Goal: Task Accomplishment & Management: Manage account settings

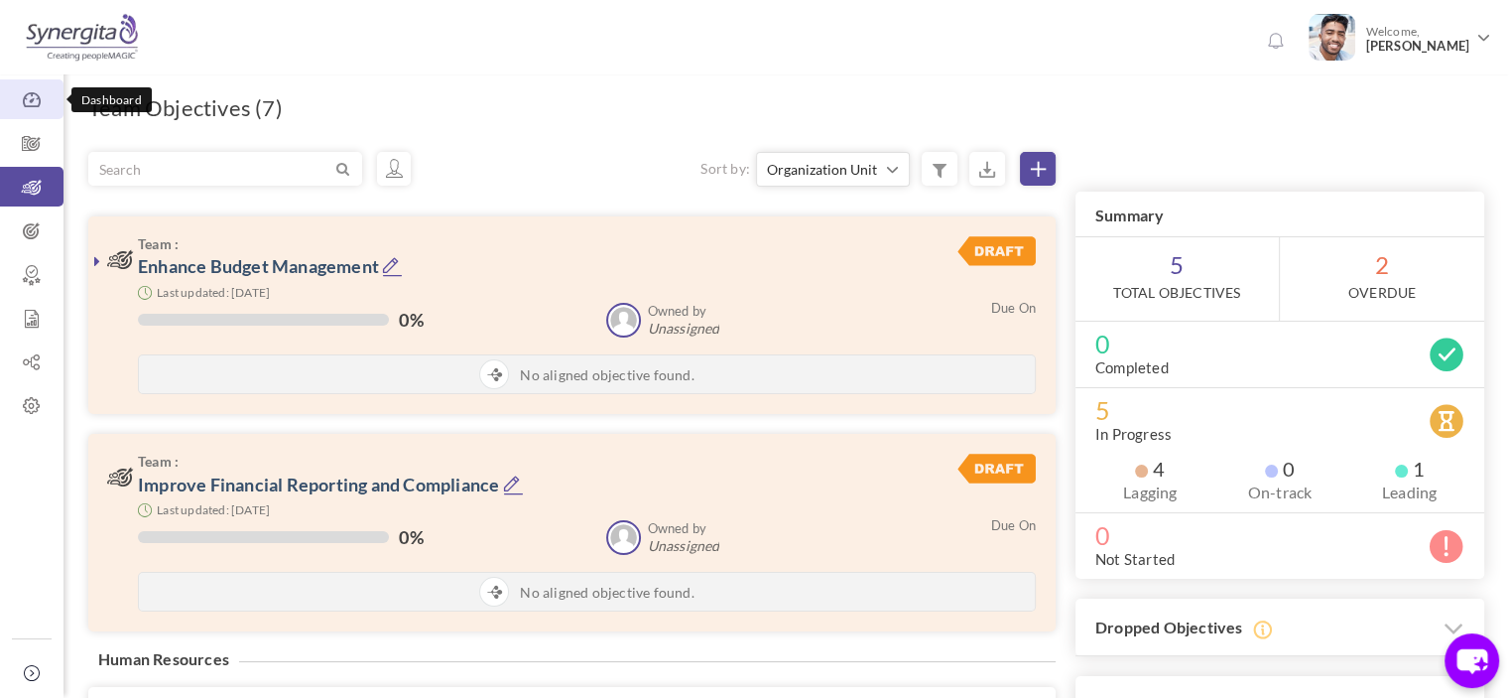
click at [37, 97] on icon at bounding box center [32, 100] width 64 height 20
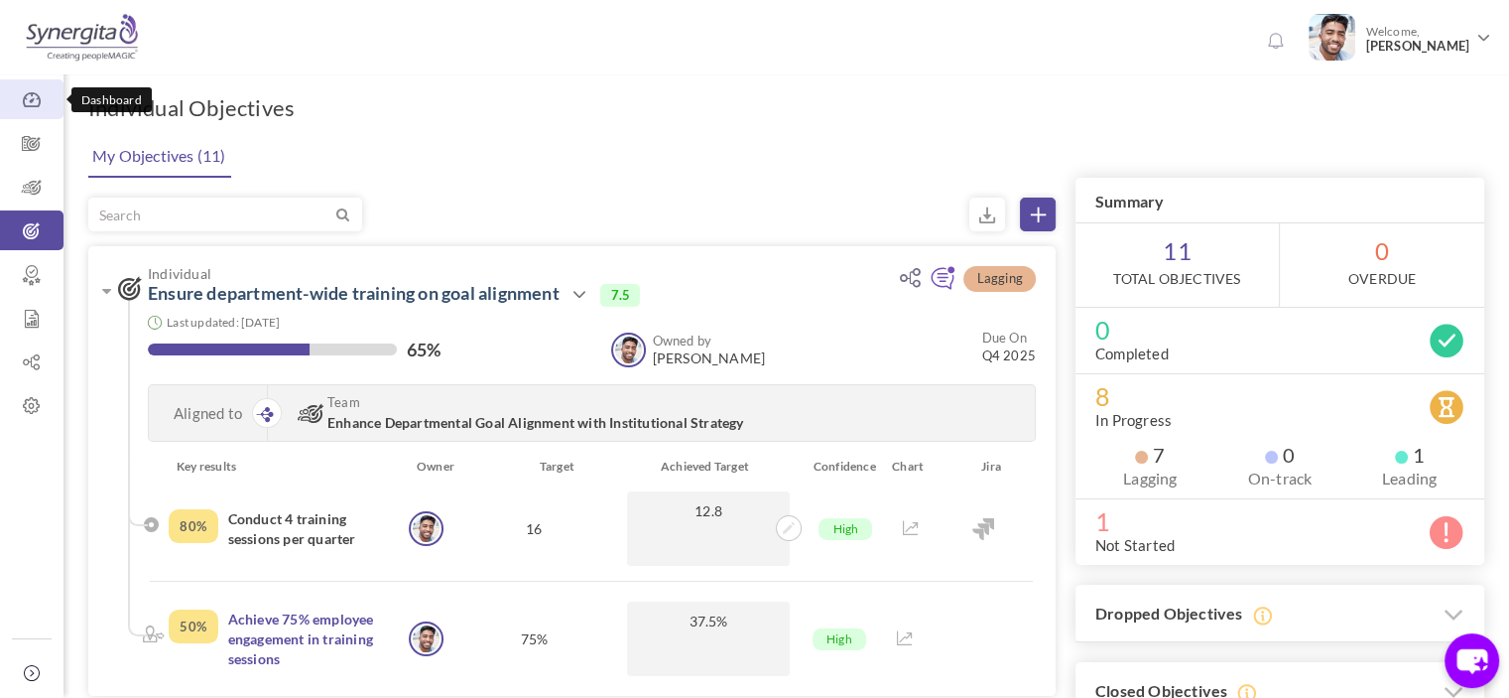
click at [25, 98] on icon at bounding box center [32, 100] width 64 height 20
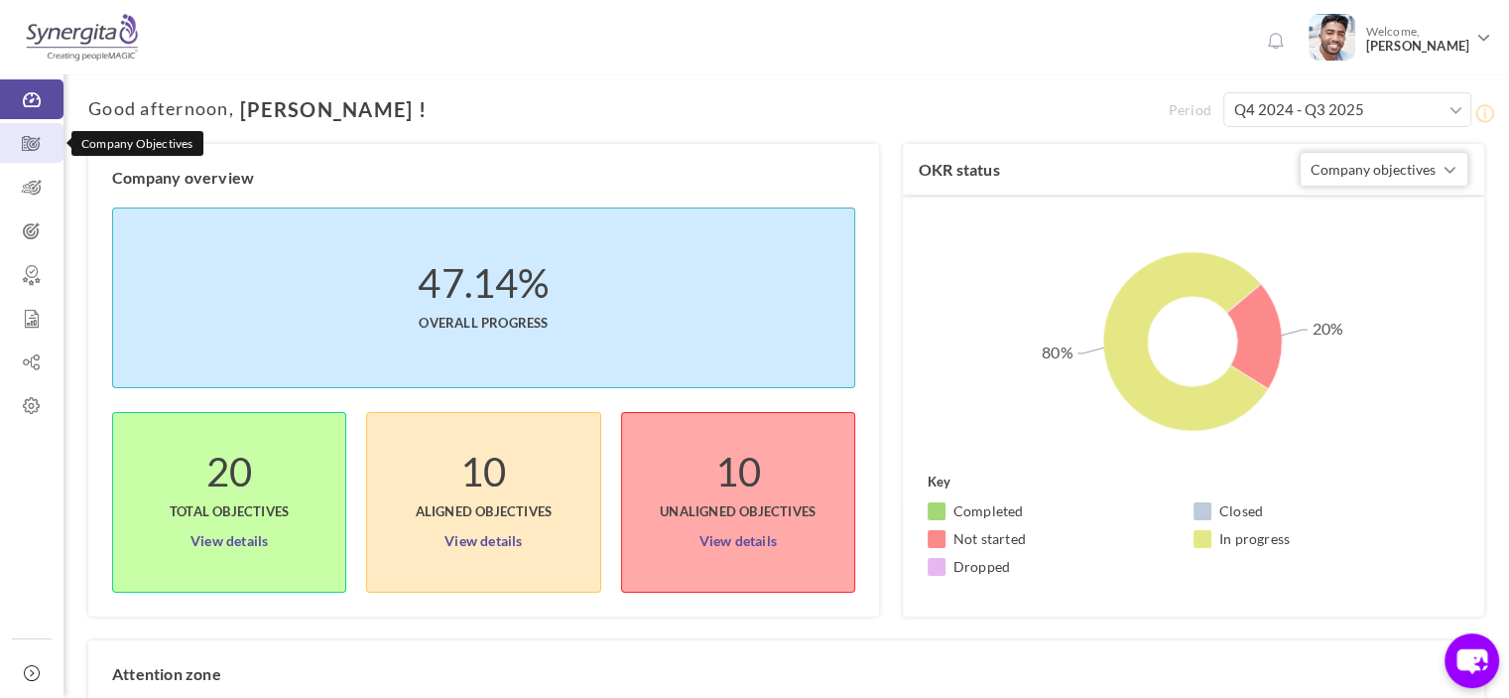
click at [43, 128] on link "Company Objectives" at bounding box center [32, 143] width 64 height 40
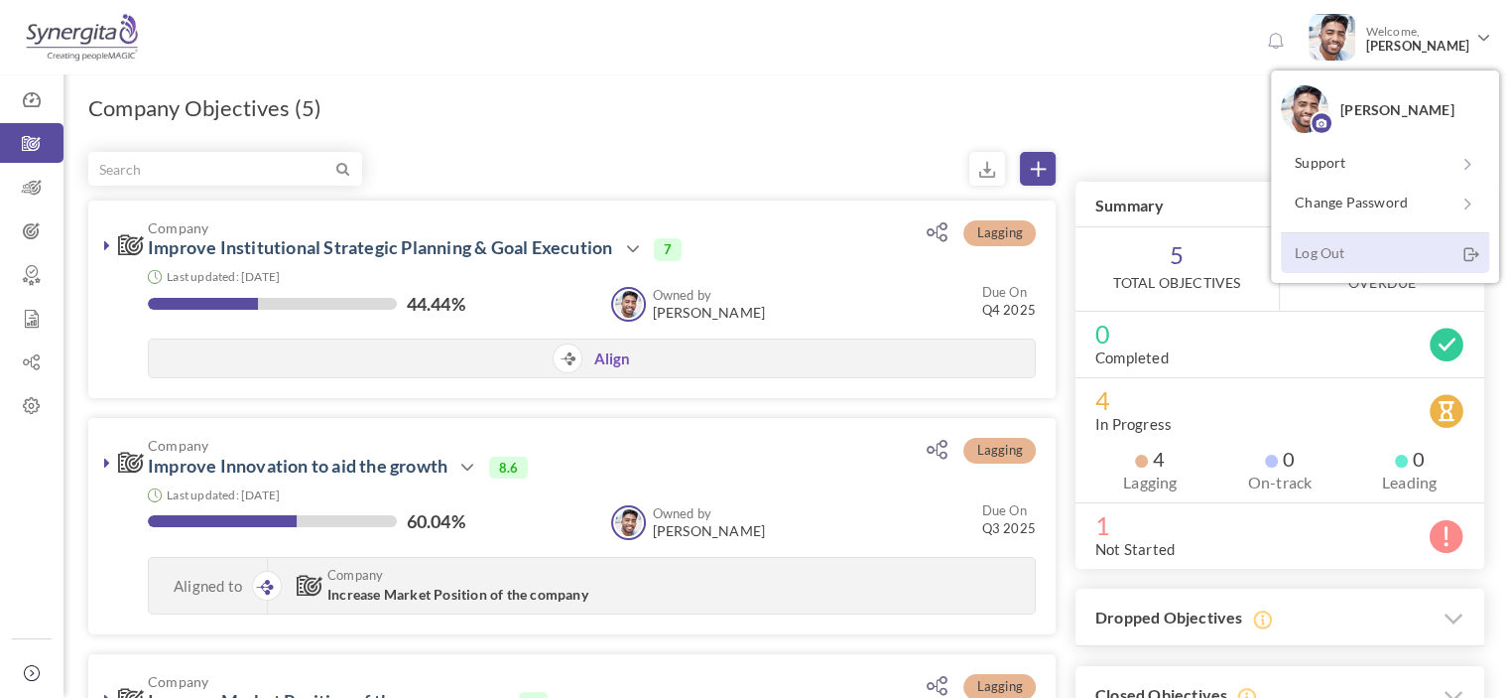
click at [1338, 264] on link "Log Out" at bounding box center [1385, 252] width 208 height 41
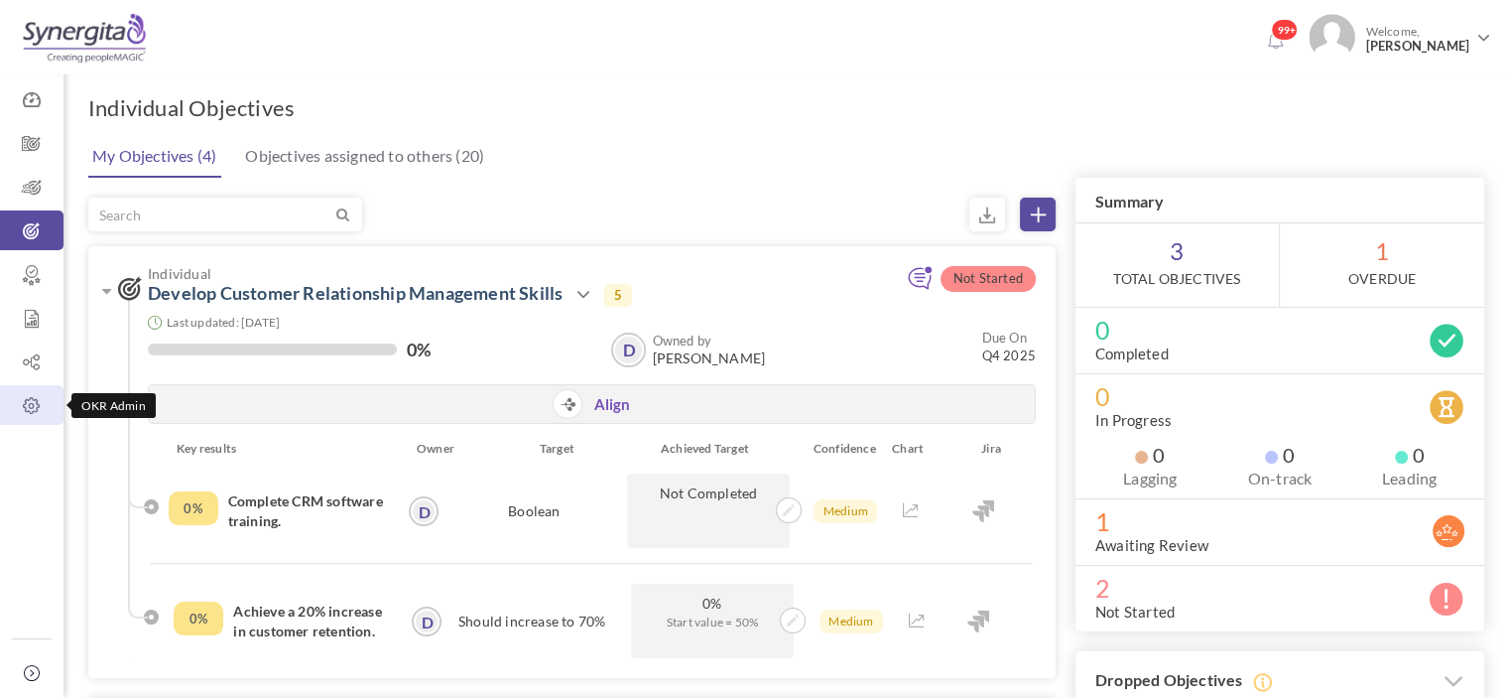
click at [21, 409] on icon at bounding box center [32, 406] width 64 height 20
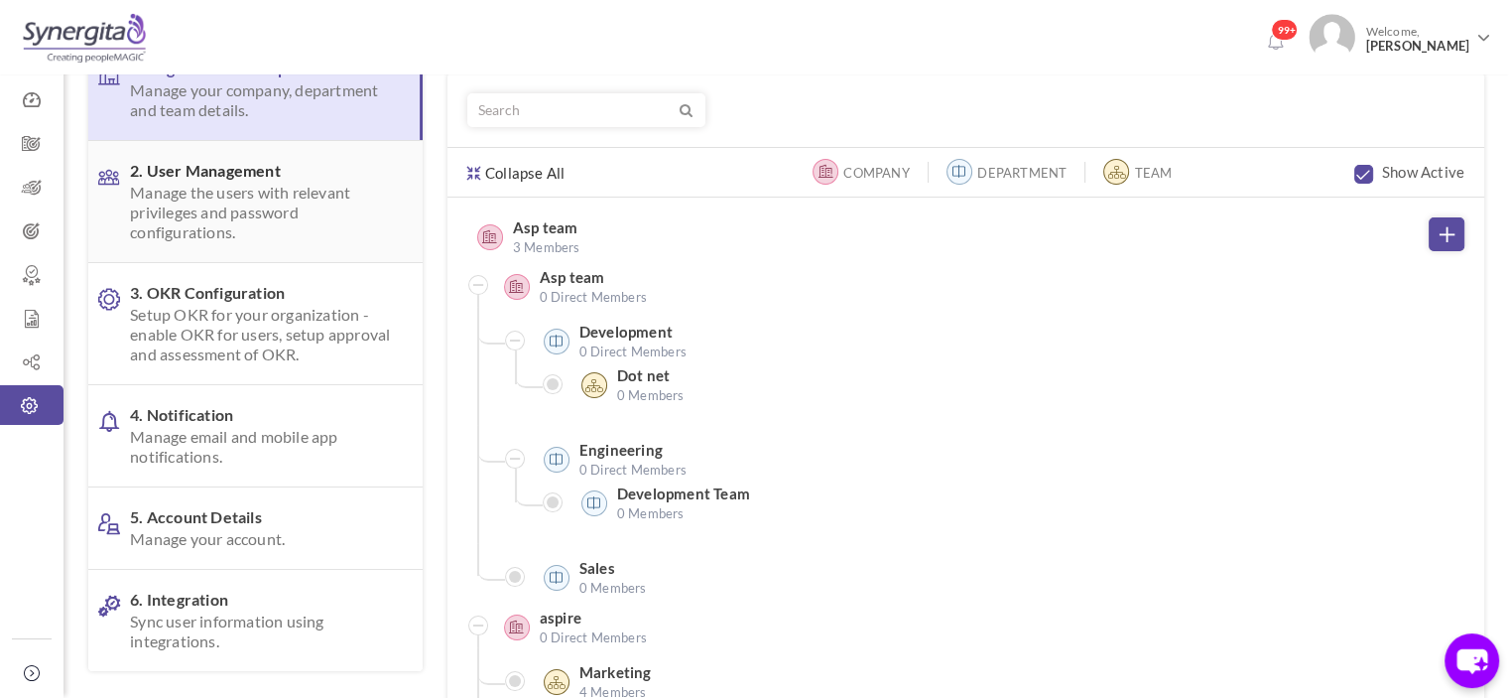
scroll to position [103, 0]
click at [262, 243] on link "2. User Management Manage the users with relevant privileges and password confi…" at bounding box center [255, 201] width 334 height 121
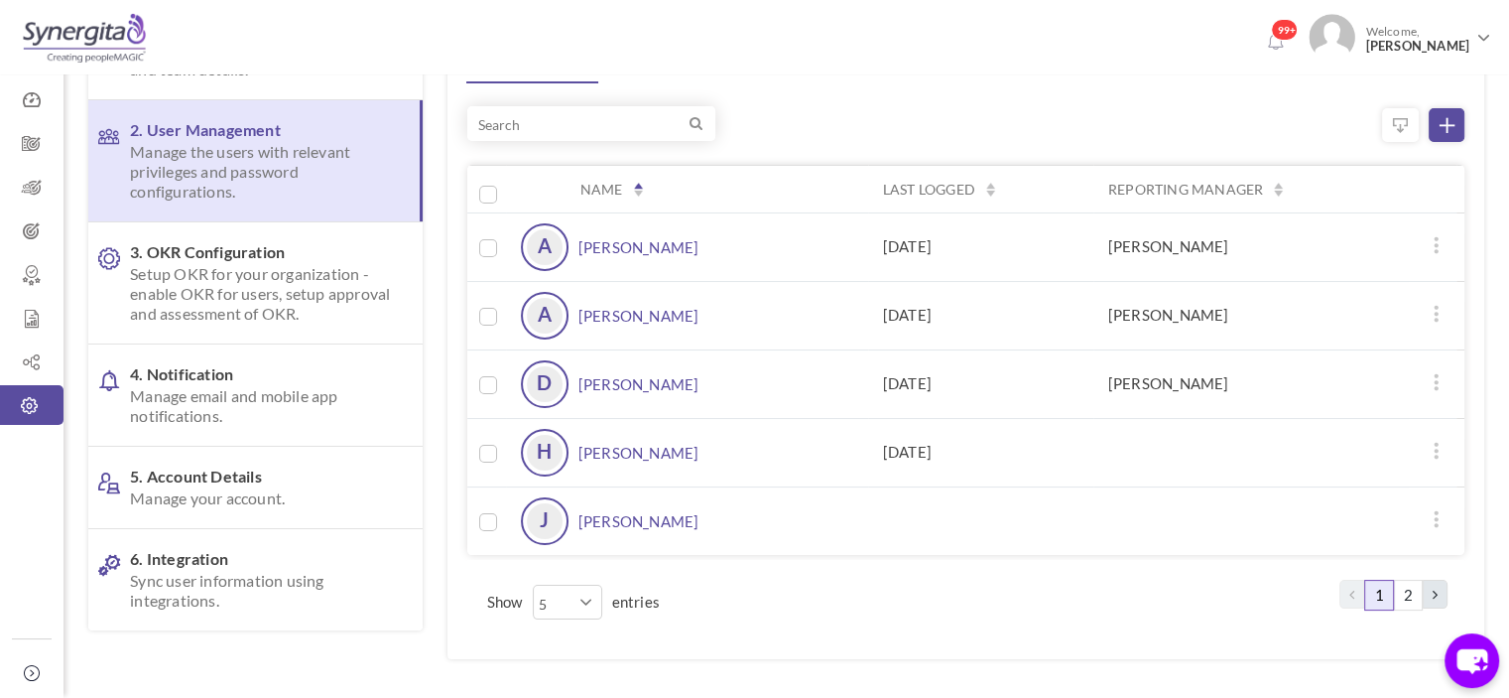
scroll to position [151, 0]
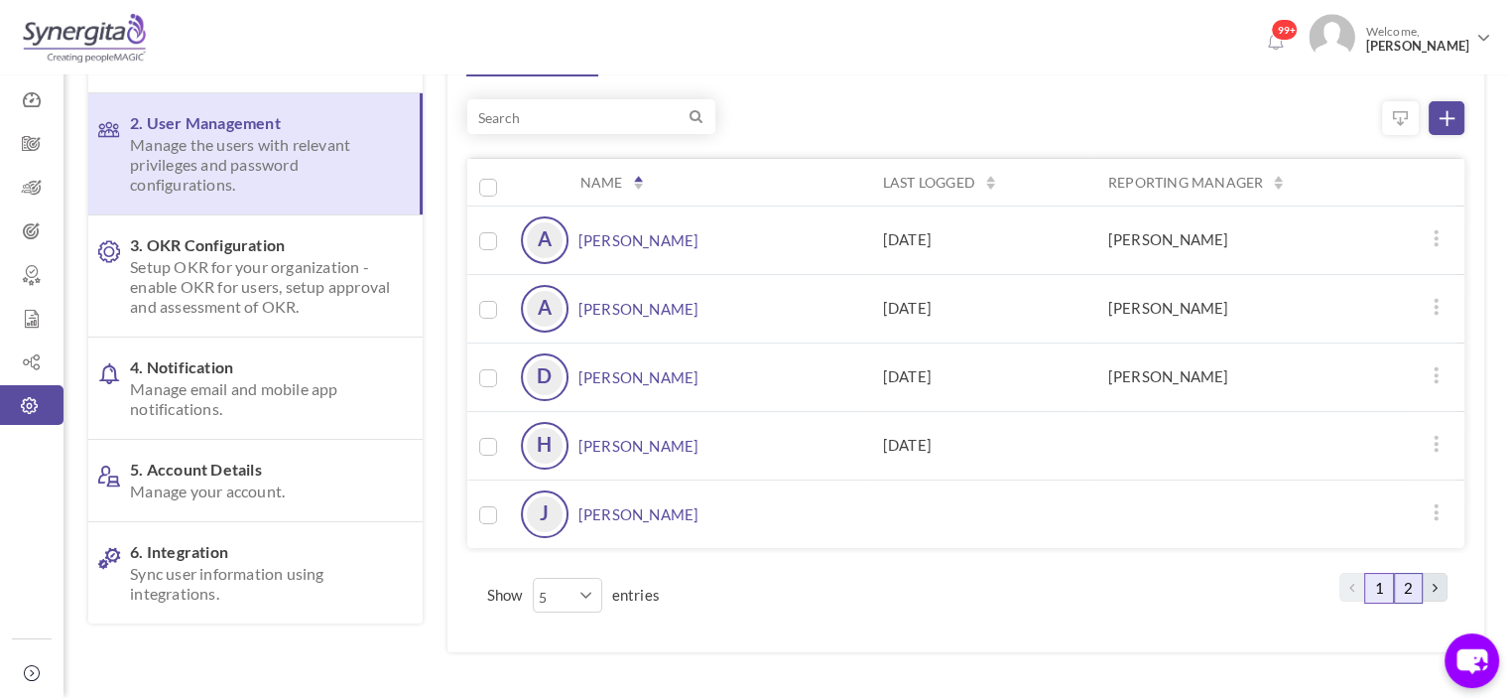
click at [1415, 597] on link "2" at bounding box center [1408, 588] width 29 height 31
click at [663, 237] on link "[PERSON_NAME]" at bounding box center [639, 240] width 121 height 48
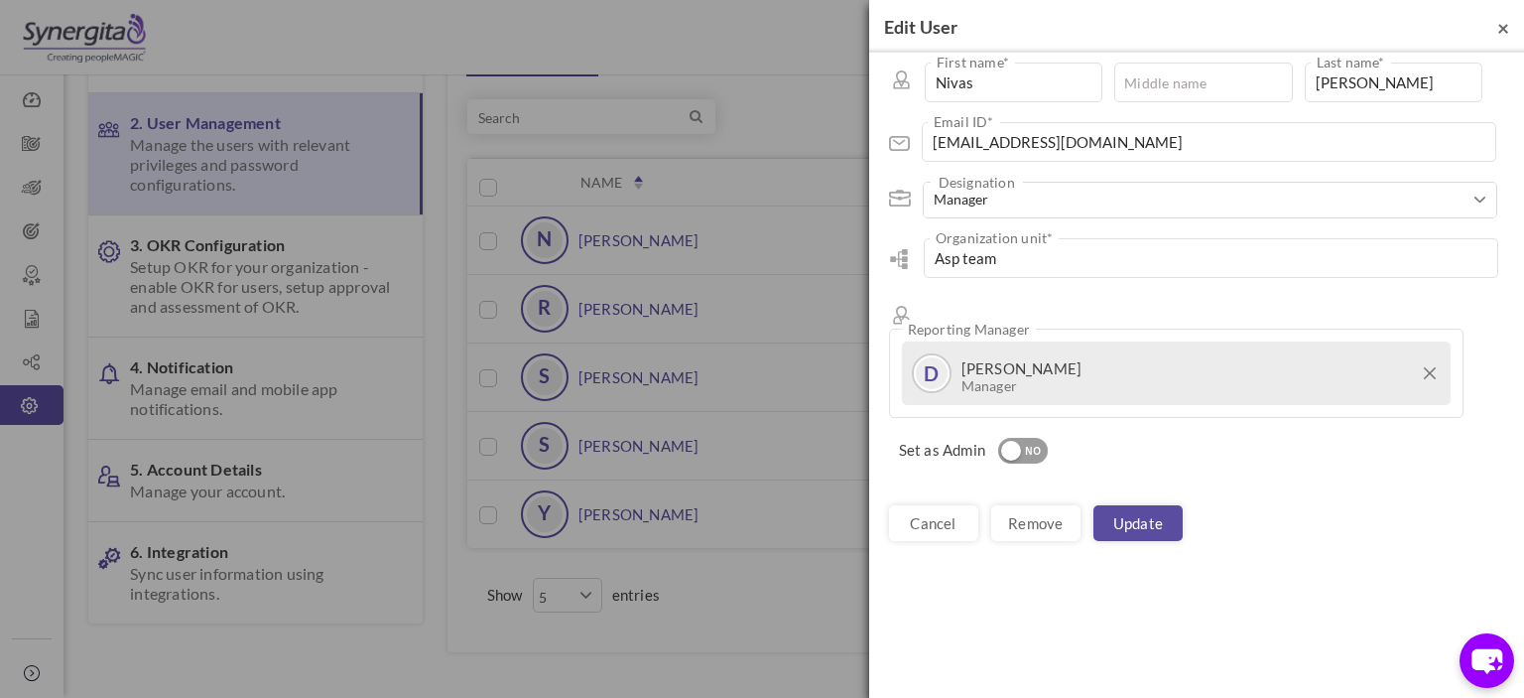
click at [1508, 25] on span "×" at bounding box center [1503, 27] width 12 height 25
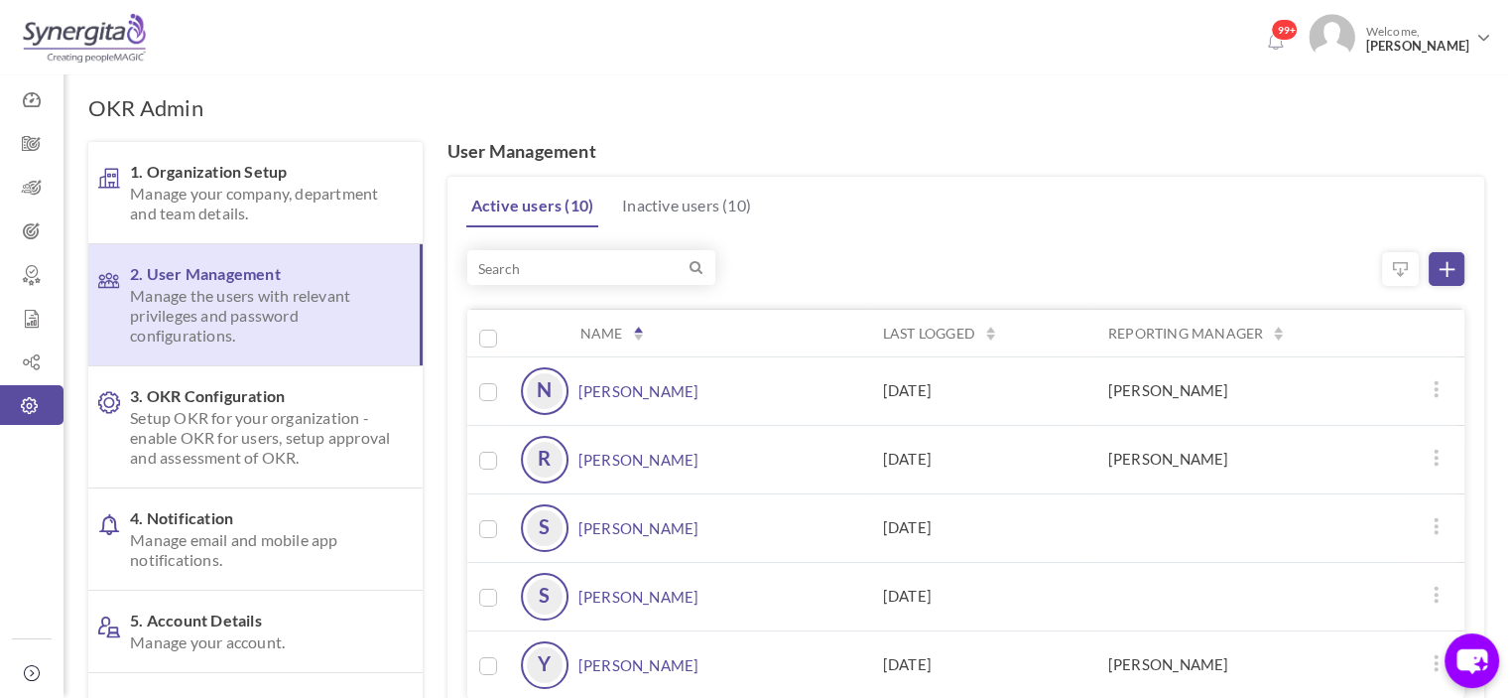
scroll to position [222, 0]
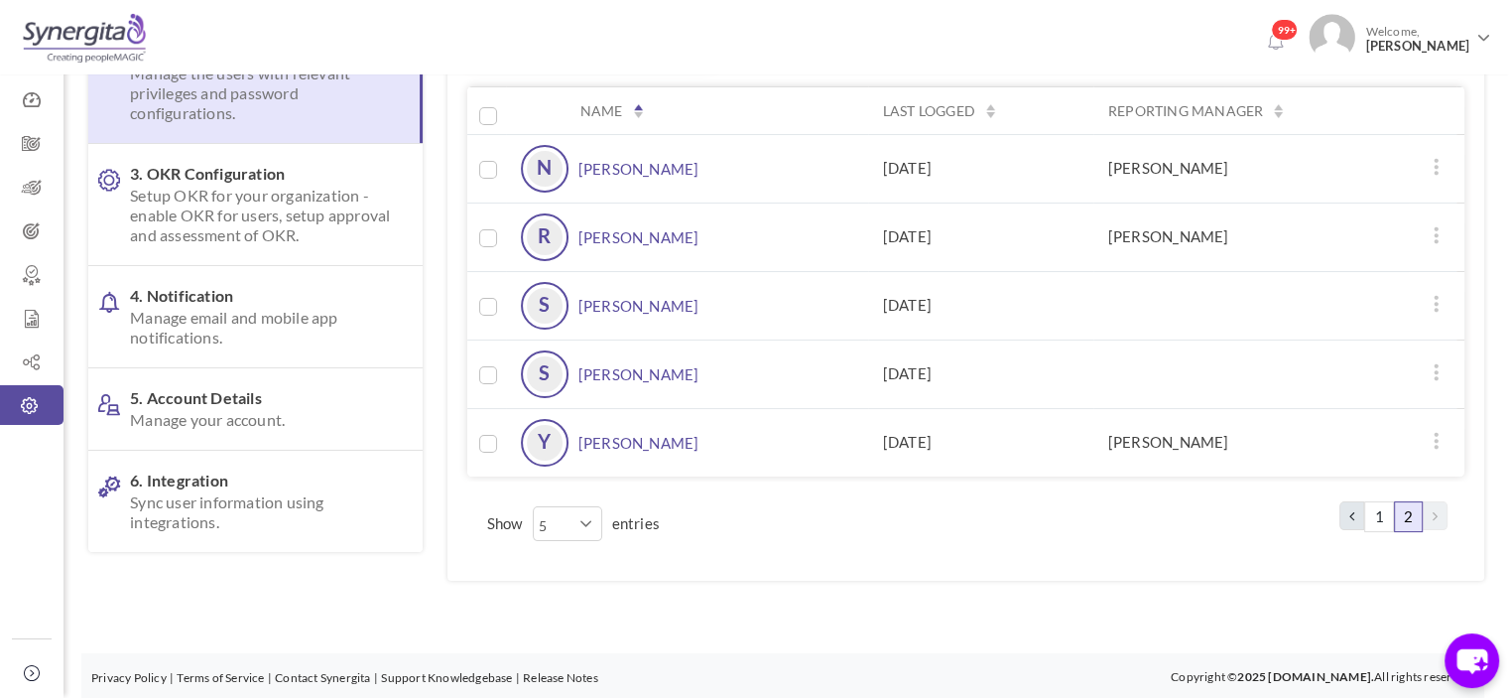
click at [1397, 511] on link "2" at bounding box center [1408, 516] width 29 height 31
click at [1381, 515] on link "1" at bounding box center [1378, 516] width 29 height 31
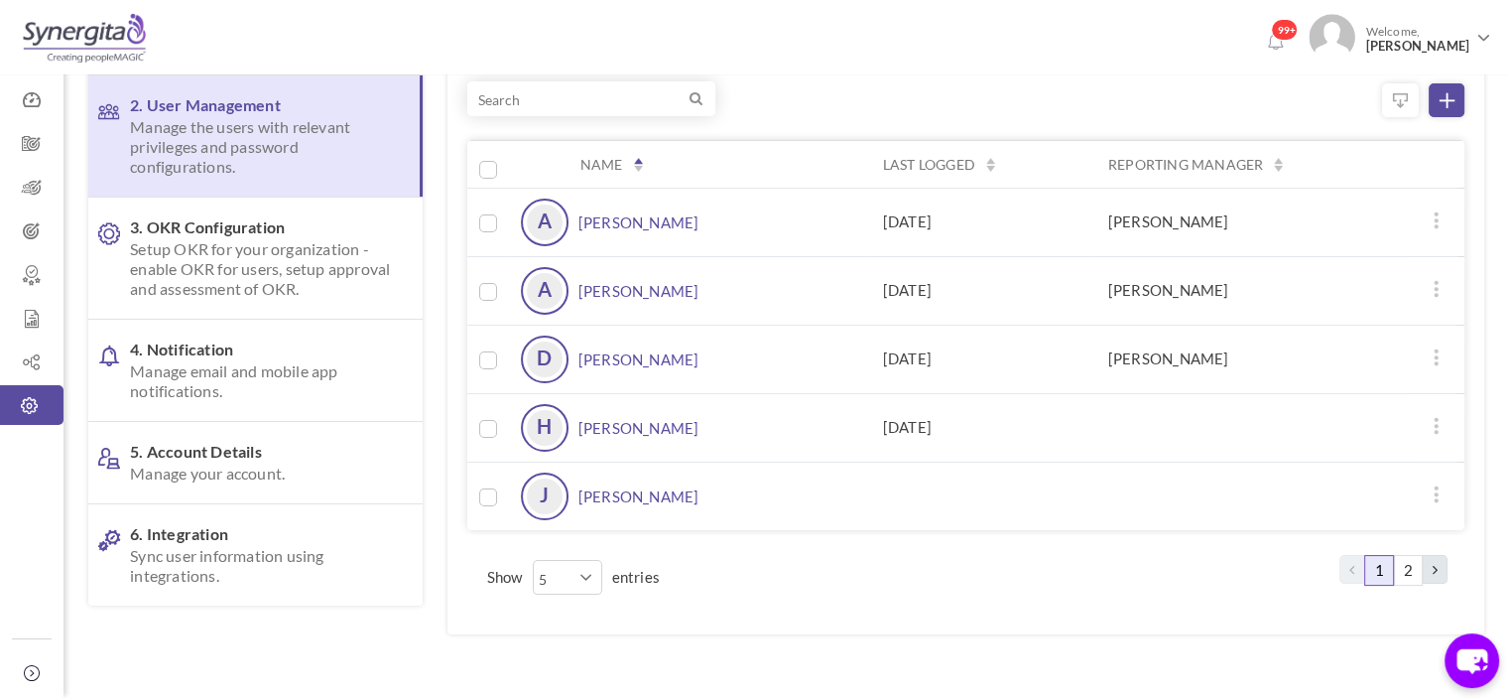
scroll to position [167, 0]
click at [627, 229] on link "[PERSON_NAME]" at bounding box center [639, 224] width 121 height 48
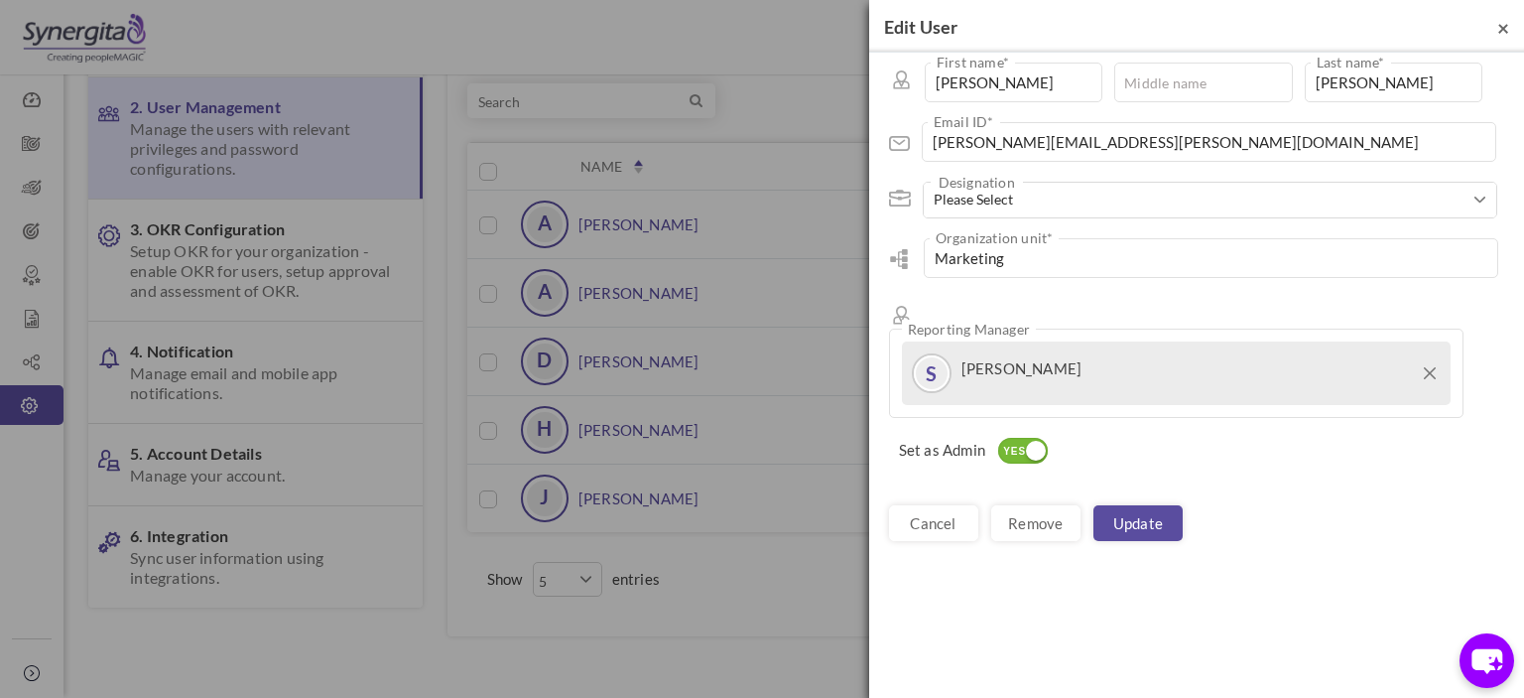
click at [1501, 31] on span "×" at bounding box center [1503, 27] width 12 height 25
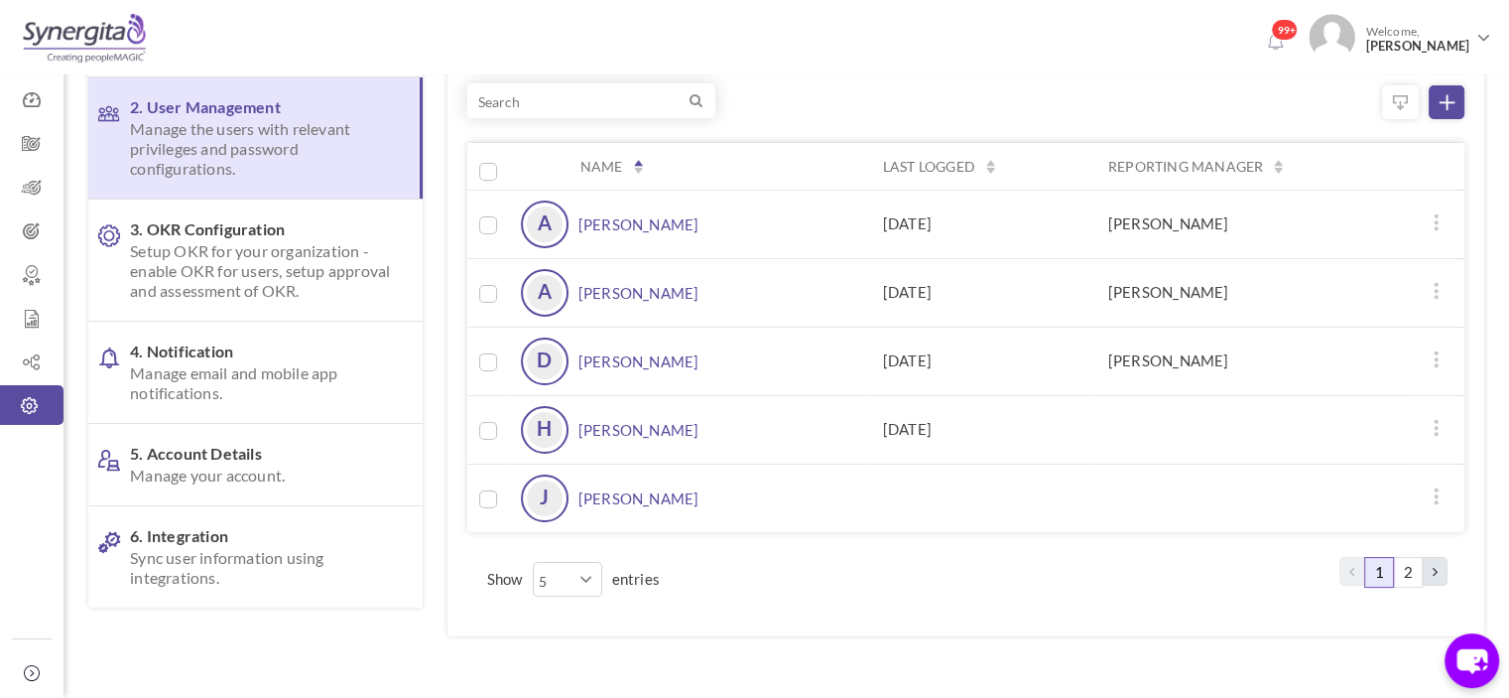
click at [1425, 289] on td "Dan P" at bounding box center [1275, 292] width 363 height 68
click at [1440, 289] on icon at bounding box center [1437, 291] width 16 height 16
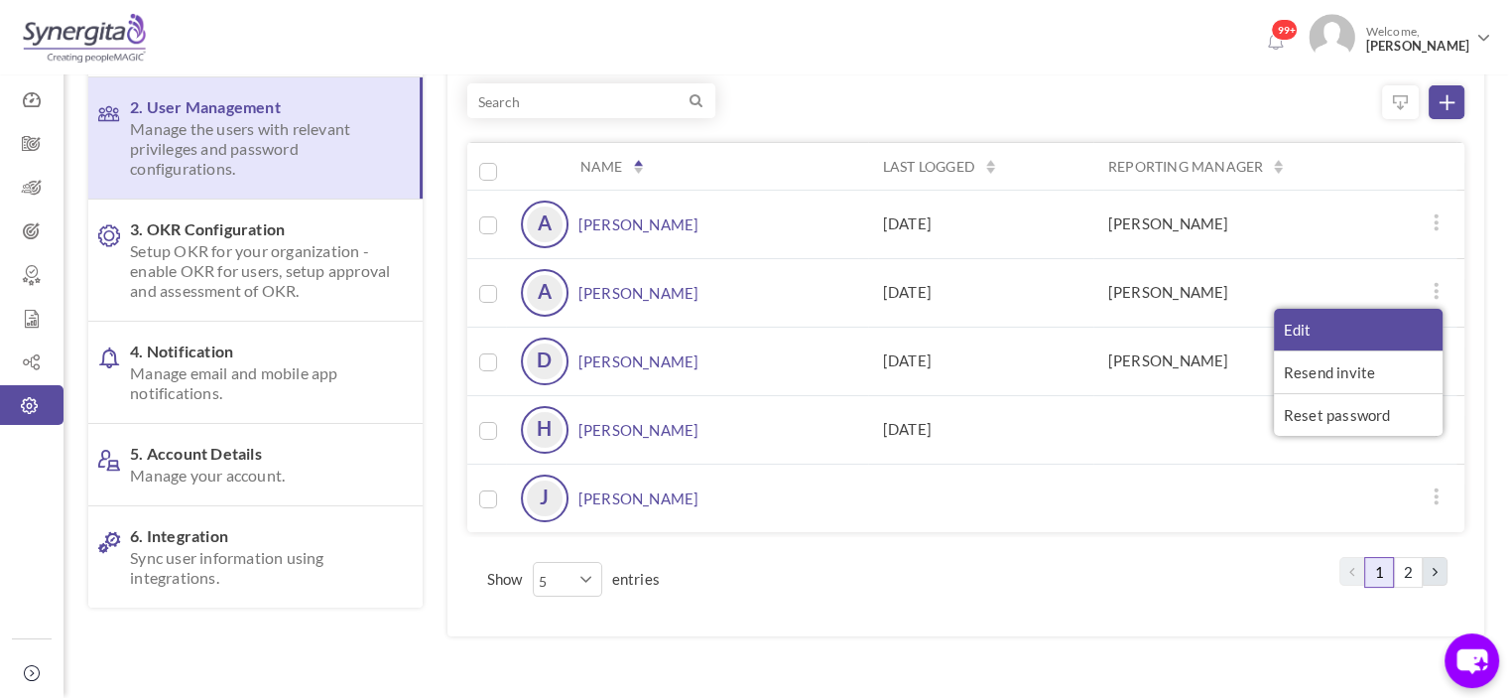
click at [1307, 313] on link "Edit" at bounding box center [1358, 330] width 169 height 42
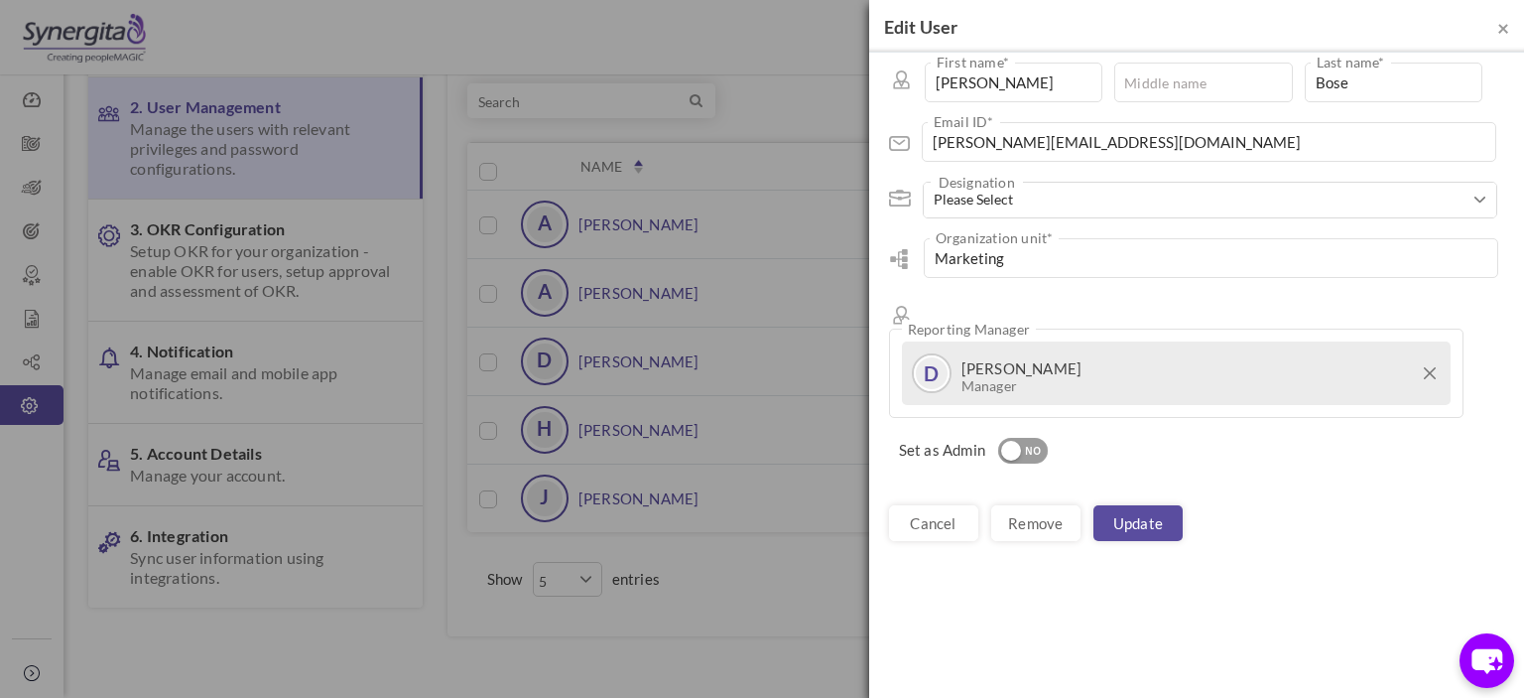
click at [1082, 485] on div "cancel Remove Update" at bounding box center [1196, 522] width 655 height 75
click at [1028, 505] on link "Remove" at bounding box center [1035, 523] width 89 height 36
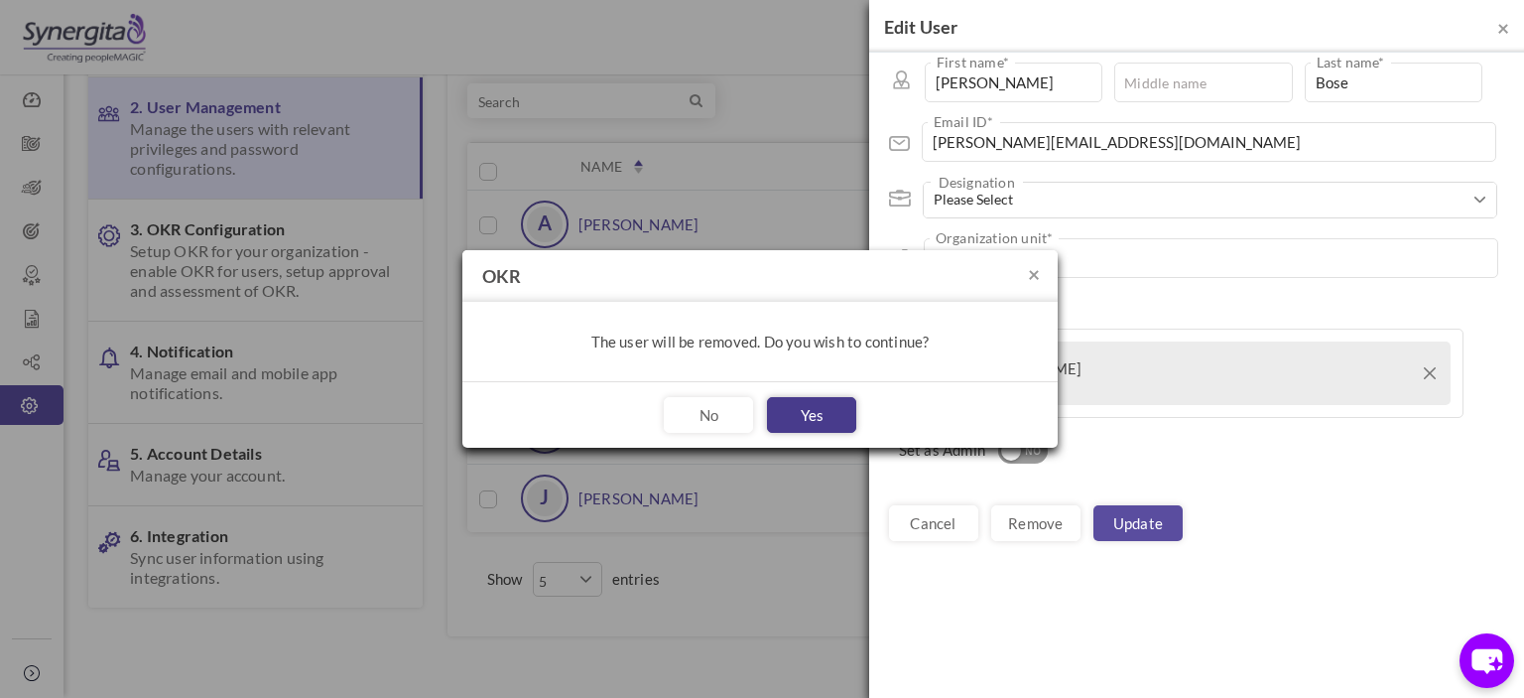
click at [779, 404] on button "Yes" at bounding box center [811, 415] width 89 height 36
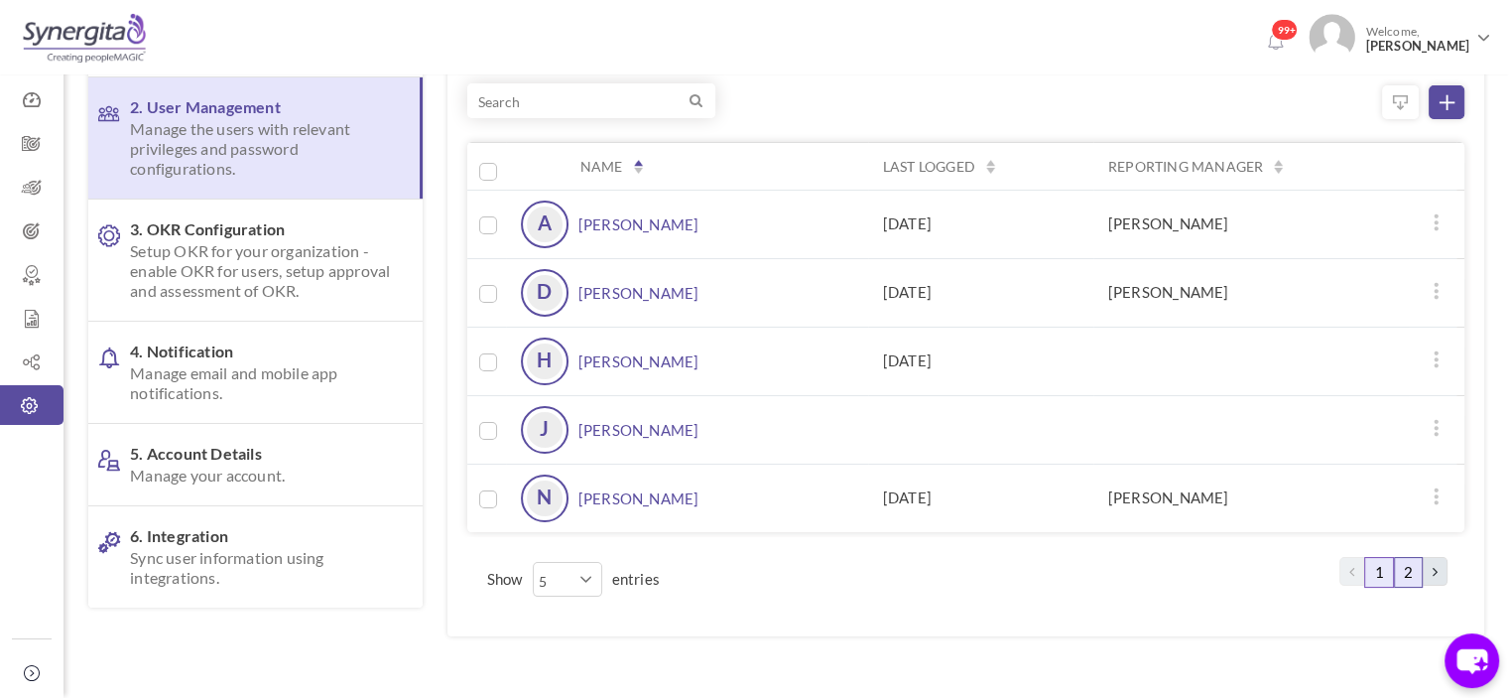
click at [1421, 576] on link "2" at bounding box center [1408, 572] width 29 height 31
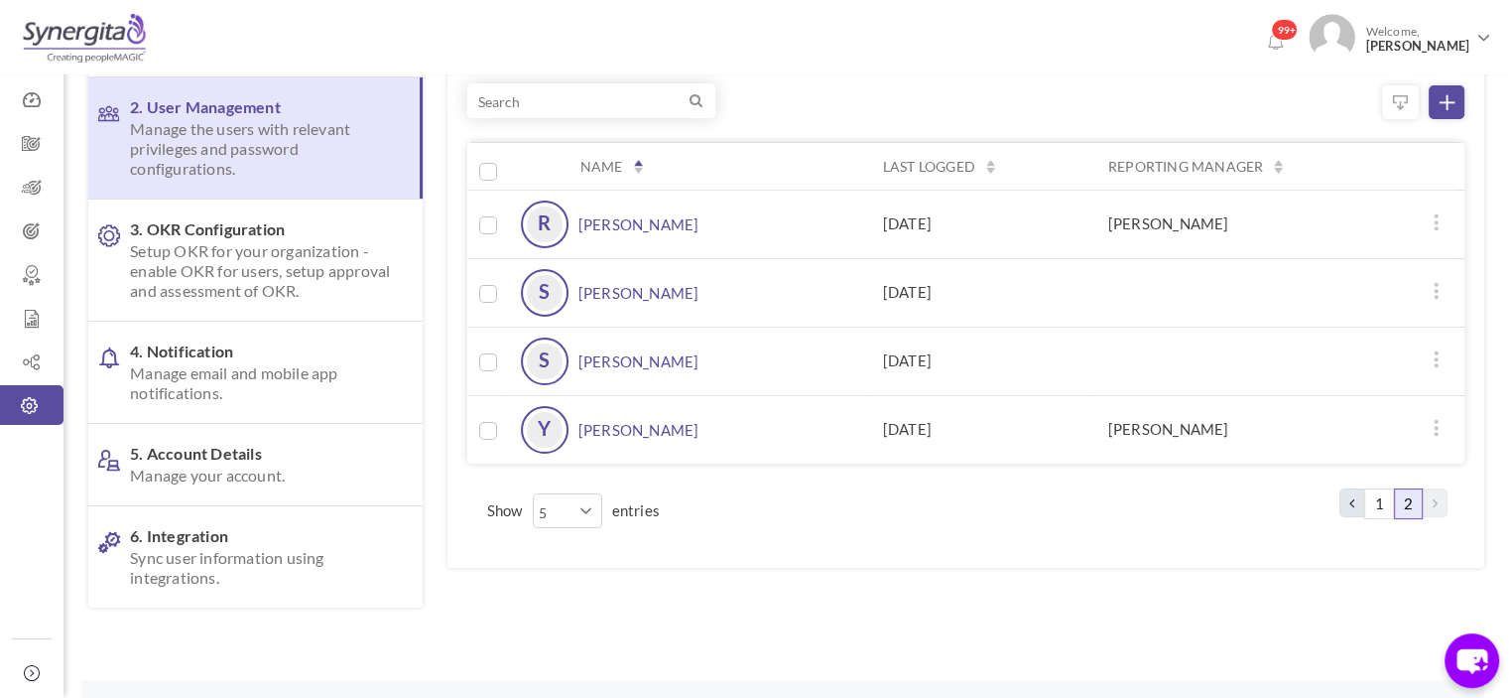
click at [607, 346] on link "Shiny Robert" at bounding box center [639, 361] width 121 height 48
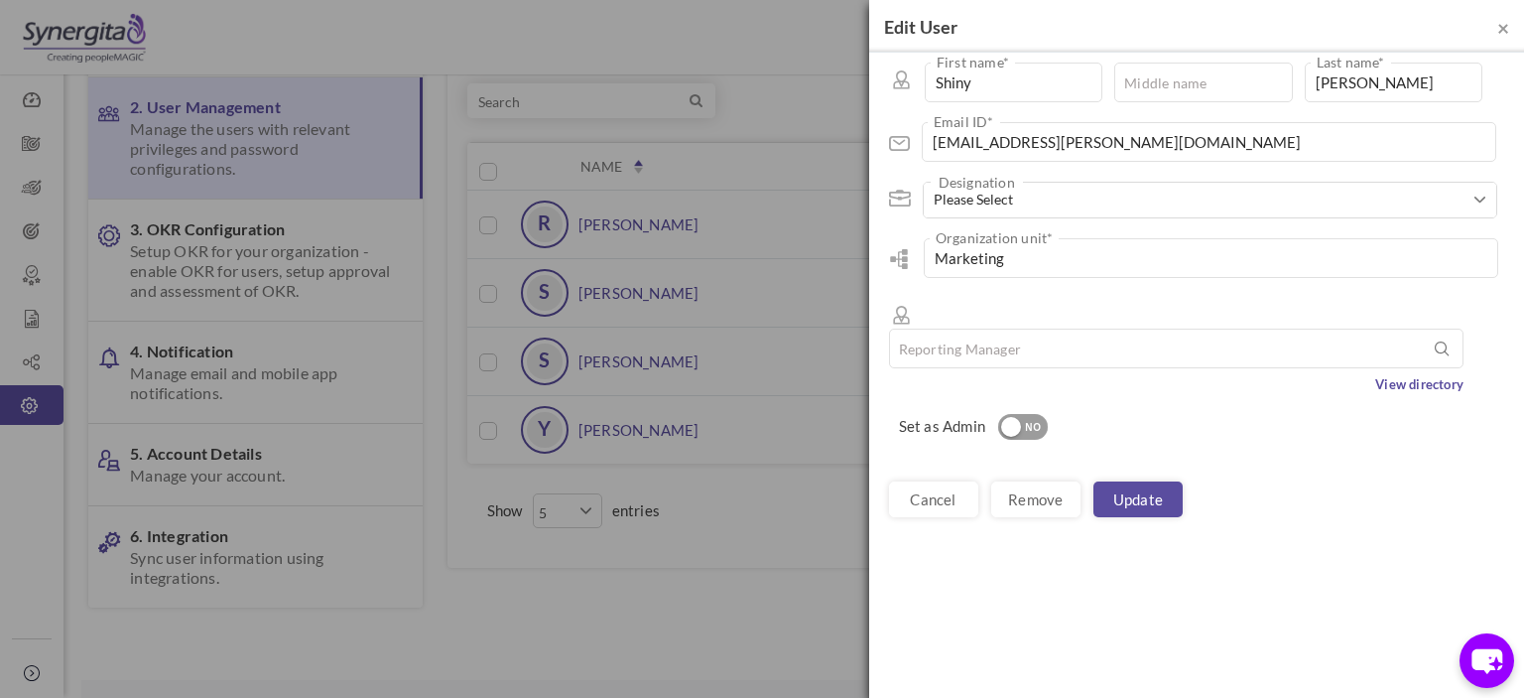
click at [1022, 419] on div "NO" at bounding box center [1033, 428] width 33 height 18
click at [1111, 481] on link "Update" at bounding box center [1138, 499] width 89 height 36
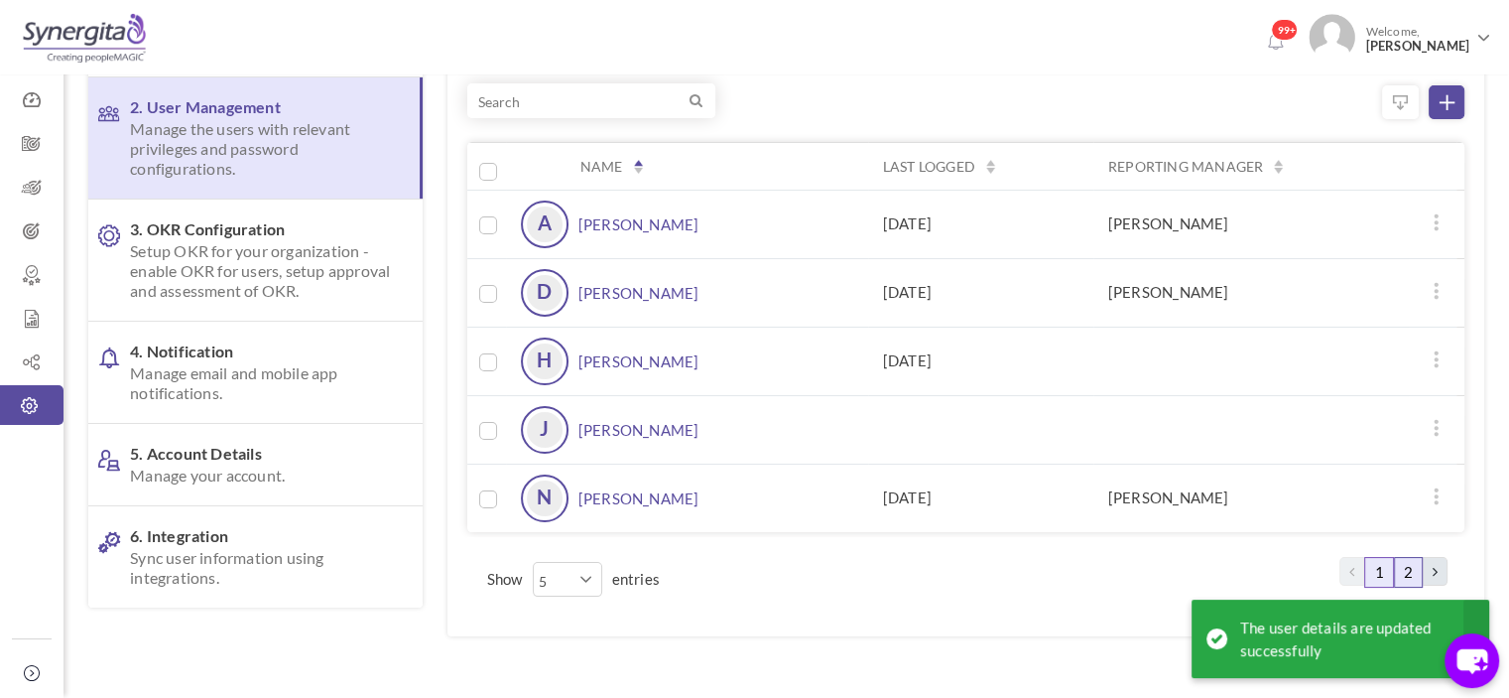
click at [1409, 568] on link "2" at bounding box center [1408, 572] width 29 height 31
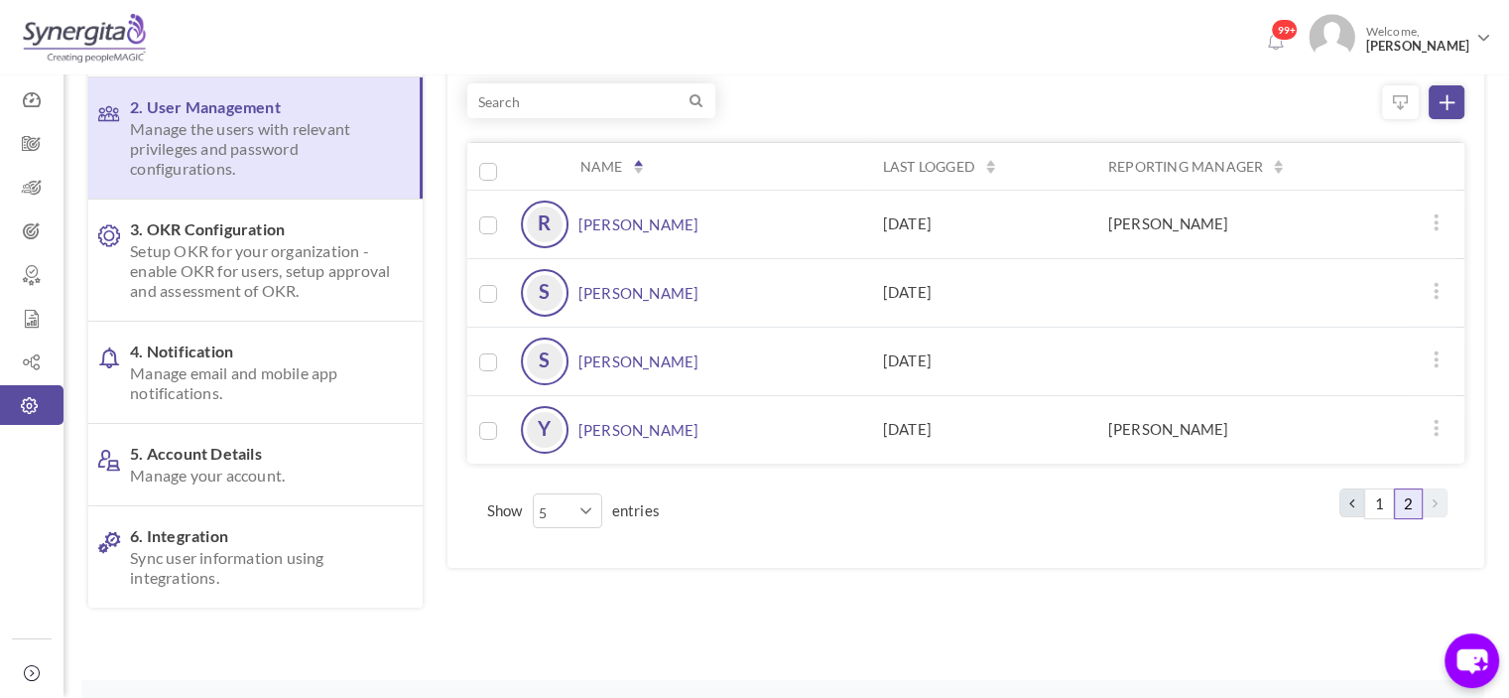
click at [624, 284] on link "Shiny Linda Grace" at bounding box center [639, 293] width 121 height 48
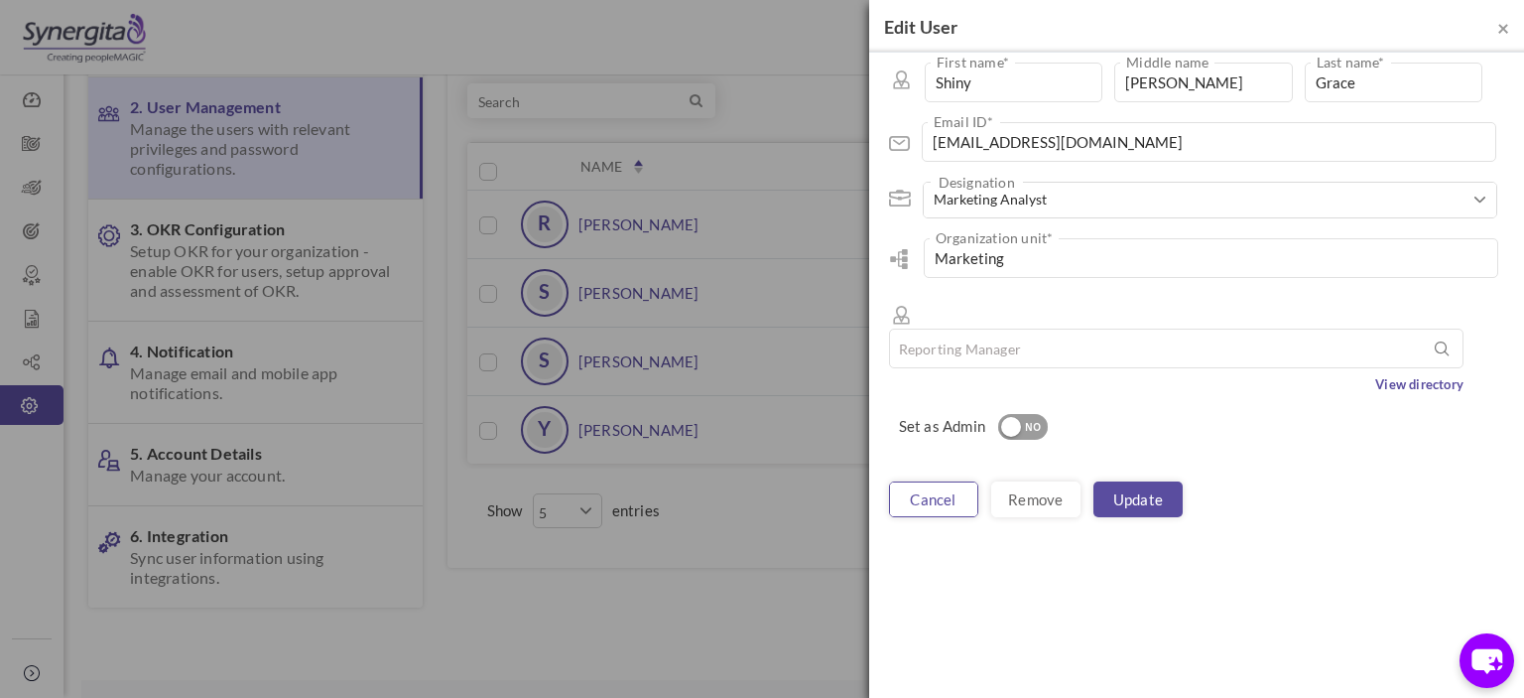
click at [935, 481] on link "cancel" at bounding box center [933, 499] width 89 height 36
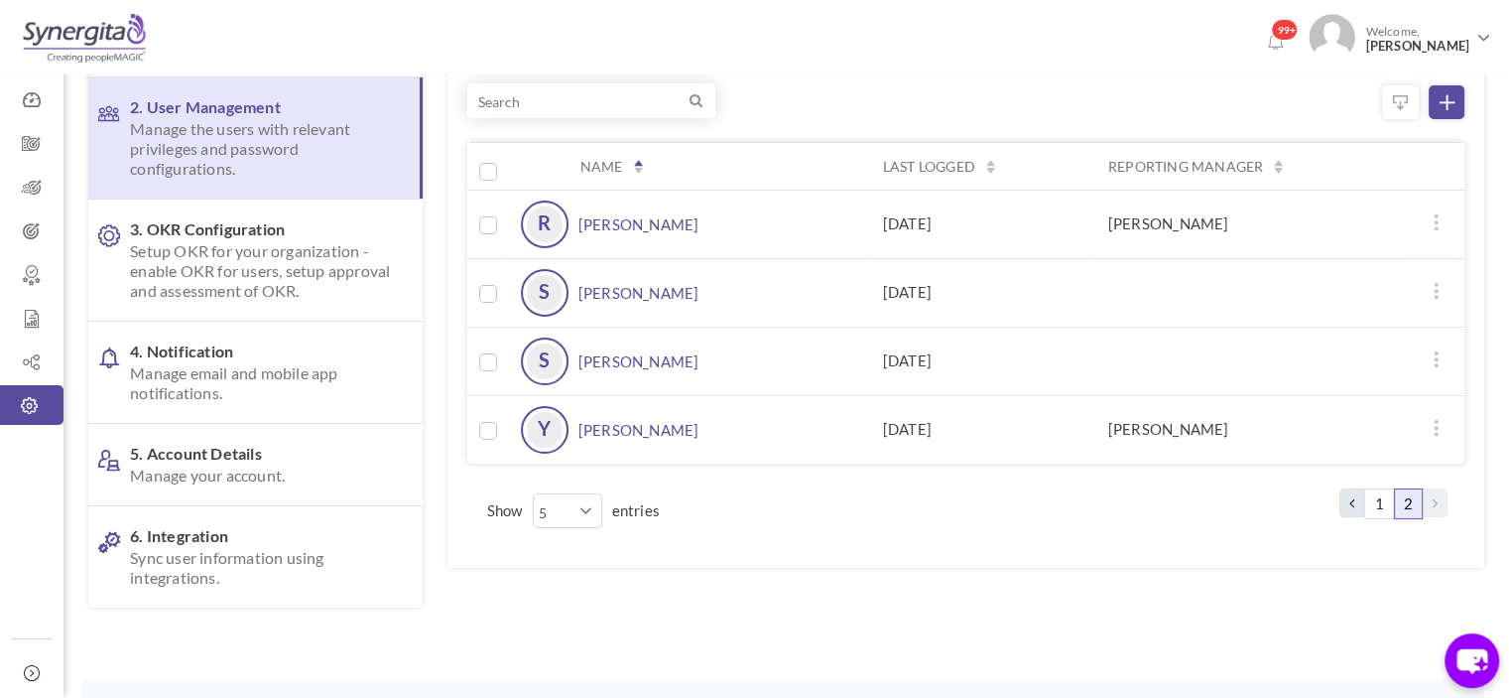
click at [595, 423] on link "Yoon" at bounding box center [639, 430] width 121 height 48
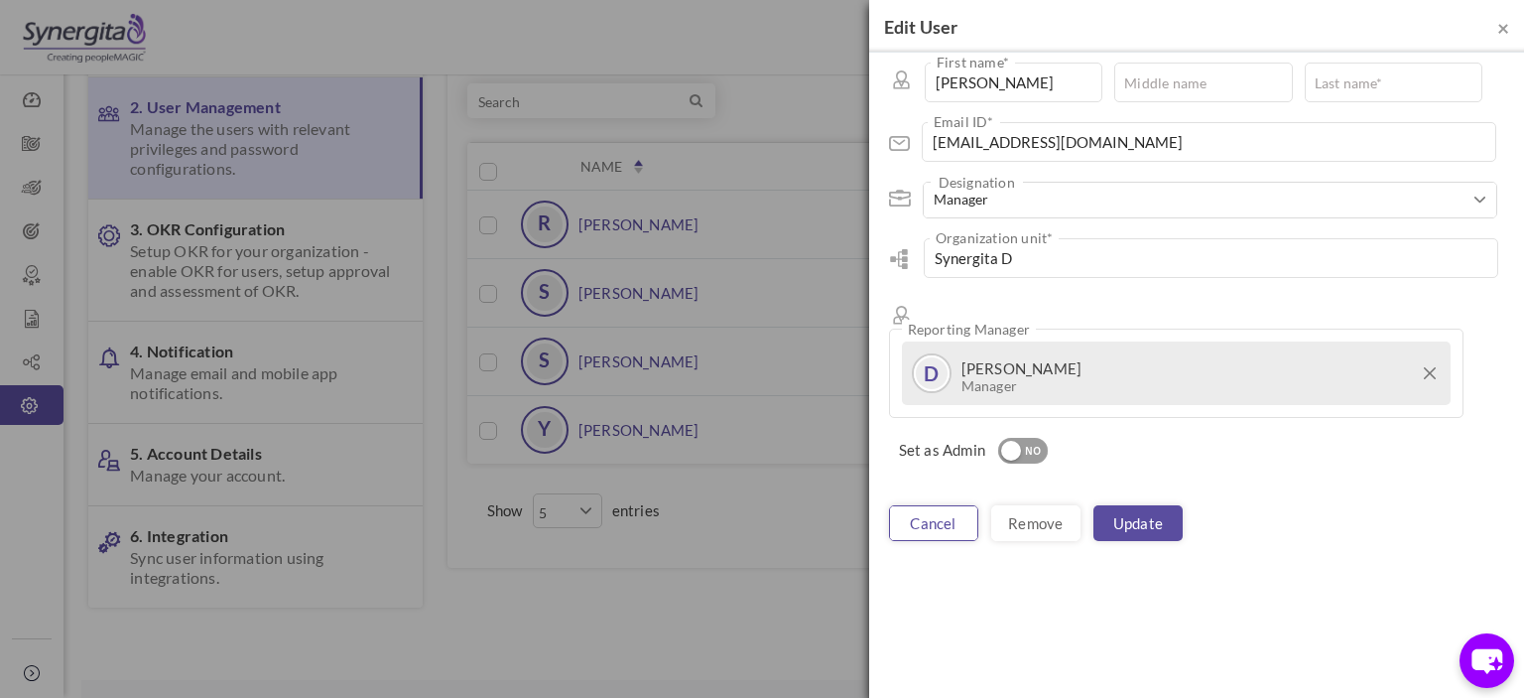
click at [972, 505] on link "cancel" at bounding box center [933, 523] width 89 height 36
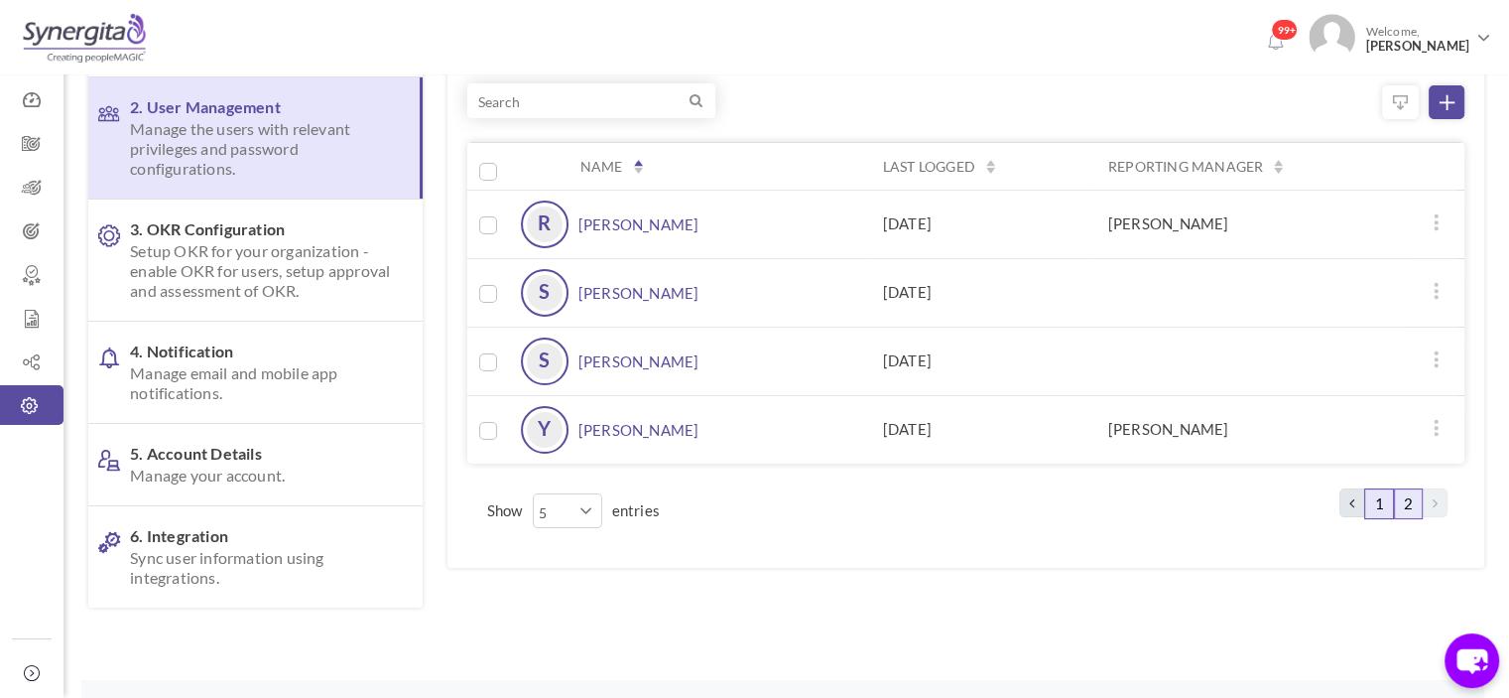
click at [1380, 494] on link "1" at bounding box center [1378, 503] width 29 height 31
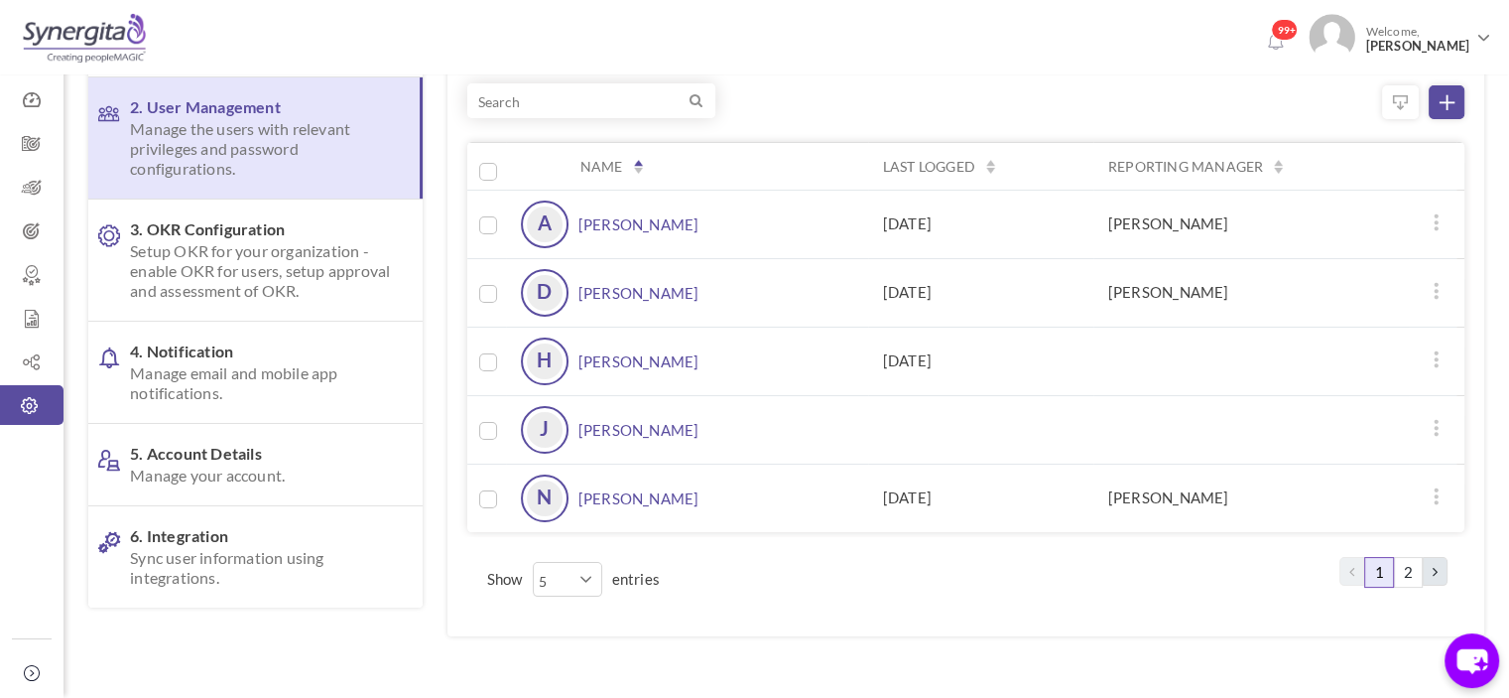
click at [594, 491] on link "Nivas Jayaseelan" at bounding box center [639, 498] width 121 height 48
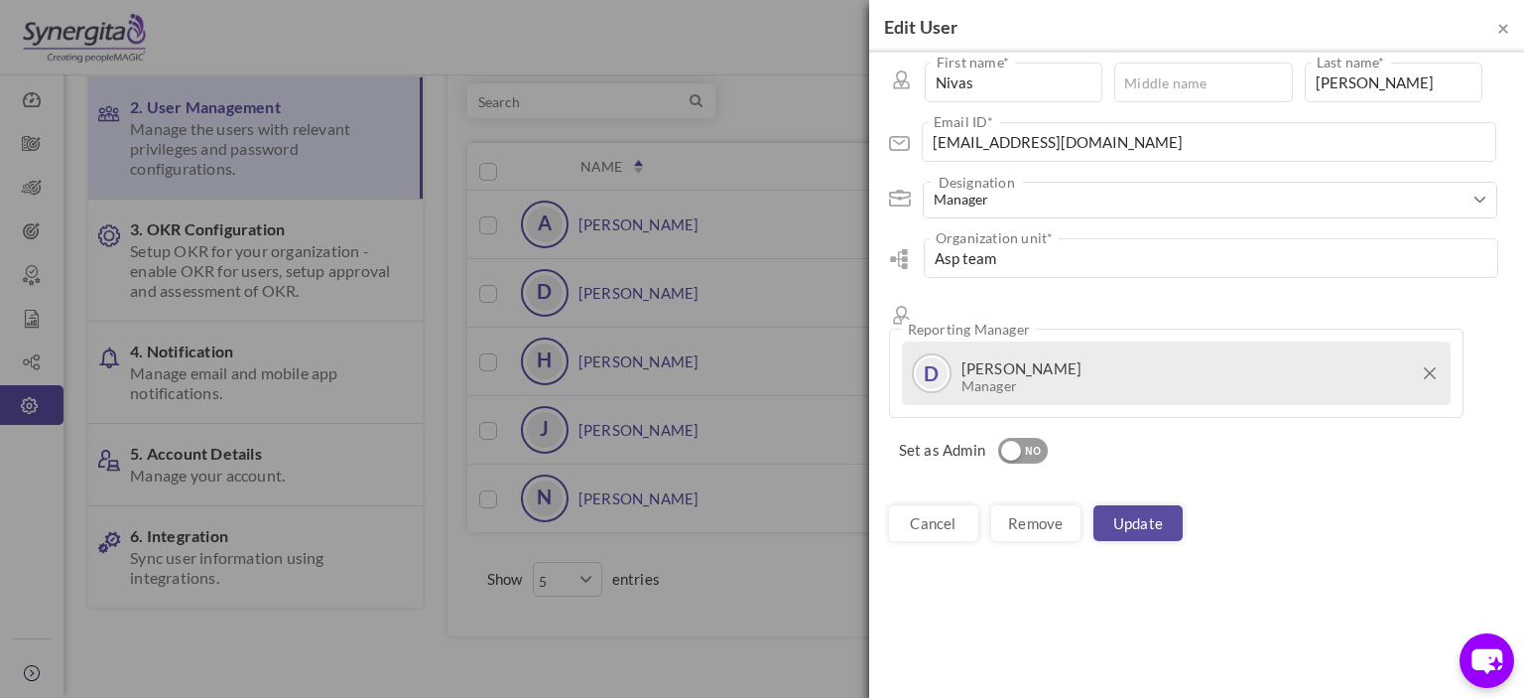
click at [1019, 401] on div "Nivas First name * Middle name Jayaseelan Last name * Photosnivas@gmail.com Ema…" at bounding box center [1196, 259] width 655 height 413
click at [1035, 443] on div "NO" at bounding box center [1033, 452] width 33 height 18
click at [1175, 505] on link "Update" at bounding box center [1138, 523] width 89 height 36
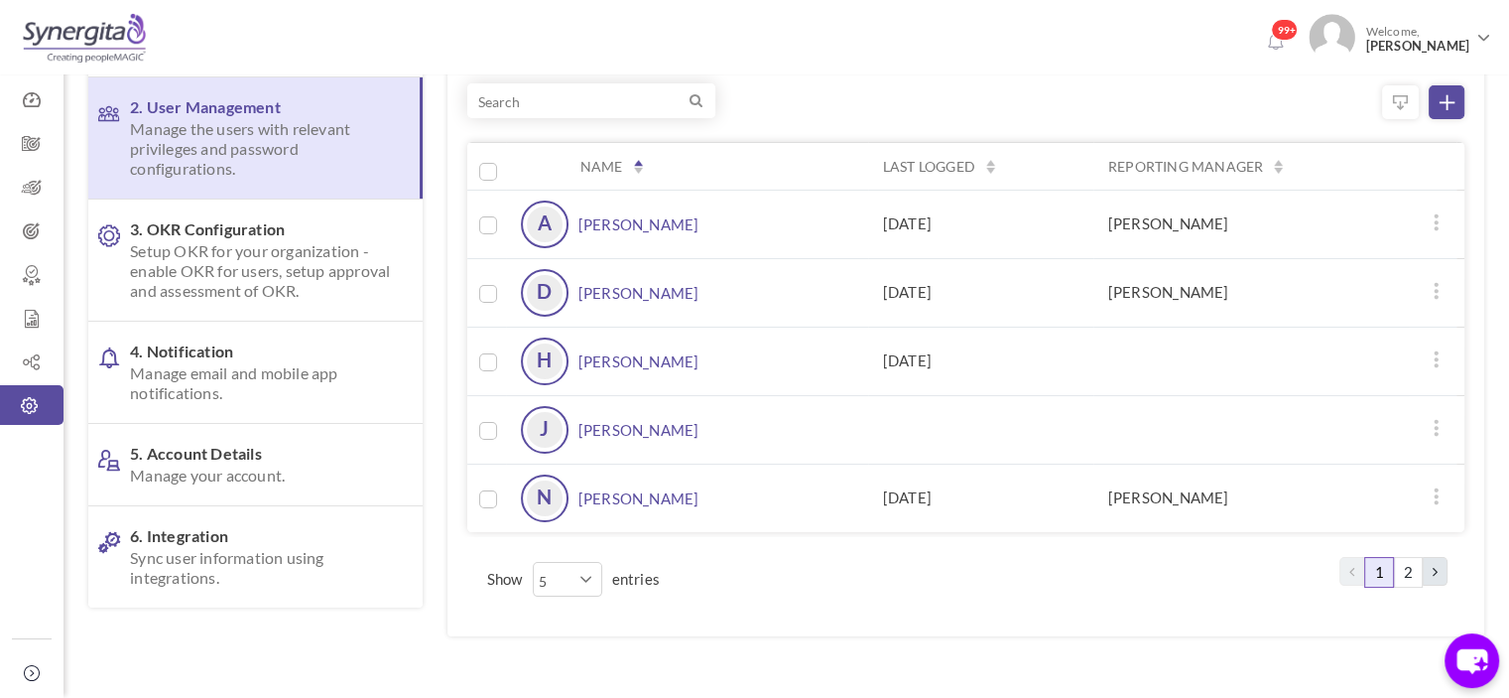
click at [683, 483] on link "Nivas Jayaseelan" at bounding box center [639, 498] width 121 height 48
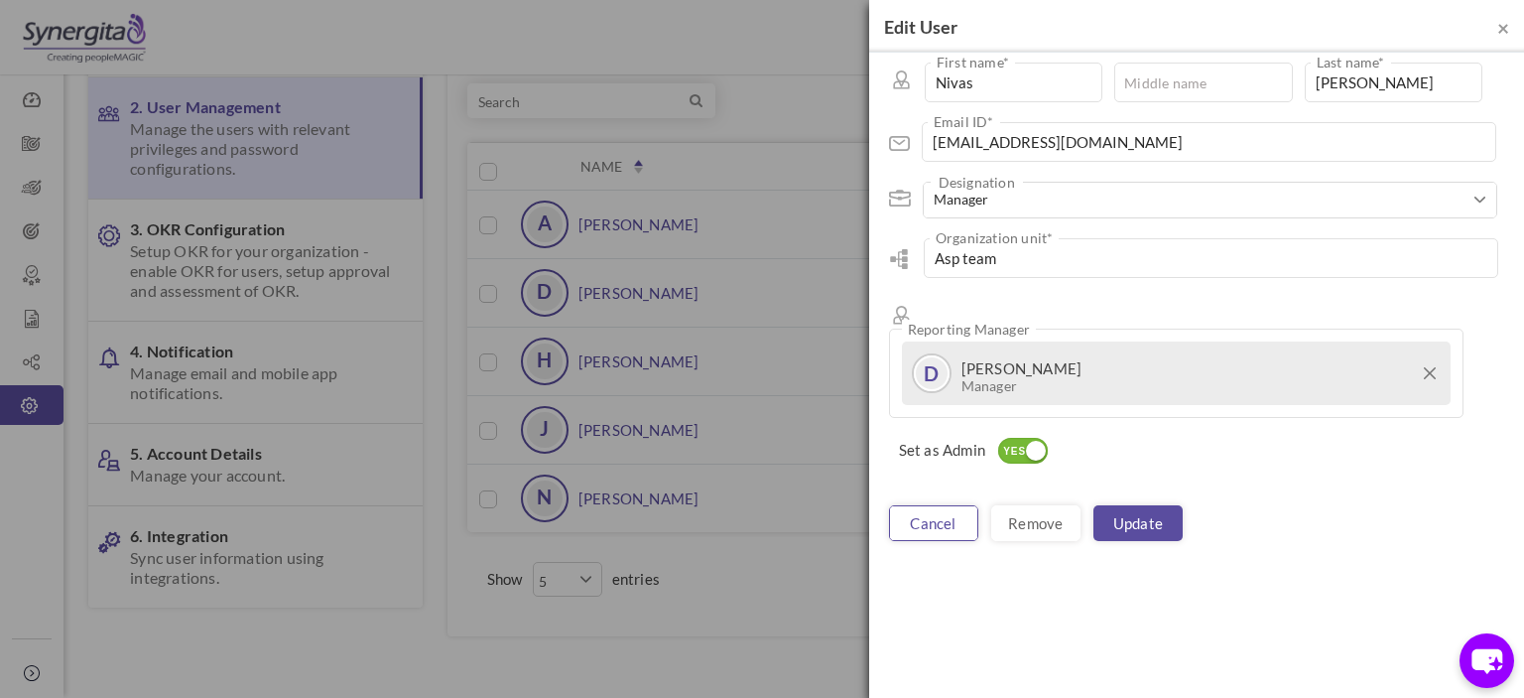
click at [933, 505] on link "cancel" at bounding box center [933, 523] width 89 height 36
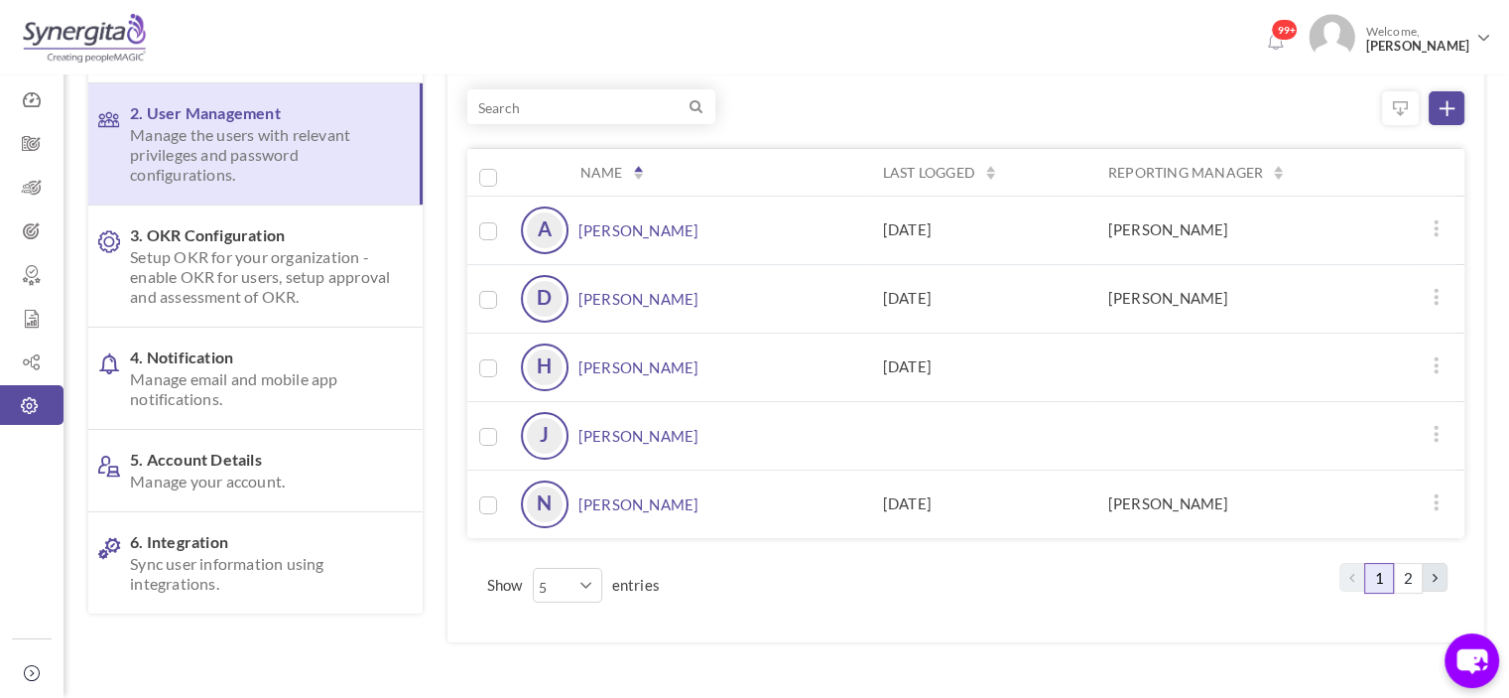
scroll to position [163, 0]
click at [1091, 463] on td at bounding box center [980, 433] width 225 height 68
click at [585, 585] on select "5 10 20 30 40 50" at bounding box center [567, 583] width 69 height 35
select select "10"
click at [533, 566] on select "5 10 20 30 40 50" at bounding box center [567, 583] width 69 height 35
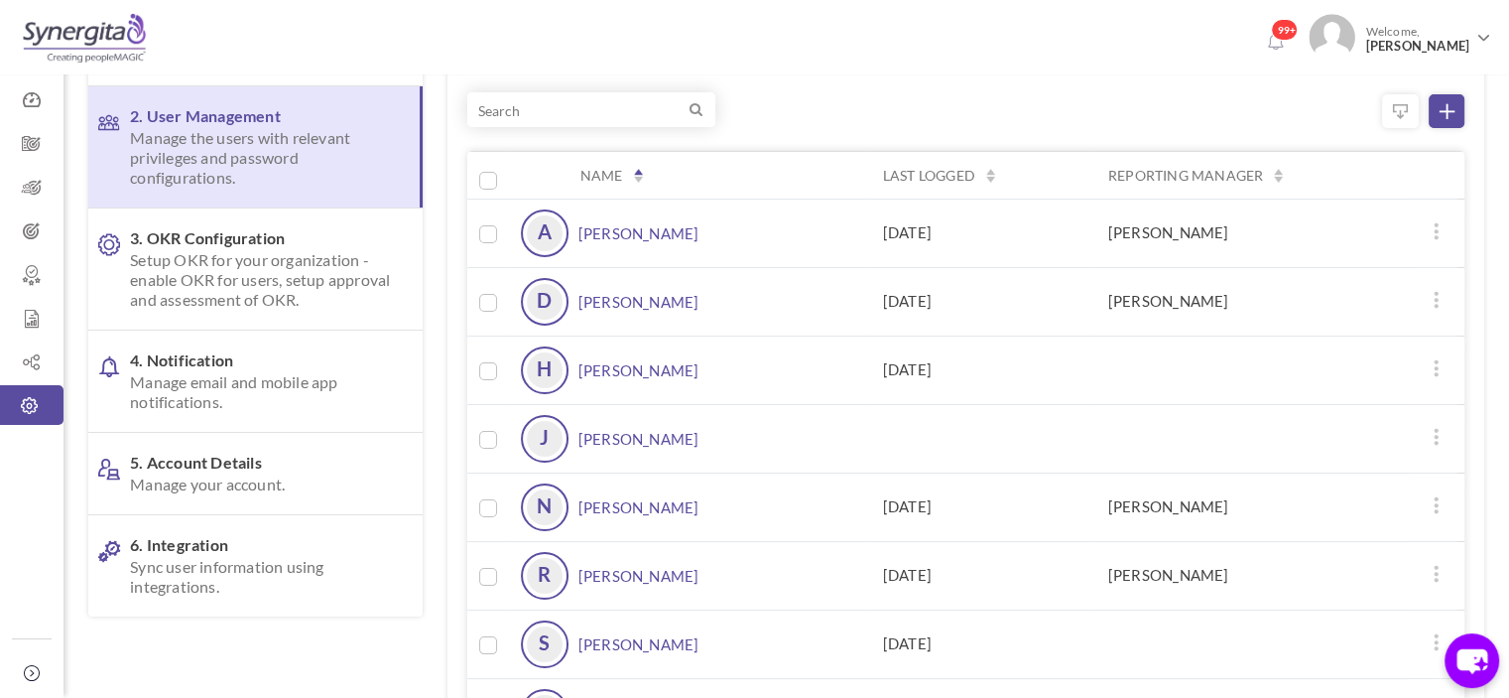
scroll to position [155, 0]
click at [283, 270] on span "Setup OKR for your organization - enable OKR for users, setup approval and asse…" at bounding box center [260, 283] width 261 height 60
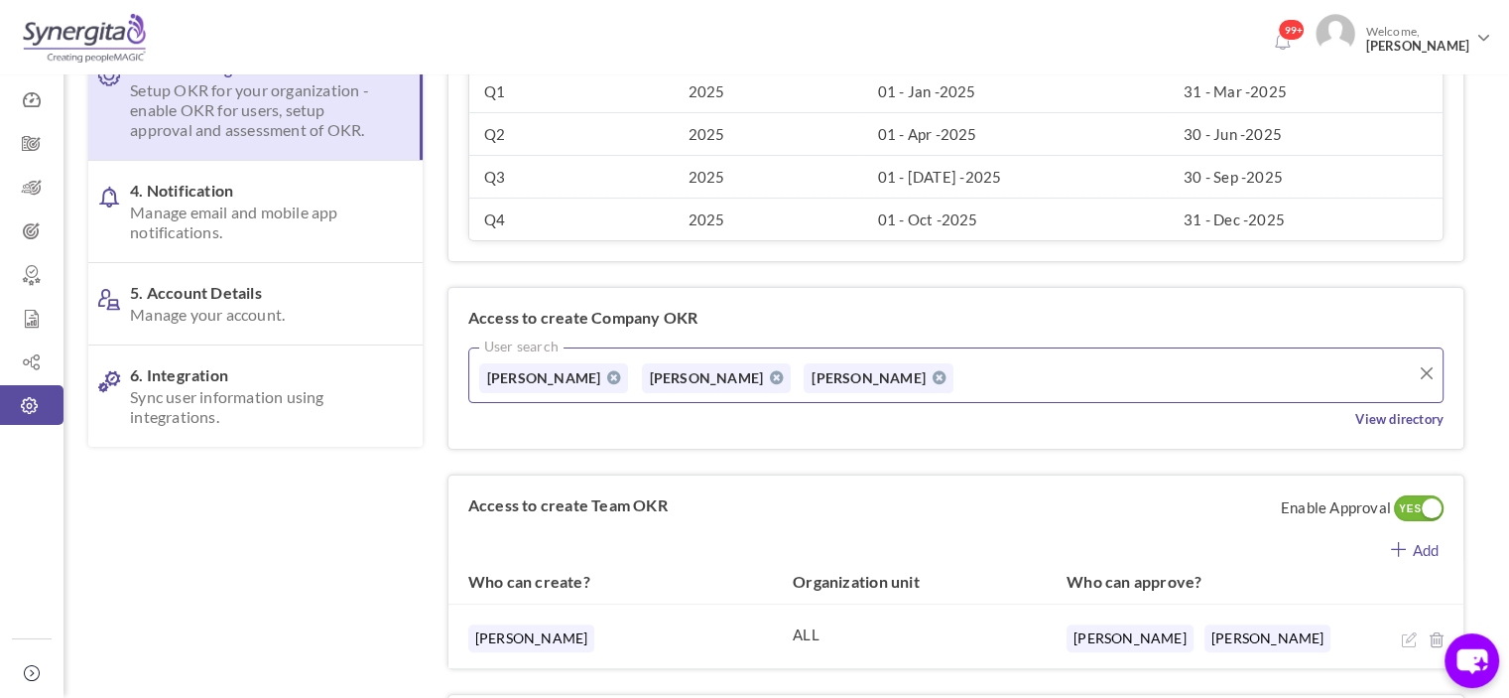
scroll to position [325, 0]
click at [298, 429] on link "6. Integration Sync user information using integrations." at bounding box center [255, 397] width 334 height 101
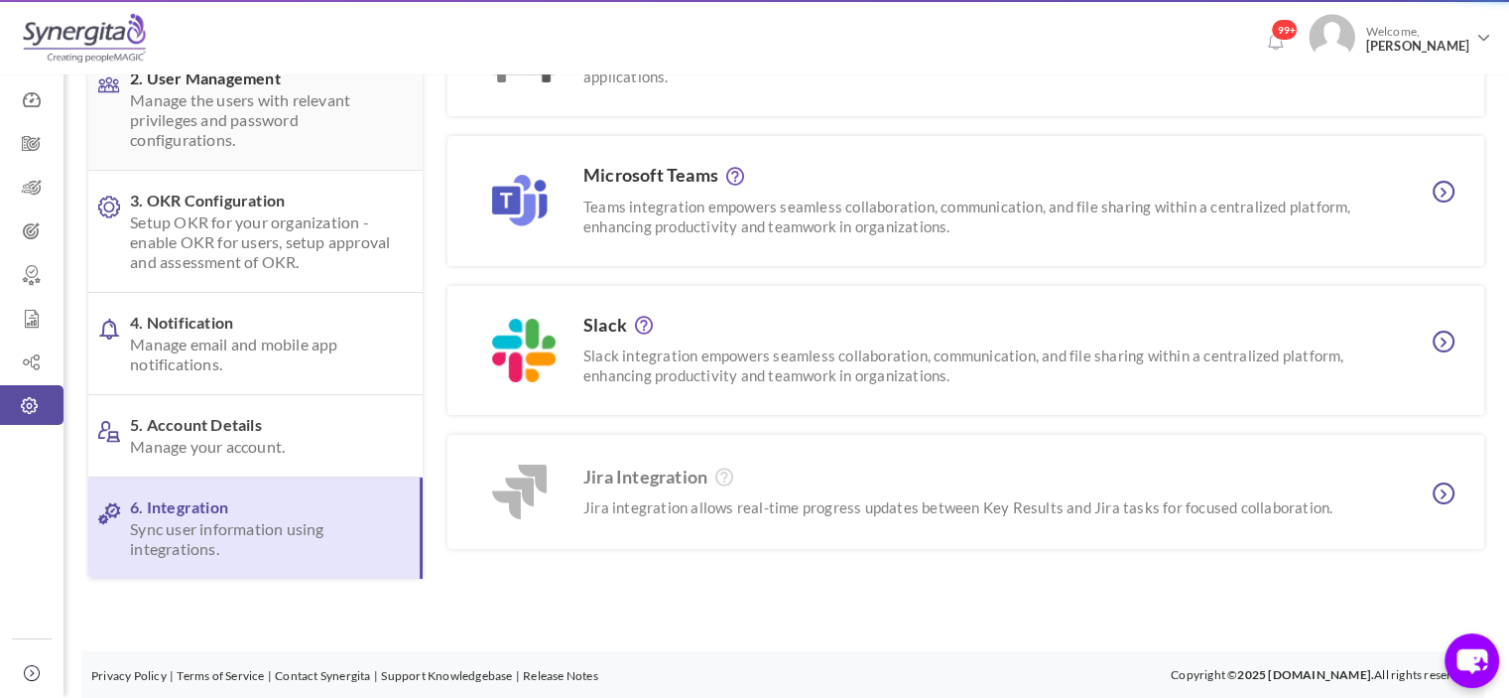
scroll to position [0, 0]
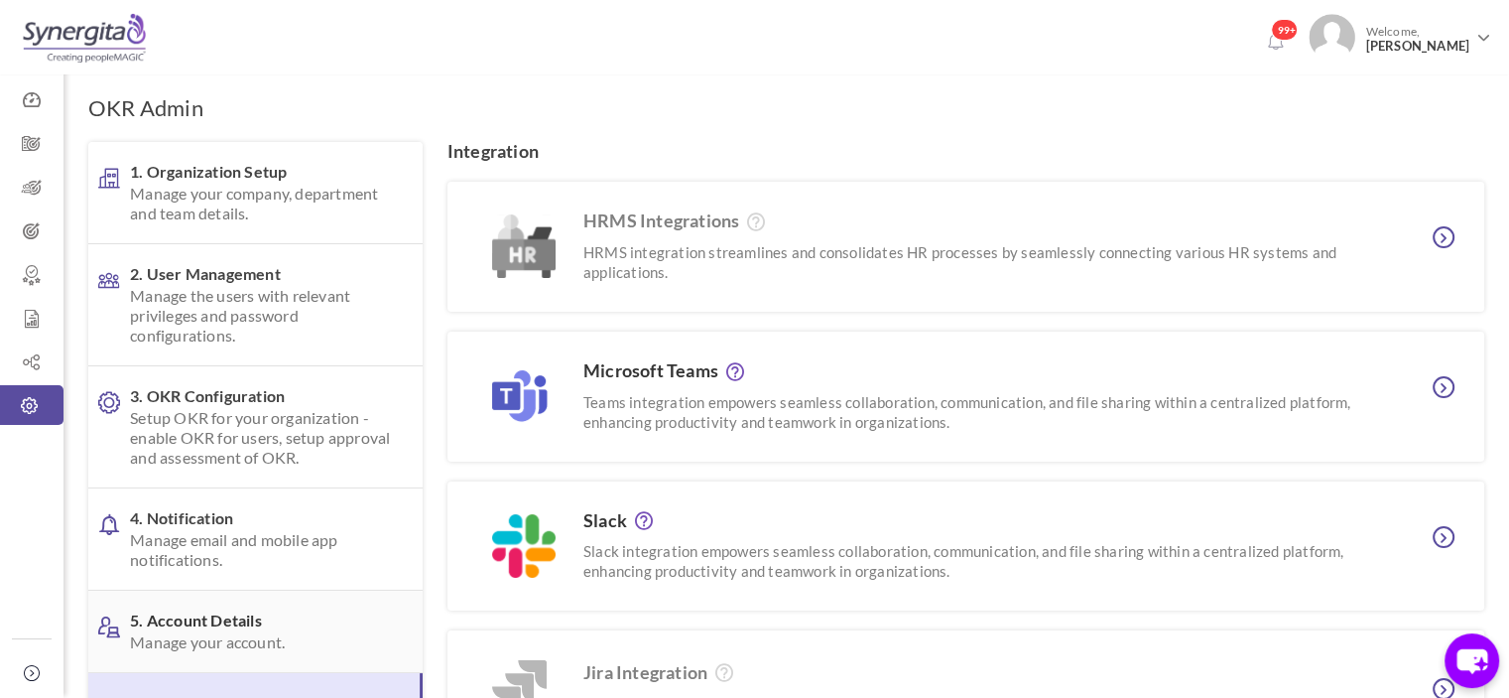
click at [252, 614] on span "5. Account Details Manage your account." at bounding box center [260, 631] width 261 height 42
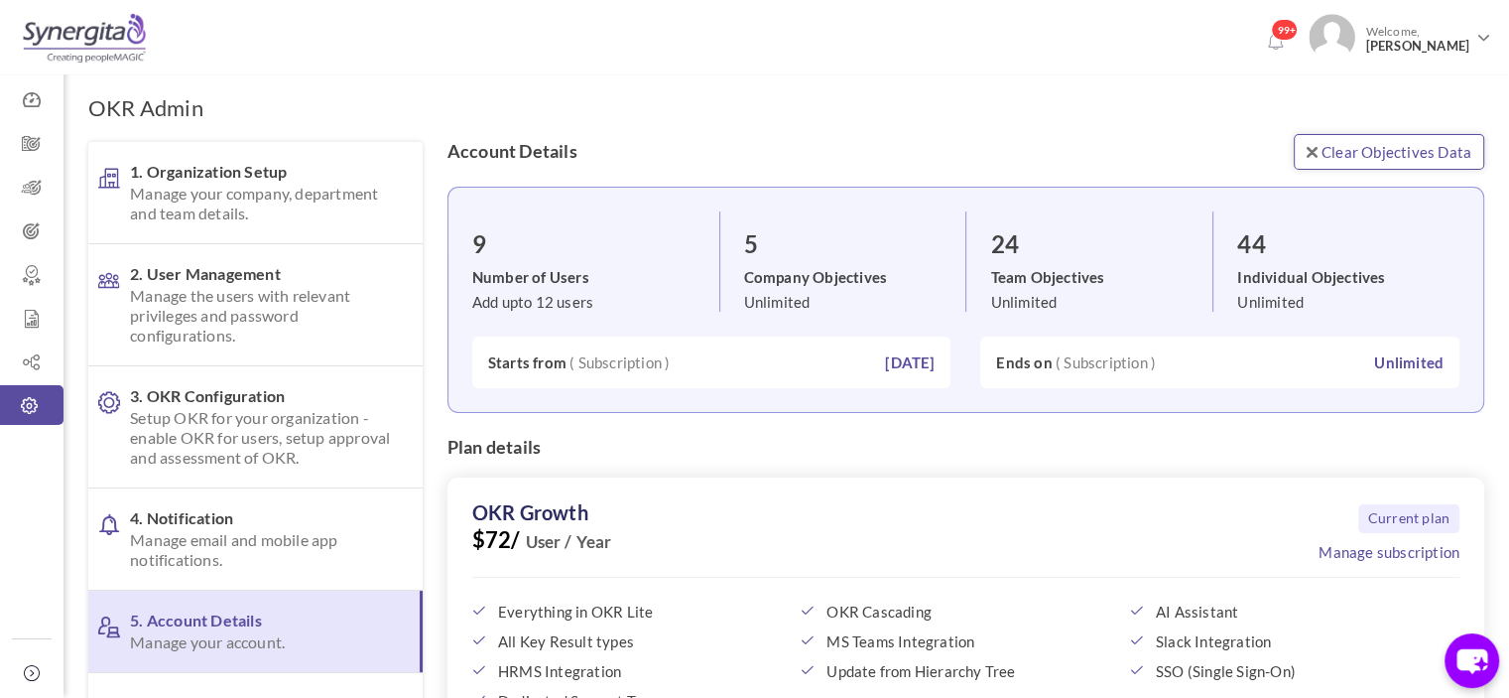
click at [1366, 162] on link "Clear Objectives Data" at bounding box center [1389, 152] width 191 height 36
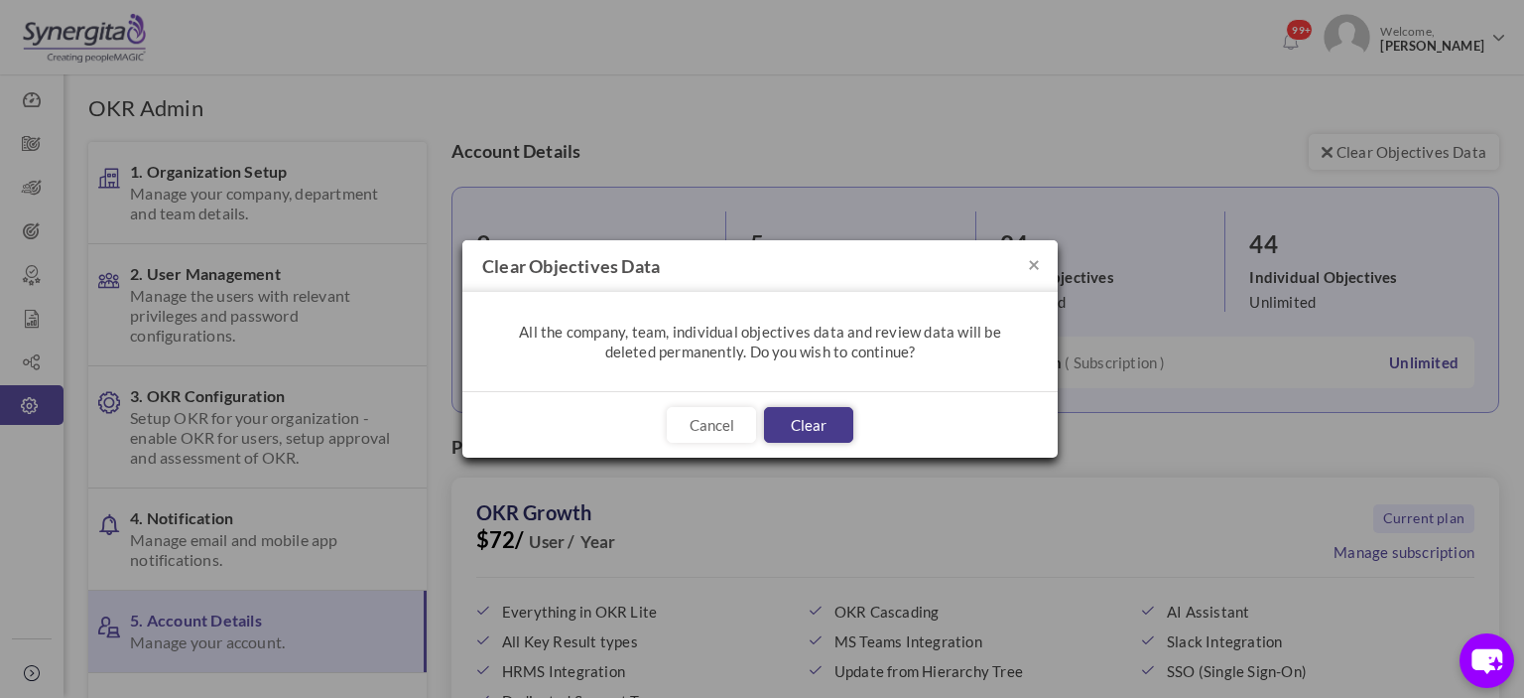
click at [825, 427] on button "Clear" at bounding box center [808, 425] width 89 height 36
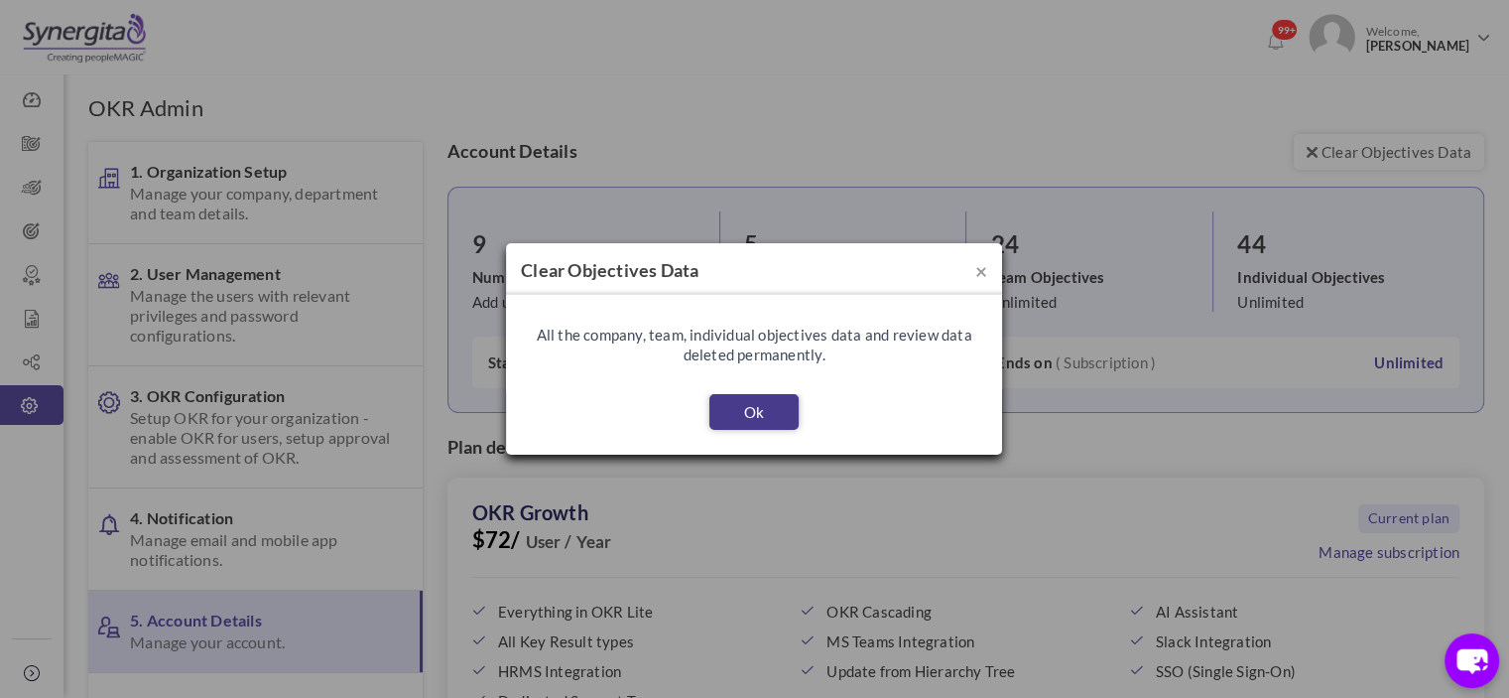
click at [743, 410] on button "Ok" at bounding box center [754, 412] width 89 height 36
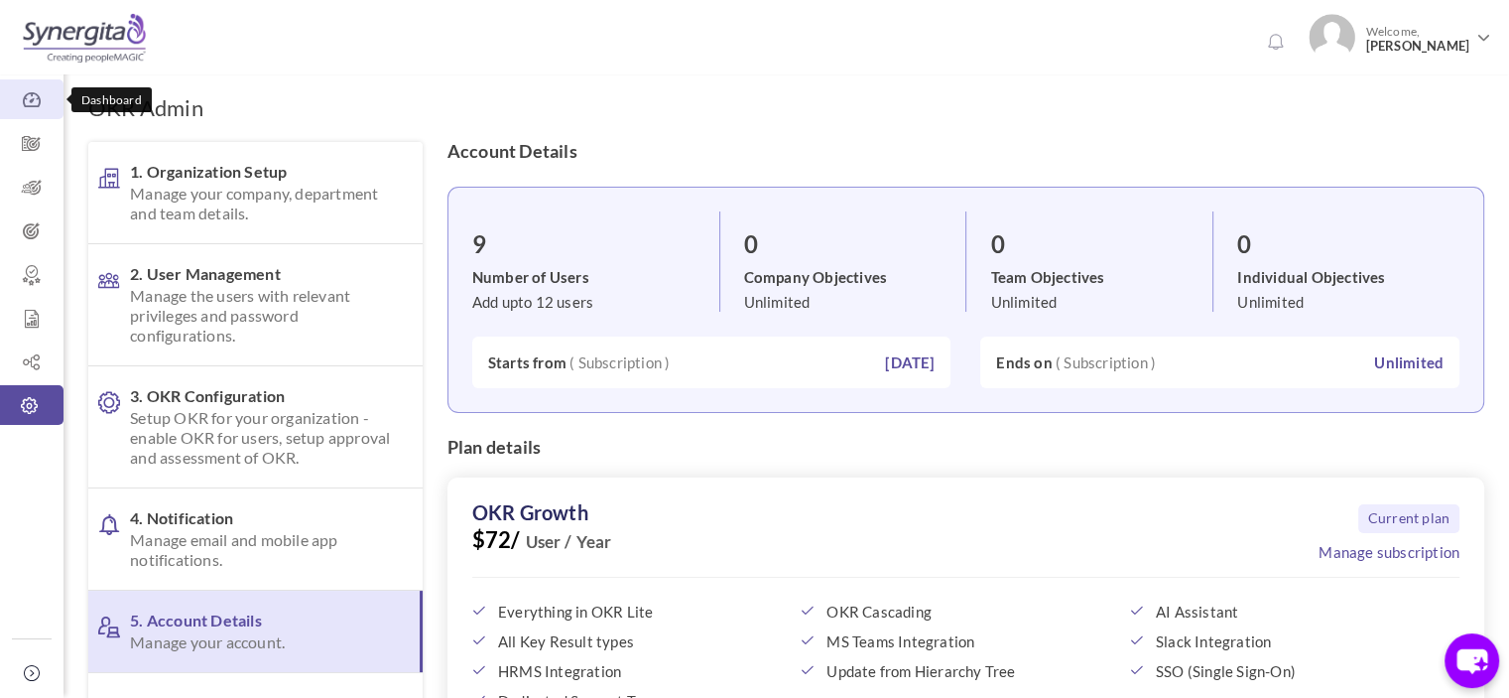
click at [9, 103] on icon at bounding box center [32, 100] width 64 height 20
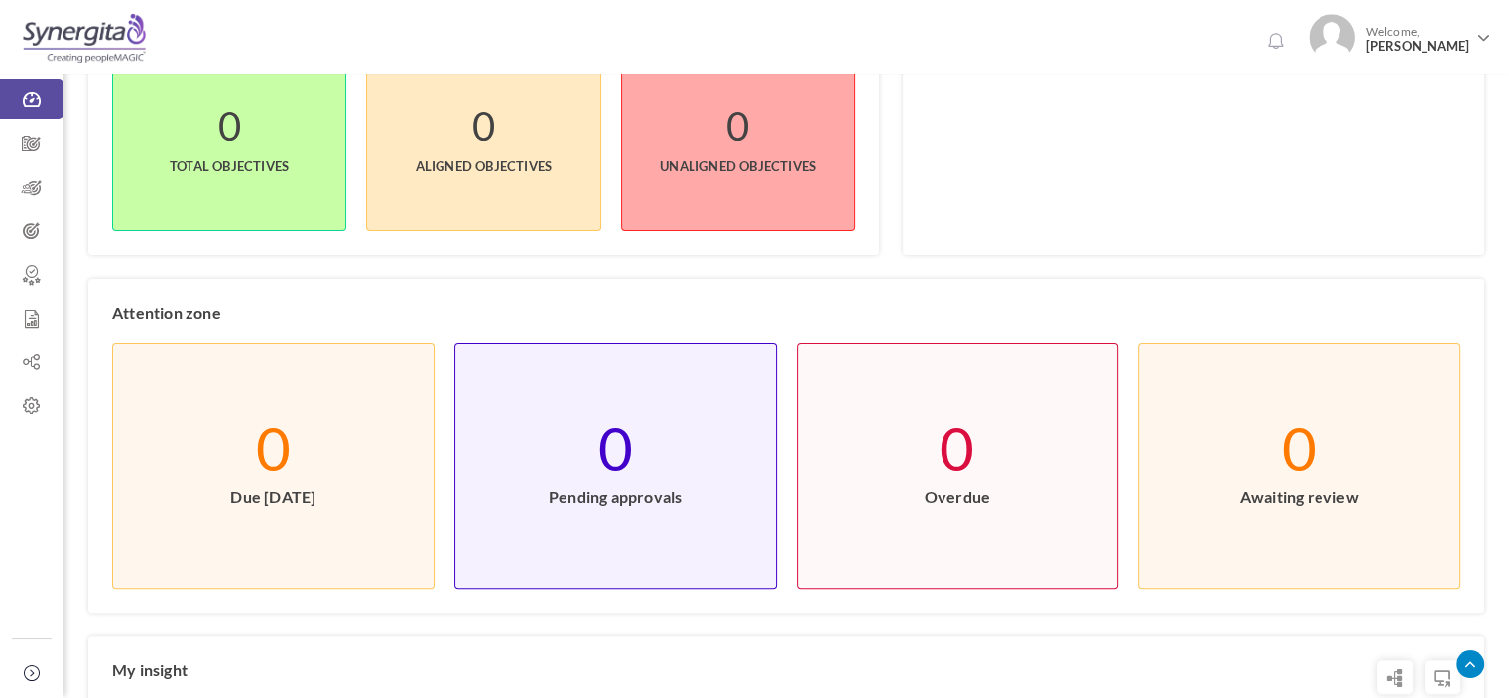
scroll to position [361, 0]
click at [23, 136] on icon at bounding box center [32, 144] width 64 height 20
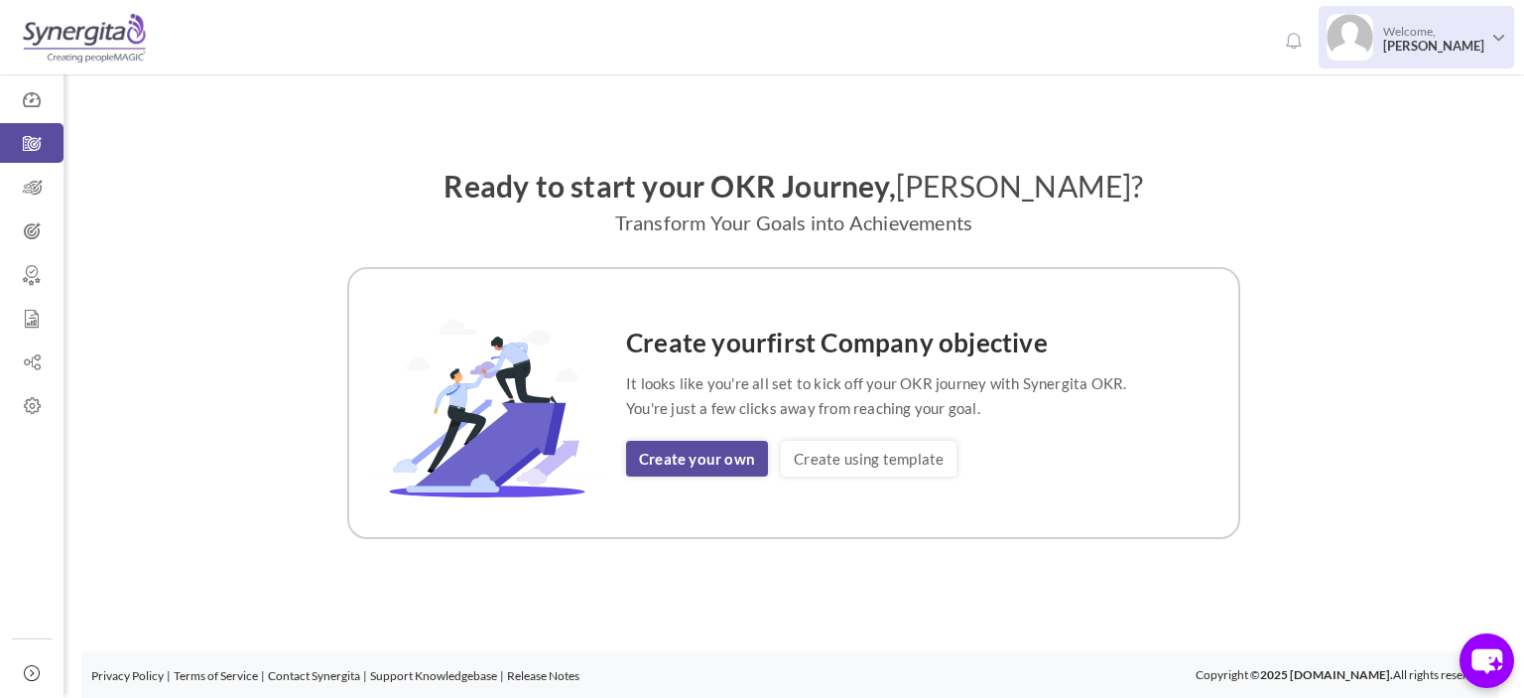
click at [1361, 23] on img at bounding box center [1350, 37] width 47 height 47
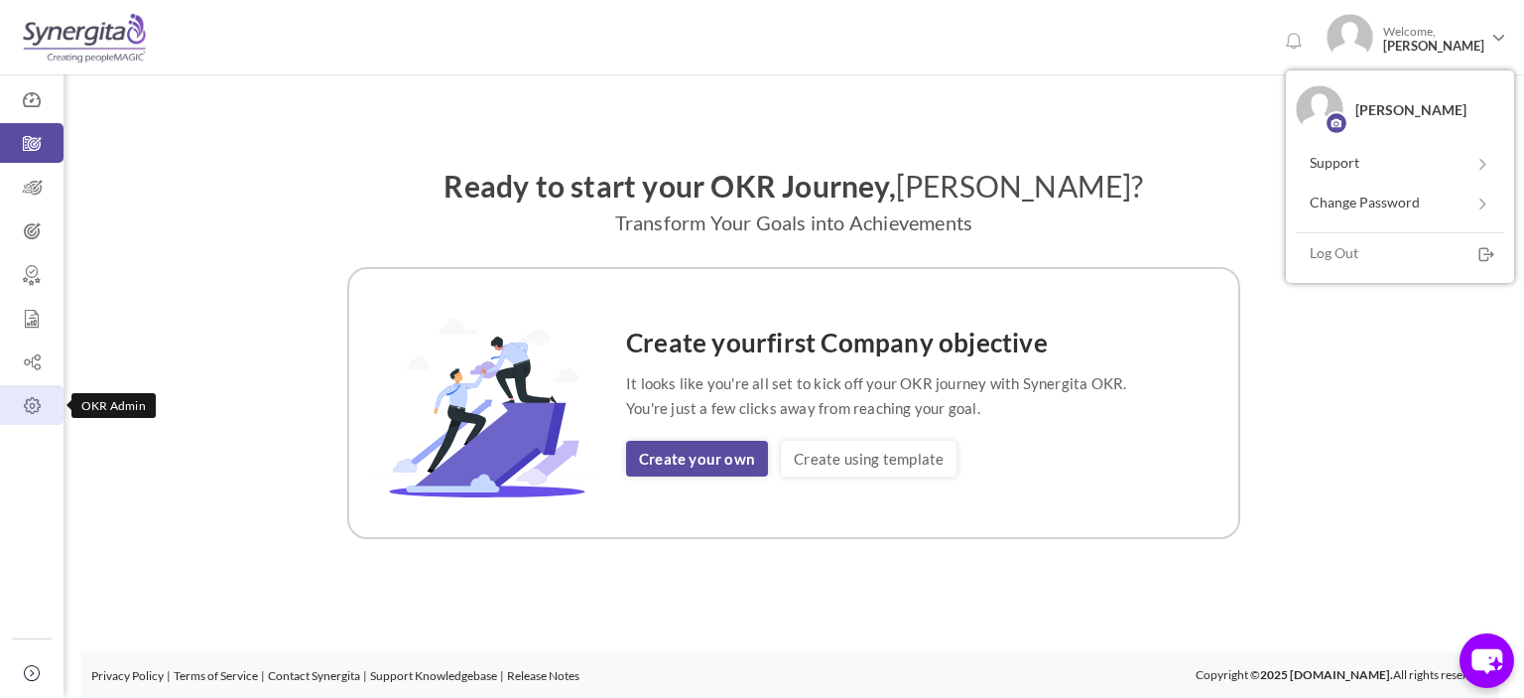
click at [33, 411] on icon at bounding box center [32, 406] width 64 height 20
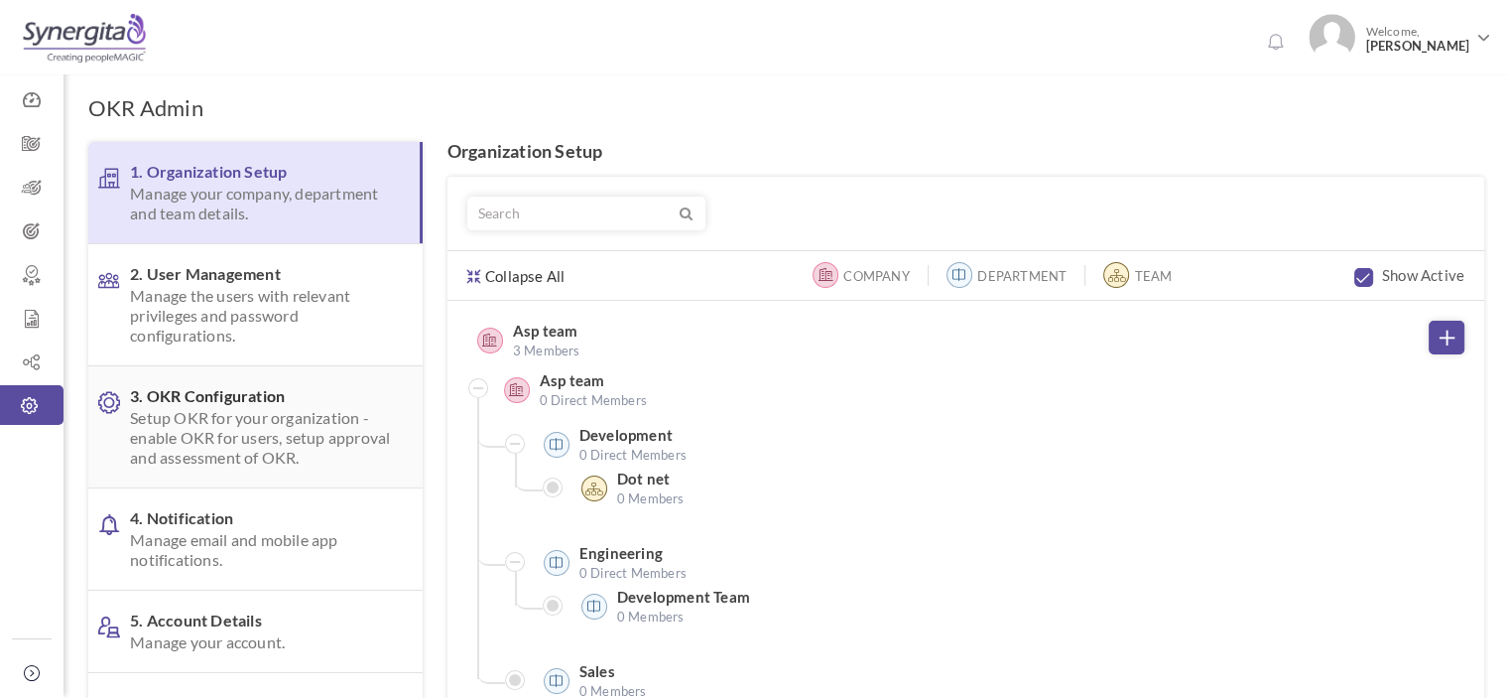
click at [277, 448] on span "Setup OKR for your organization - enable OKR for users, setup approval and asse…" at bounding box center [260, 438] width 261 height 60
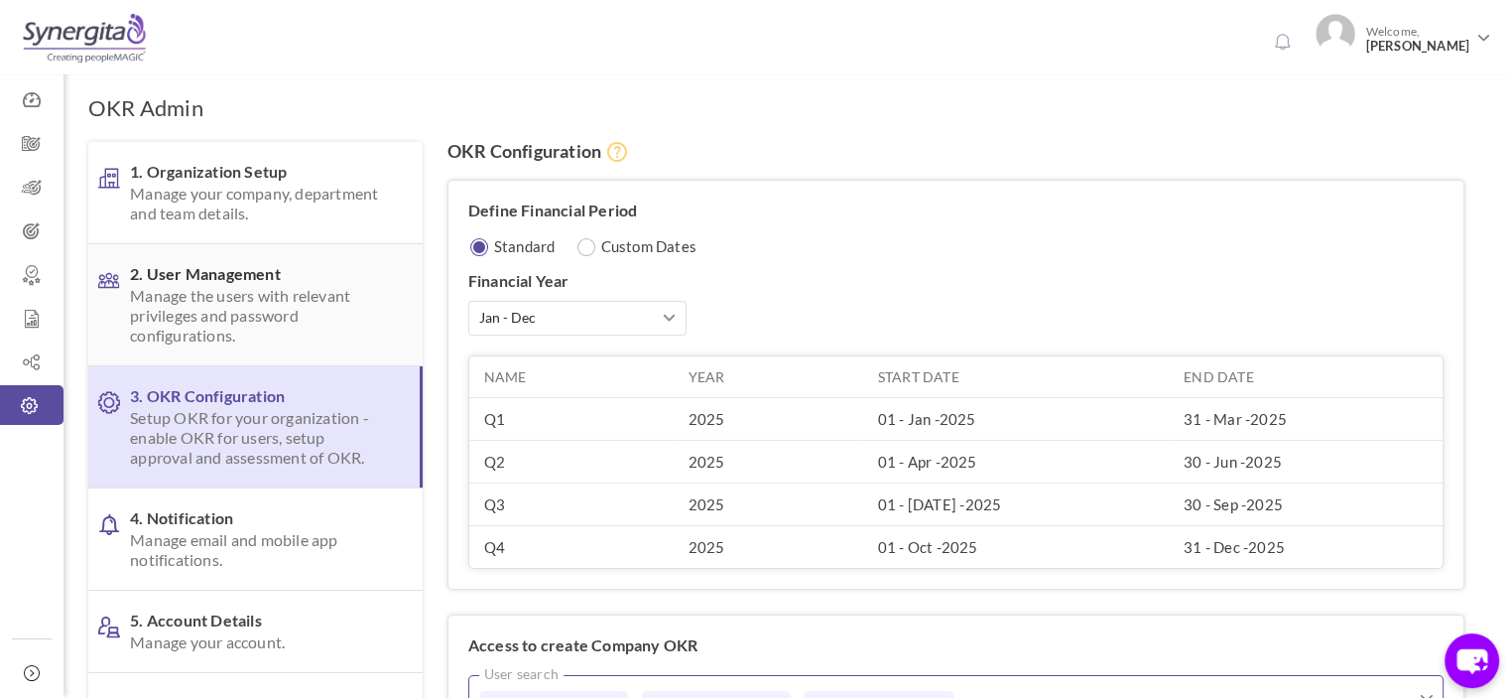
click at [258, 304] on span "Manage the users with relevant privileges and password configurations." at bounding box center [260, 316] width 261 height 60
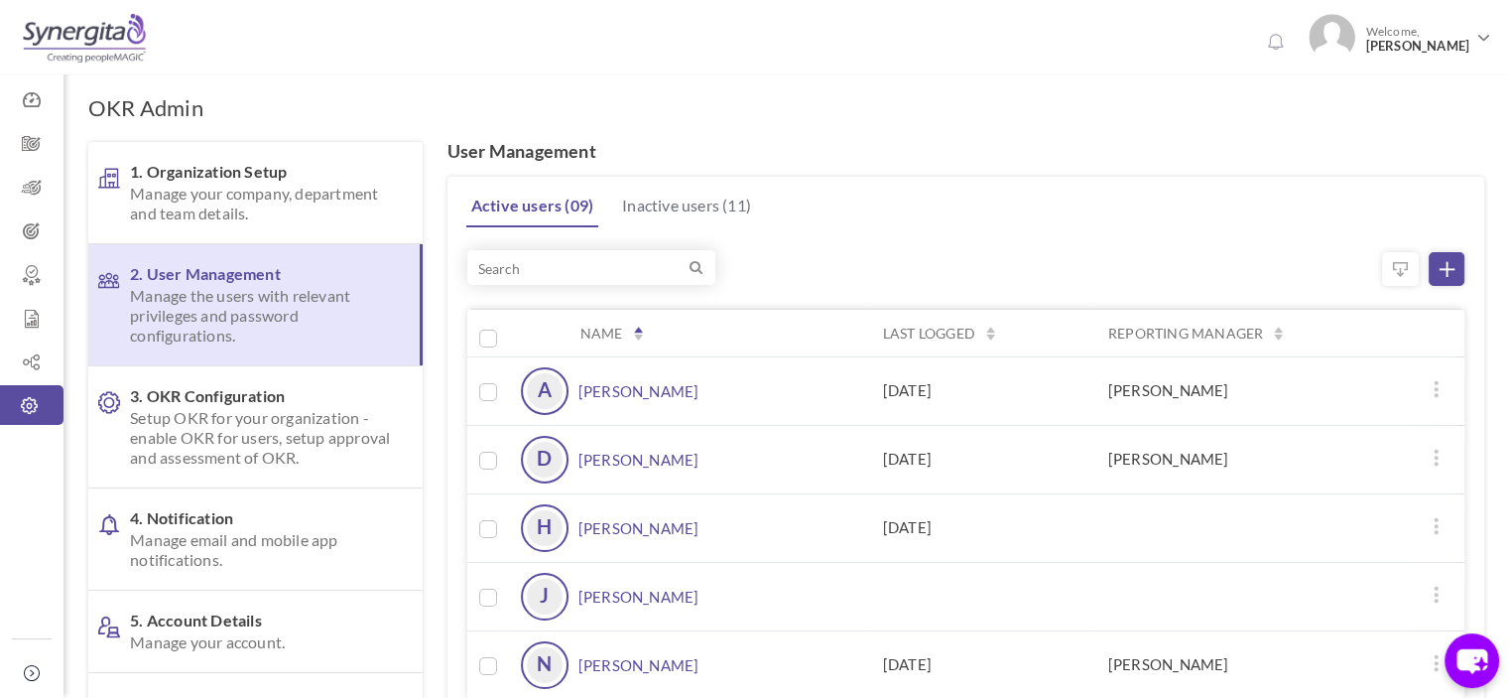
scroll to position [81, 0]
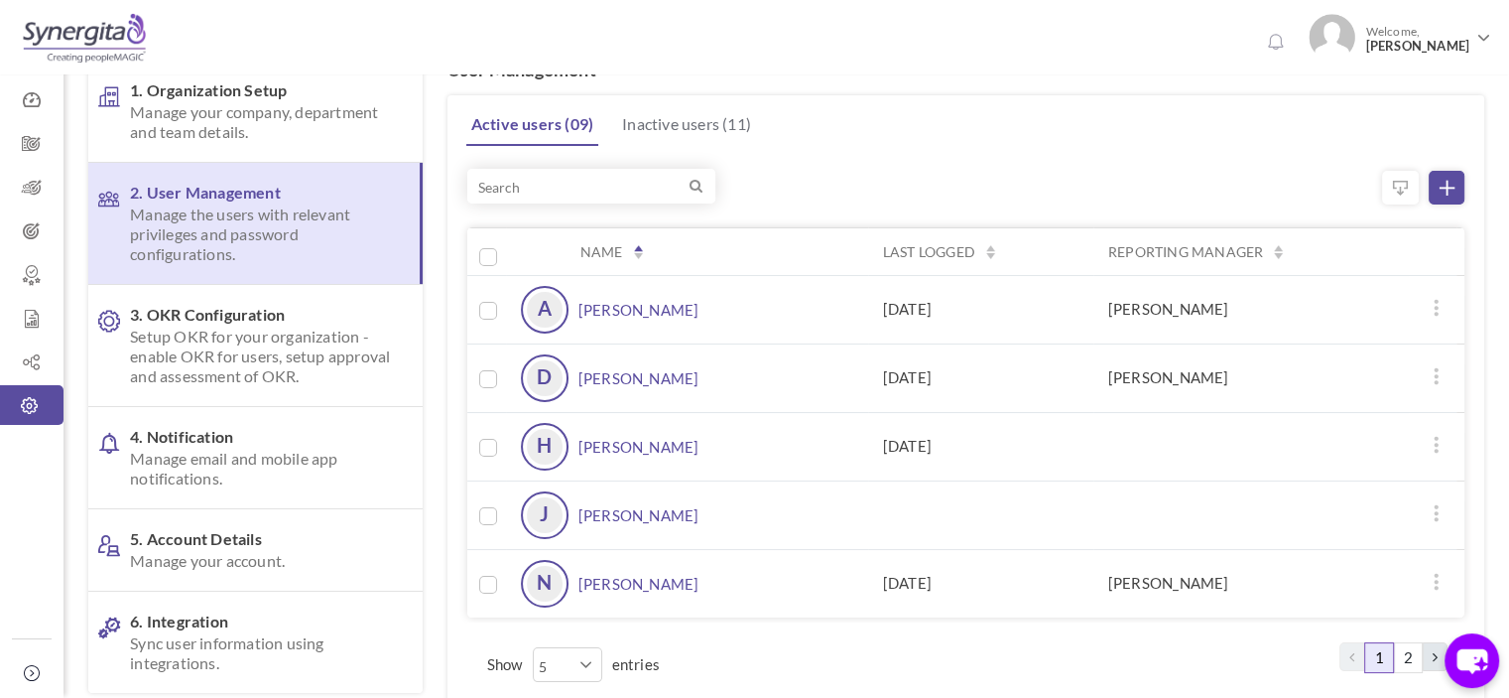
click at [630, 579] on link "[PERSON_NAME]" at bounding box center [639, 584] width 121 height 48
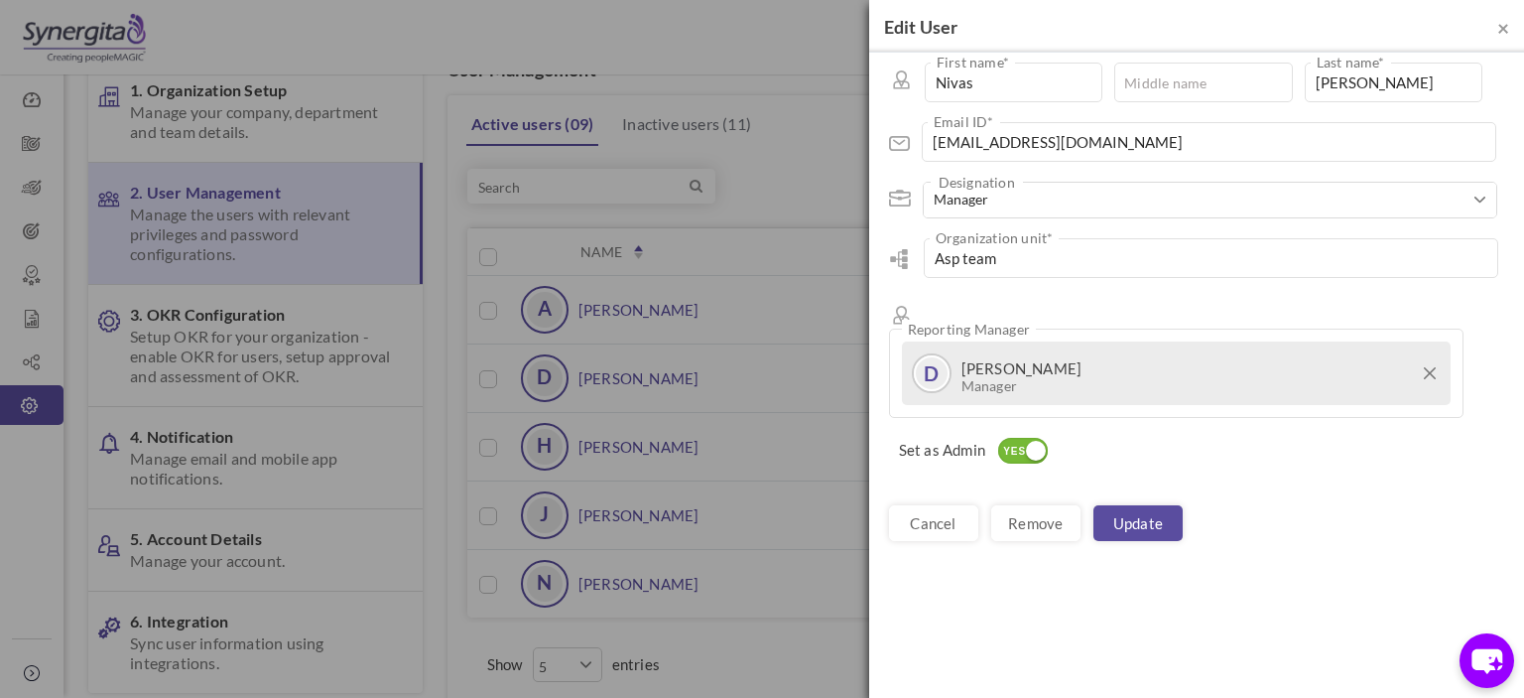
click at [1078, 60] on div "Nivas First name * Middle name [PERSON_NAME] Last name * [EMAIL_ADDRESS][DOMAIN…" at bounding box center [1196, 259] width 655 height 413
click at [1139, 88] on input "text" at bounding box center [1203, 83] width 178 height 40
click at [1072, 90] on input "Nivas" at bounding box center [1014, 83] width 178 height 40
type input "Convert"
type input "Name"
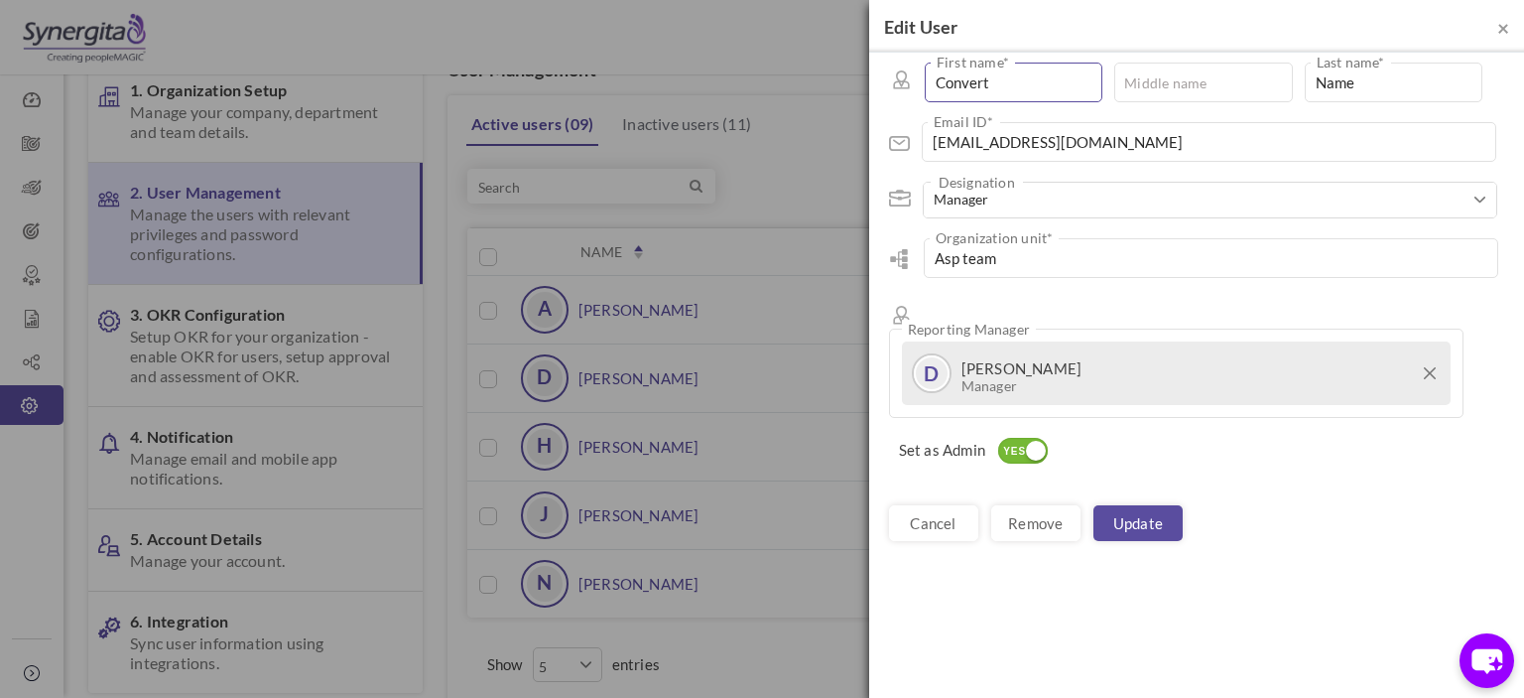
type input "Convert"
type input "Name"
type input "[PERSON_NAME]"
click at [1436, 367] on icon at bounding box center [1430, 373] width 12 height 12
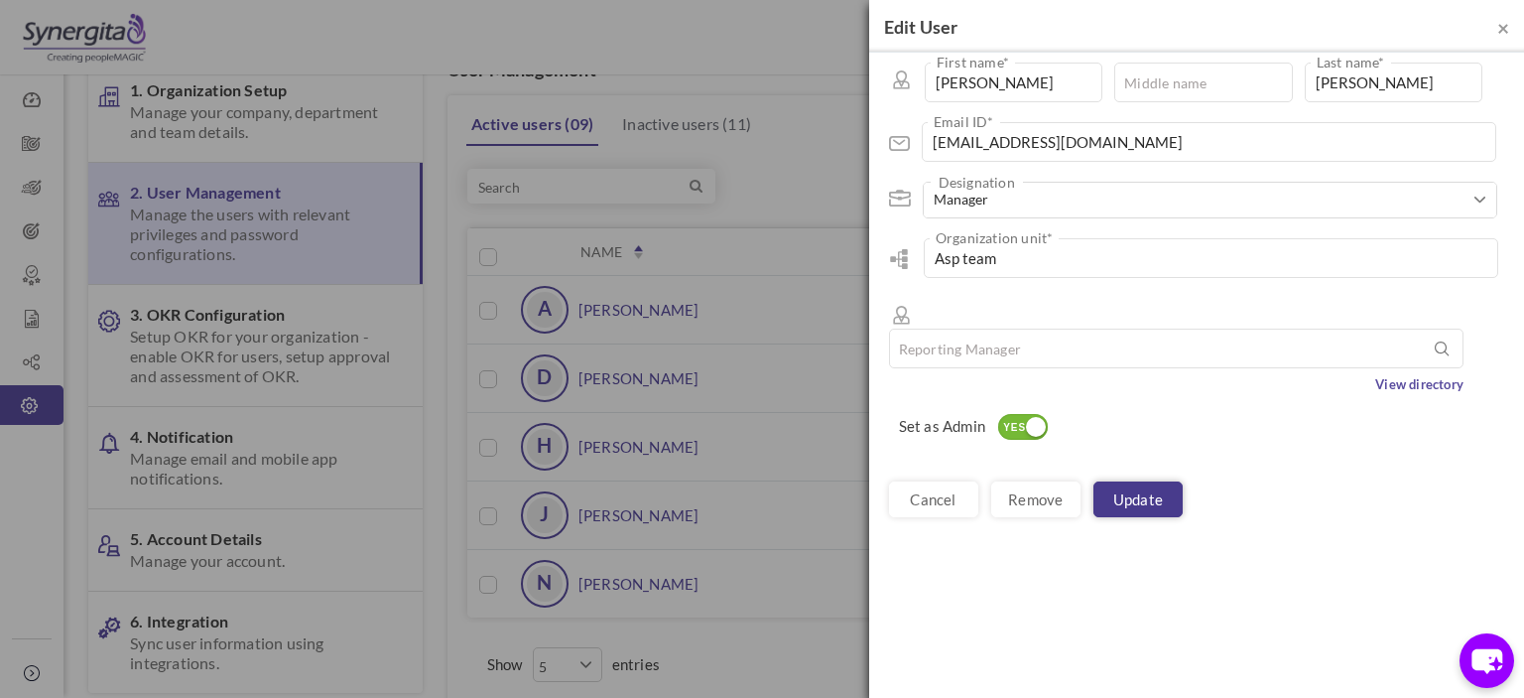
click at [1169, 481] on link "Update" at bounding box center [1138, 499] width 89 height 36
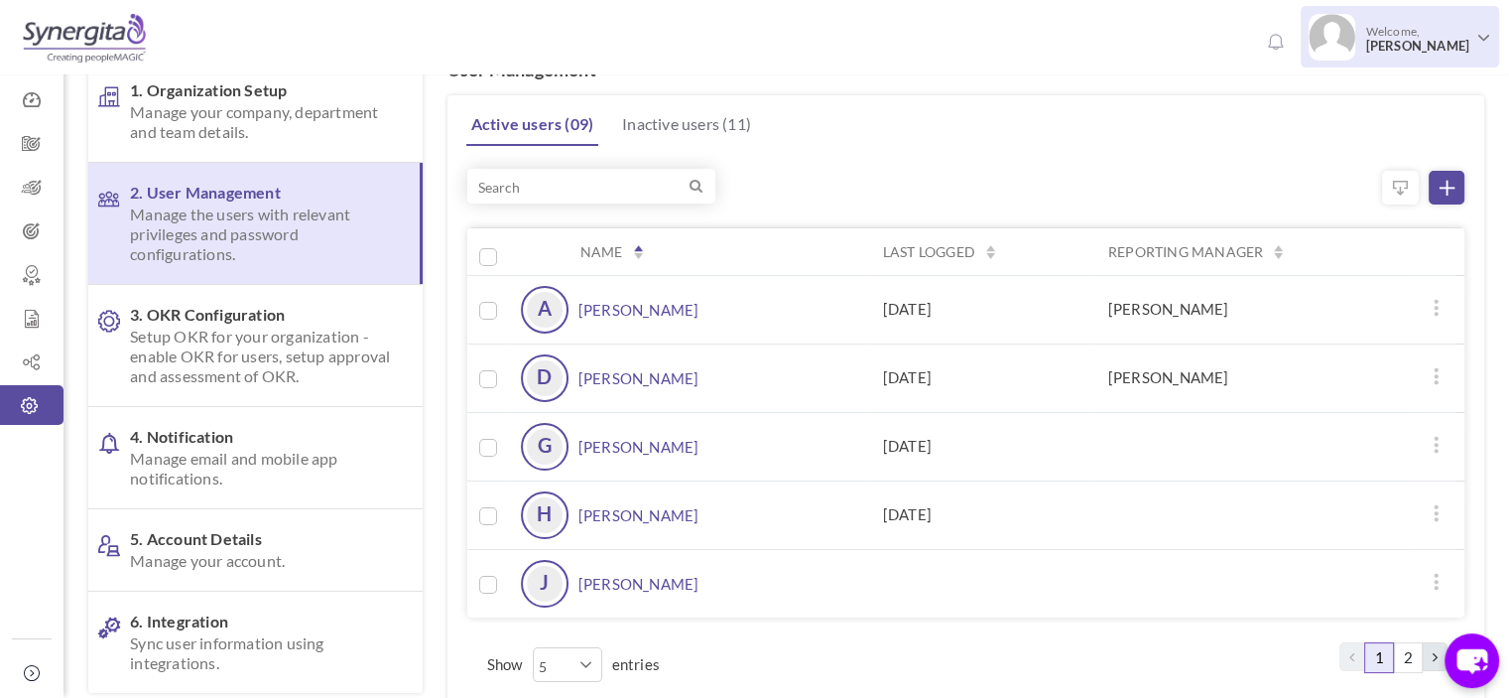
click at [1465, 28] on span "Welcome, [PERSON_NAME]" at bounding box center [1415, 39] width 119 height 50
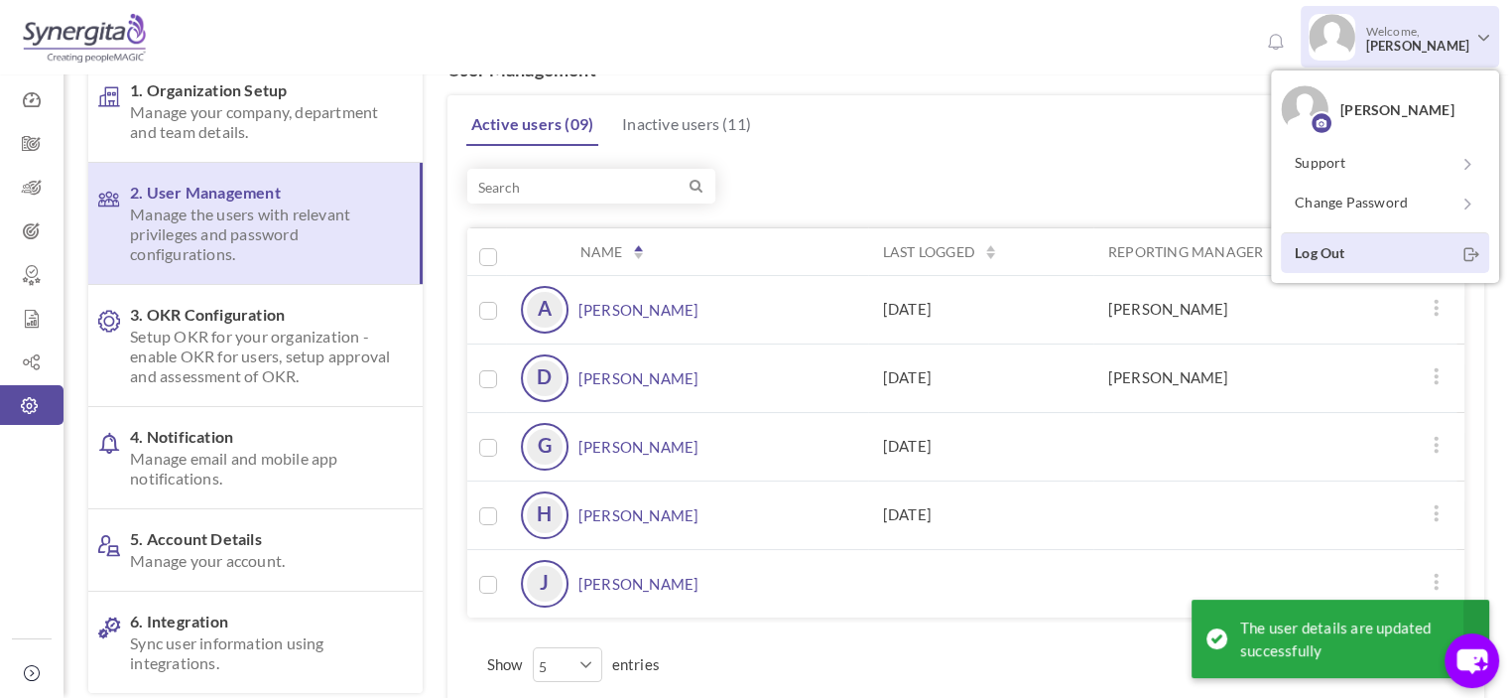
click at [1342, 243] on link "Log Out" at bounding box center [1385, 252] width 208 height 41
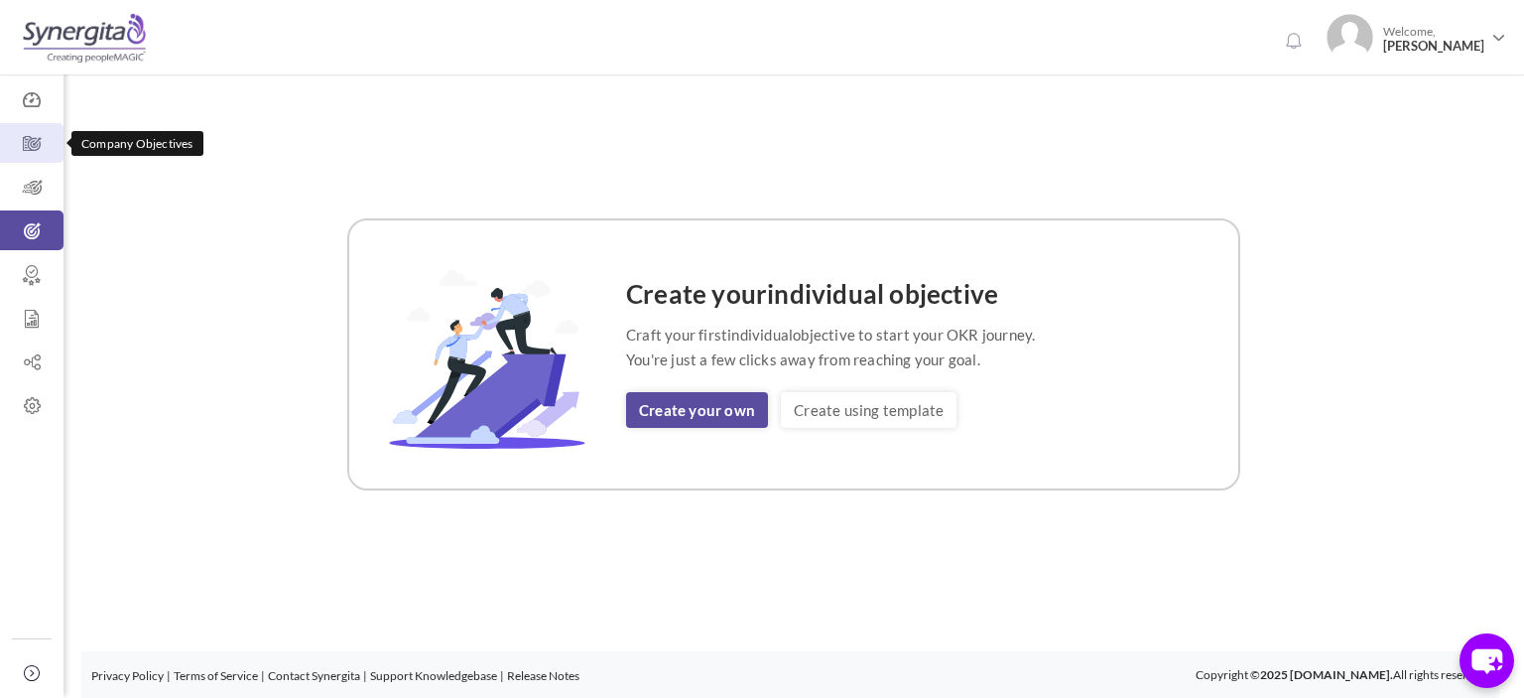
click at [32, 136] on icon at bounding box center [32, 144] width 64 height 20
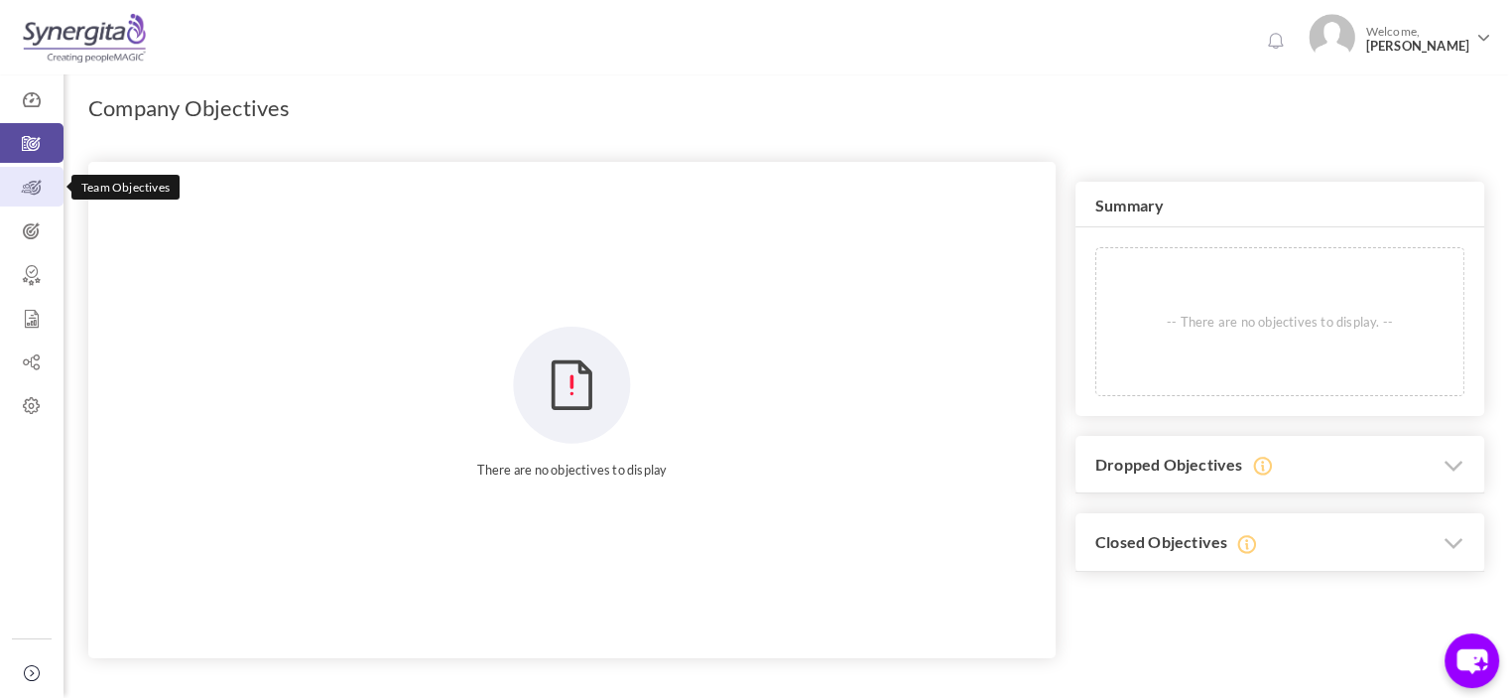
click at [37, 201] on link "Team Objectives" at bounding box center [32, 187] width 64 height 40
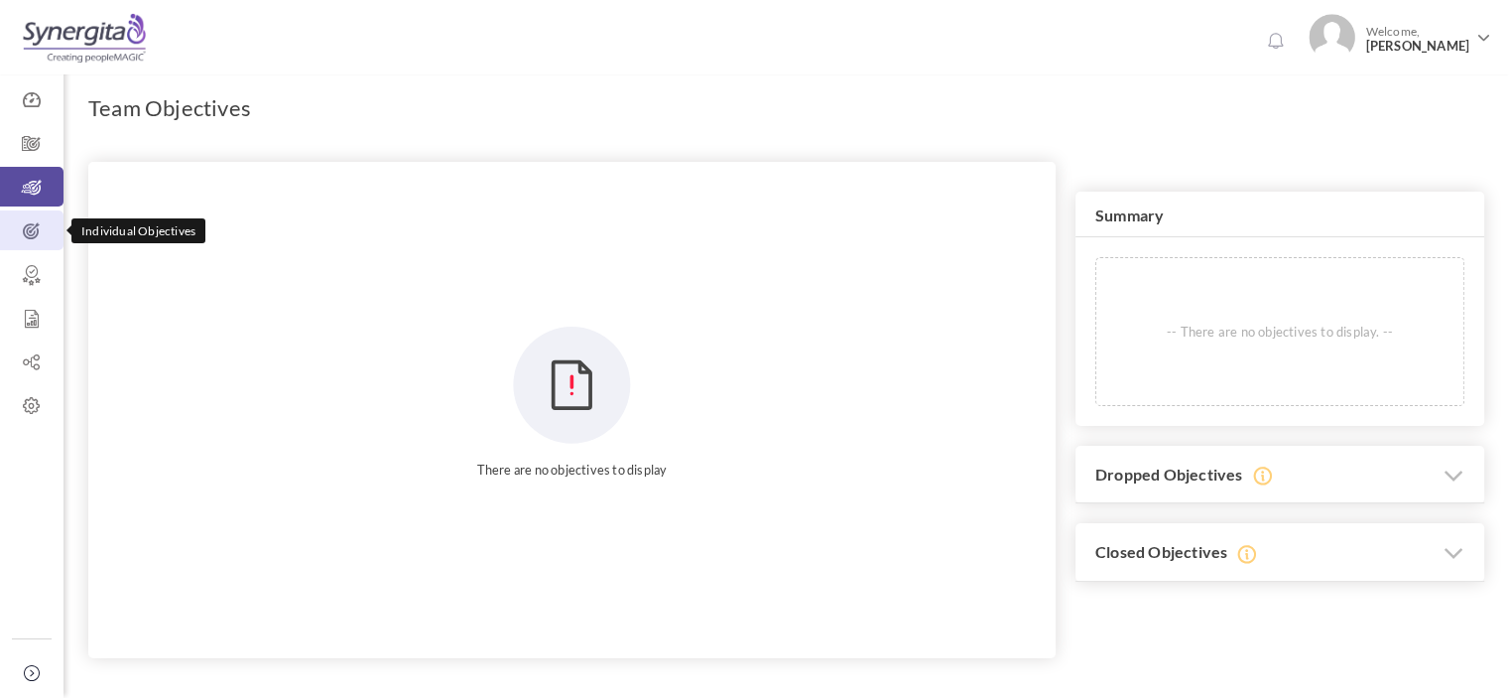
click at [39, 236] on icon at bounding box center [32, 231] width 64 height 20
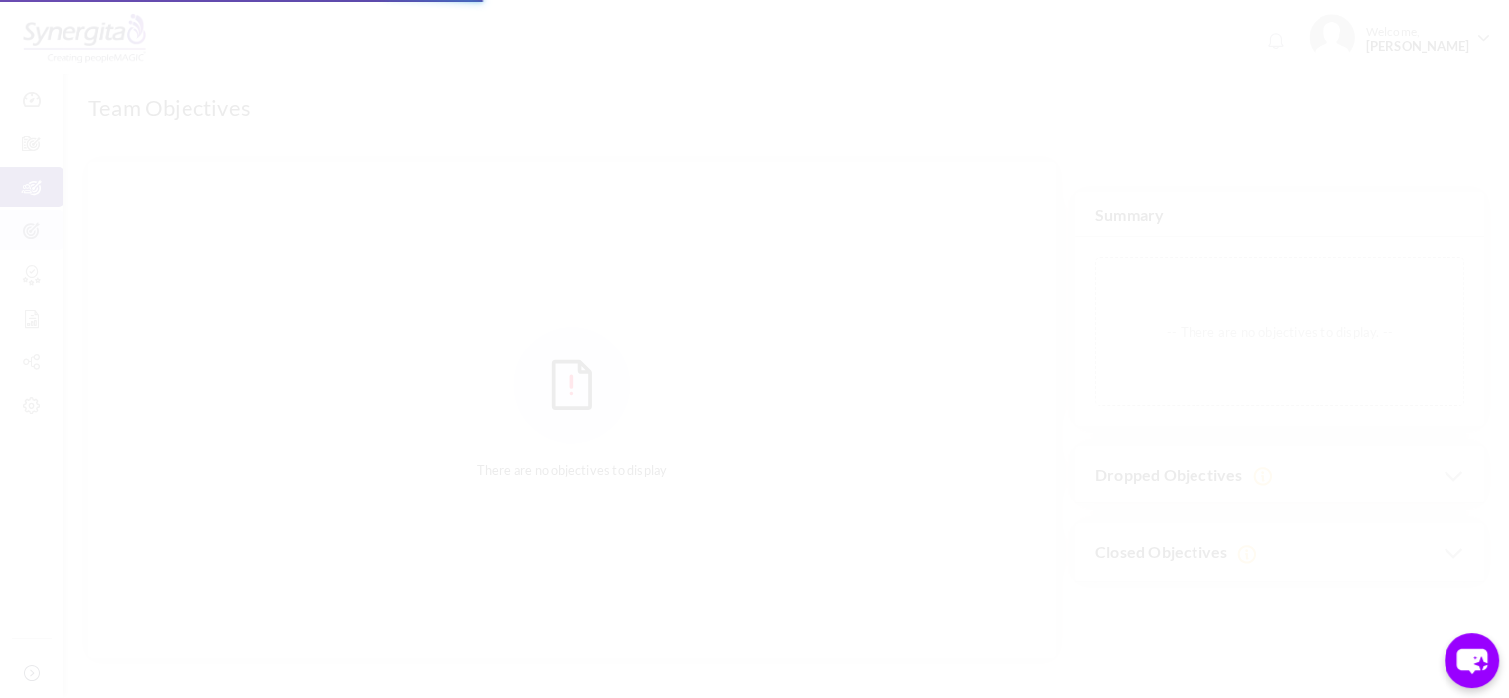
click at [39, 236] on body "Trial Extended! Subscribe to continue using all the features. 0 Welcome, [PERSO…" at bounding box center [754, 349] width 1509 height 698
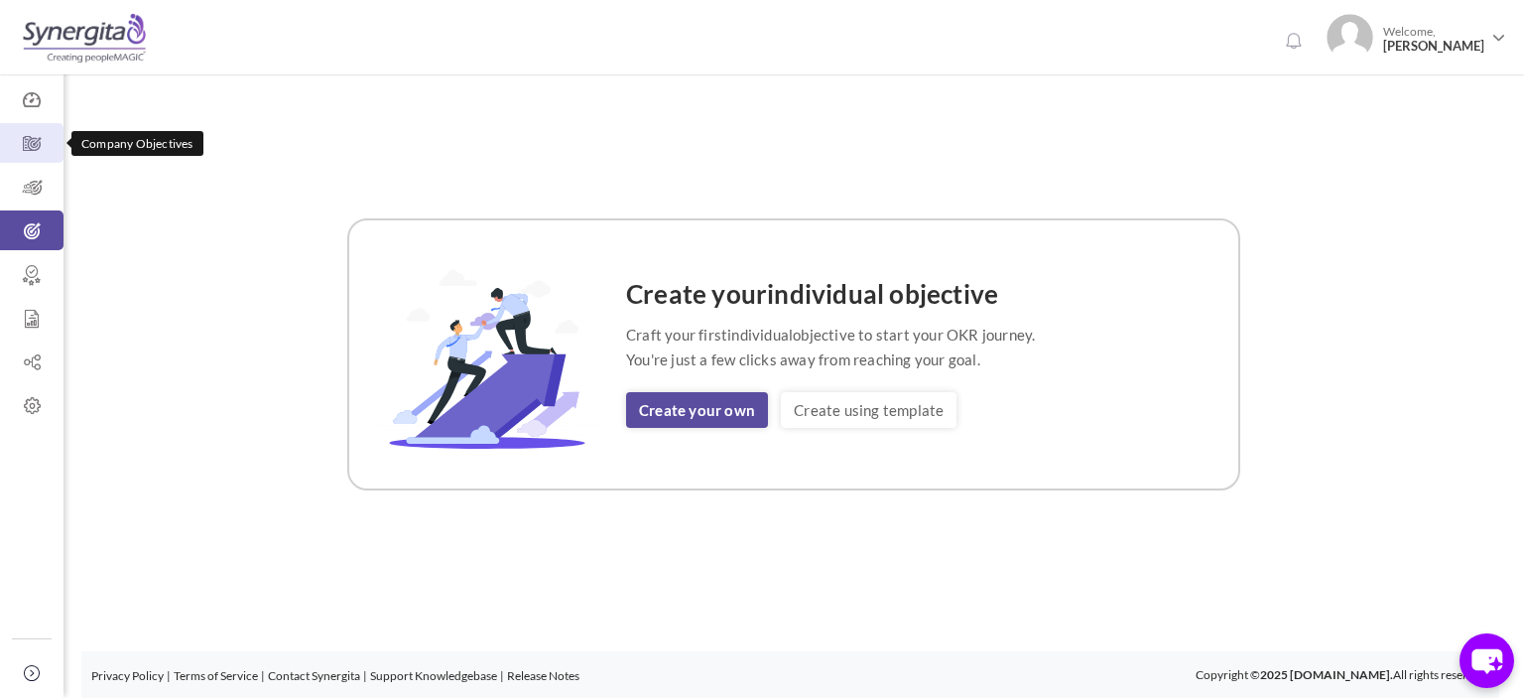
click at [38, 131] on link "Company Objectives" at bounding box center [32, 143] width 64 height 40
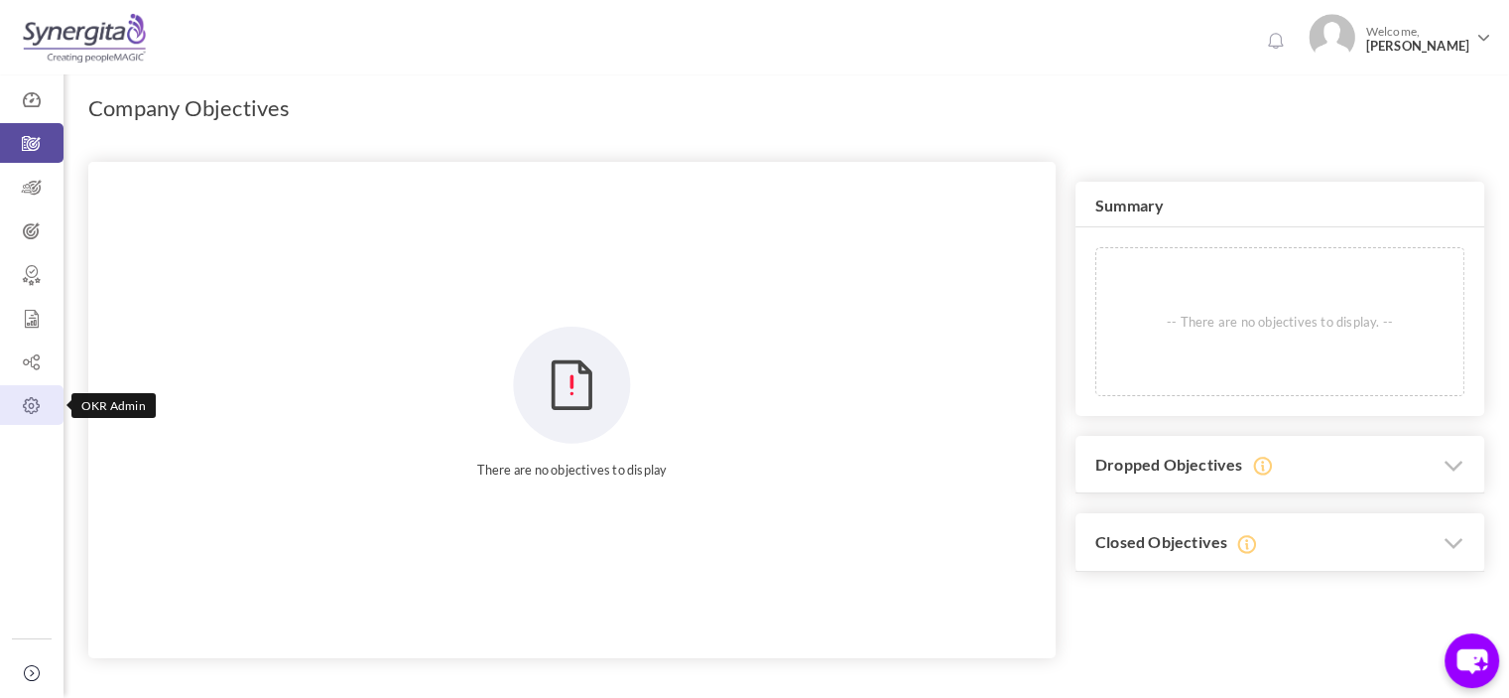
click at [32, 421] on link "OKR Admin" at bounding box center [32, 405] width 64 height 40
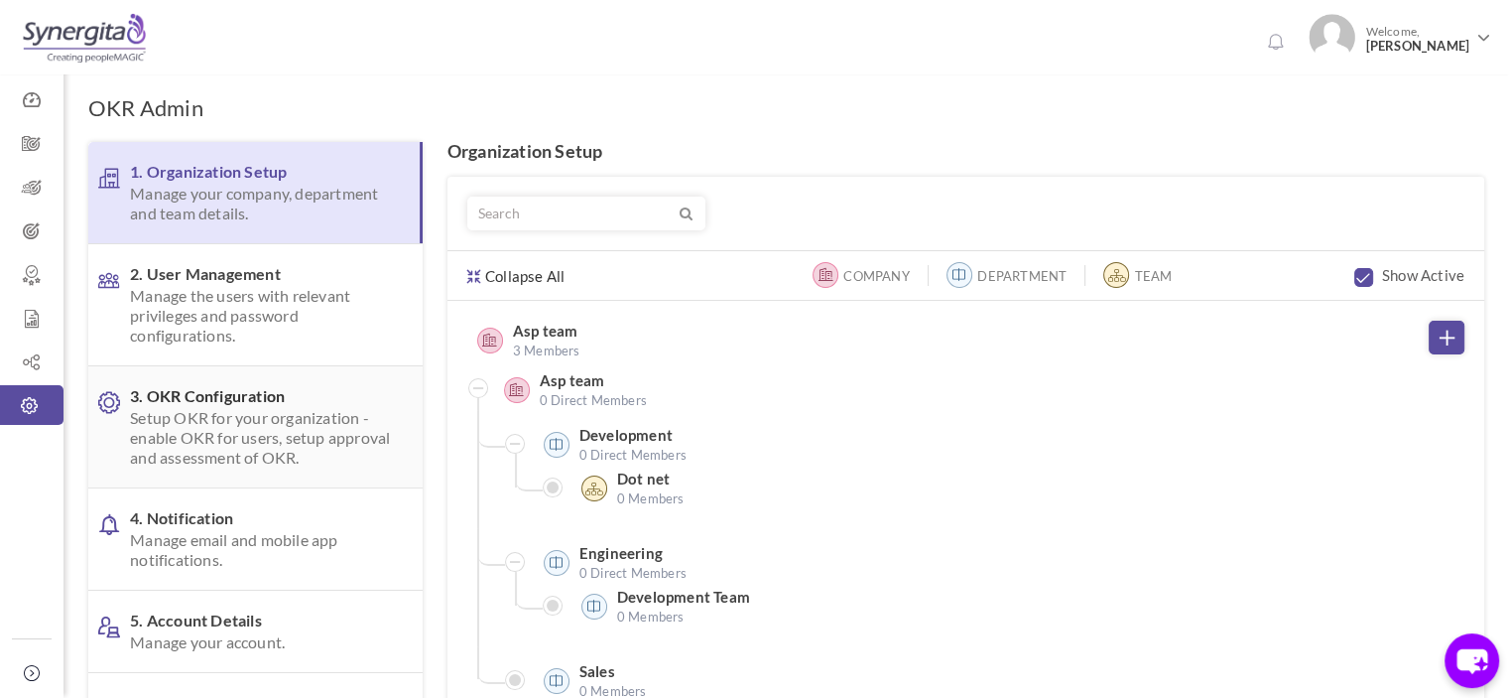
click at [287, 438] on span "Setup OKR for your organization - enable OKR for users, setup approval and asse…" at bounding box center [260, 438] width 261 height 60
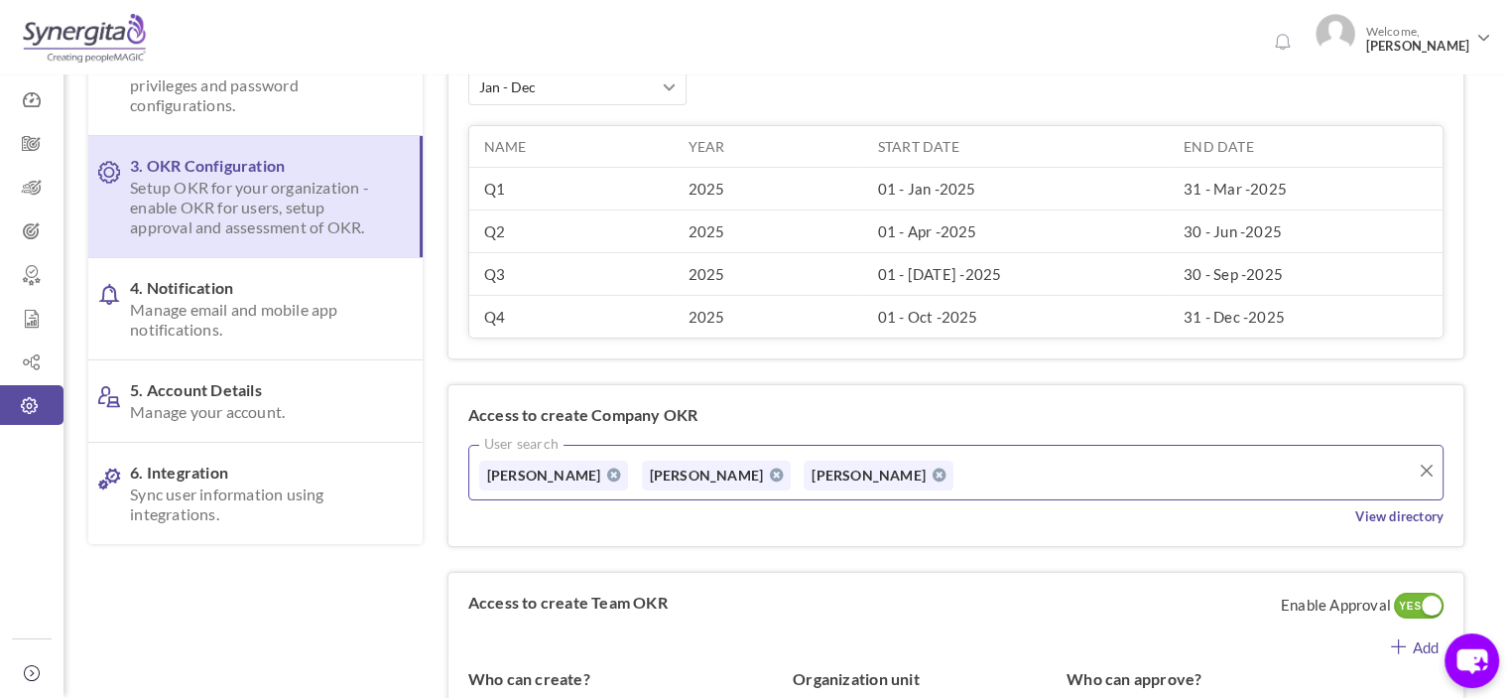
scroll to position [234, 0]
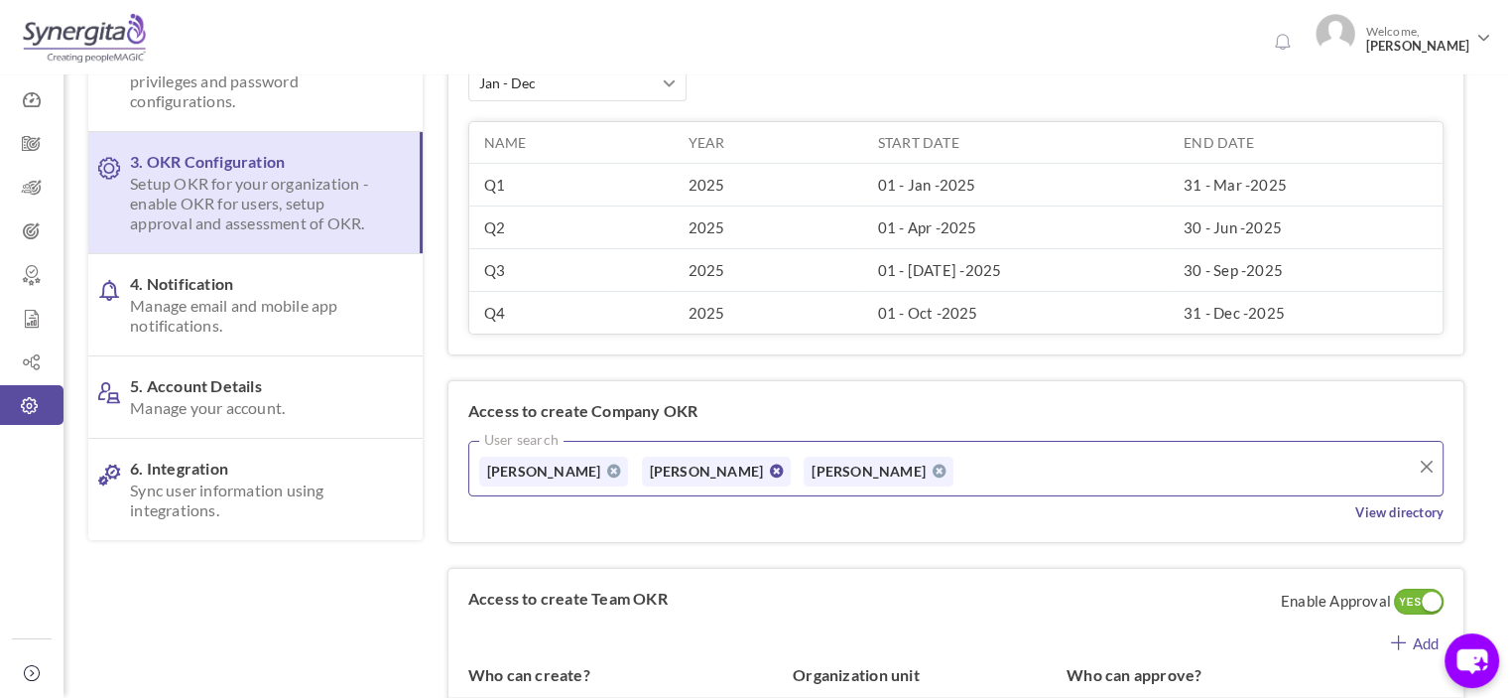
click at [770, 473] on icon at bounding box center [777, 470] width 14 height 16
click at [804, 467] on input "text" at bounding box center [883, 469] width 159 height 30
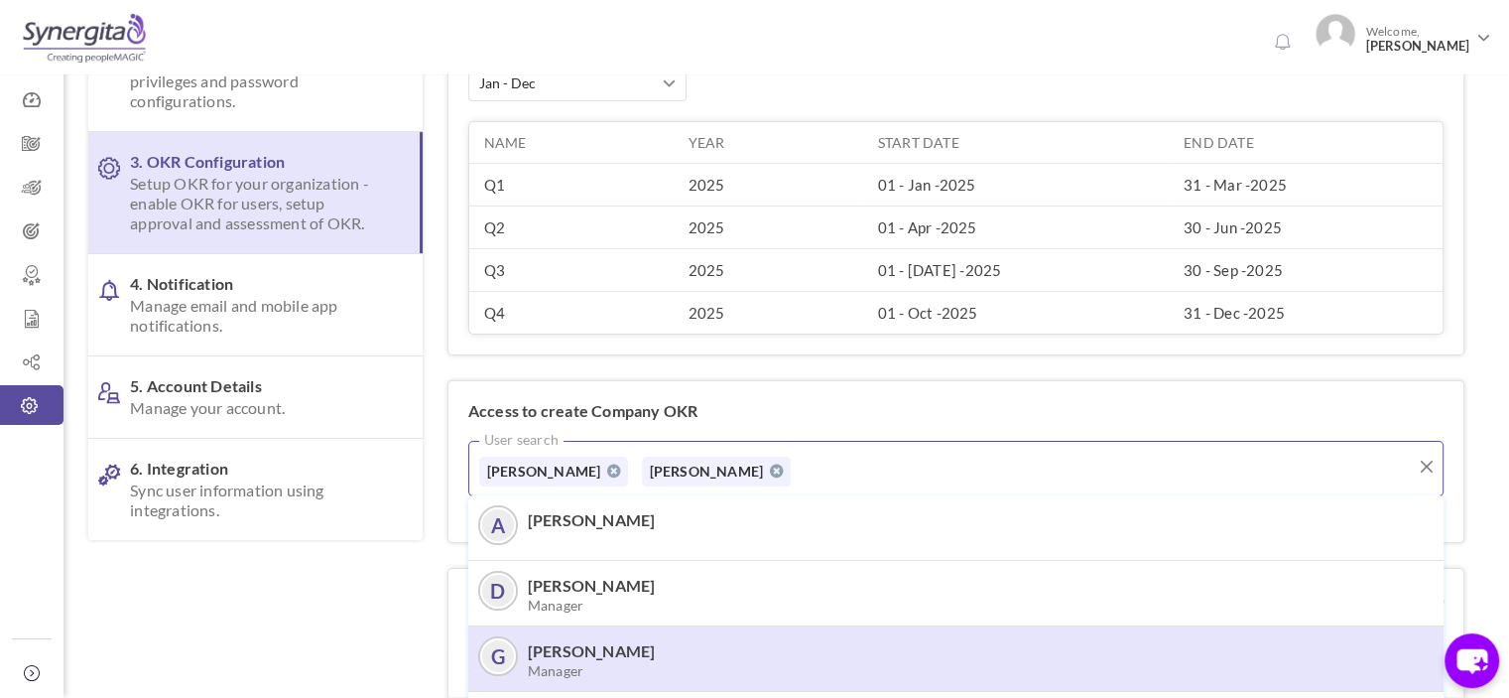
click at [640, 686] on li "G George Thomes Manager" at bounding box center [955, 658] width 975 height 65
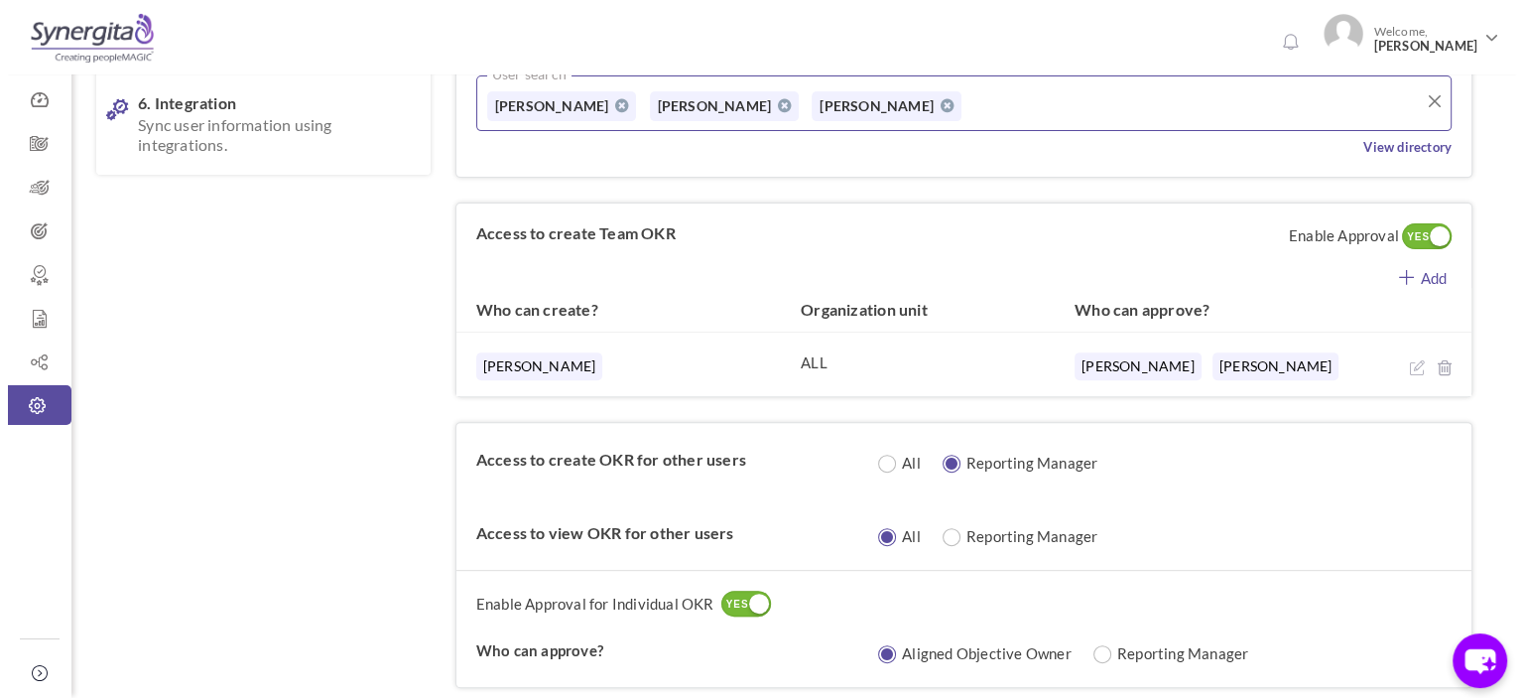
scroll to position [617, 0]
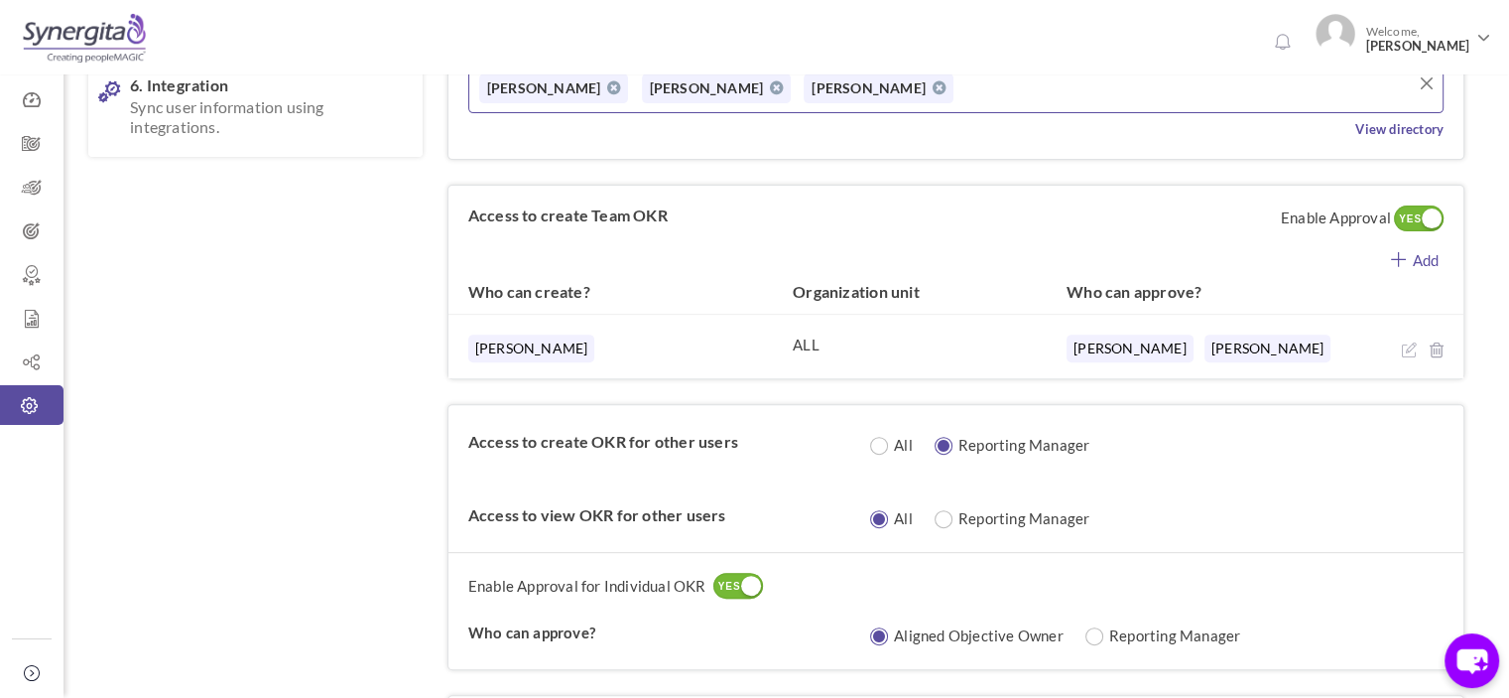
click at [1413, 246] on span "Enable Approval YES NO" at bounding box center [1362, 219] width 202 height 67
click at [1412, 252] on link "Add" at bounding box center [1414, 257] width 97 height 25
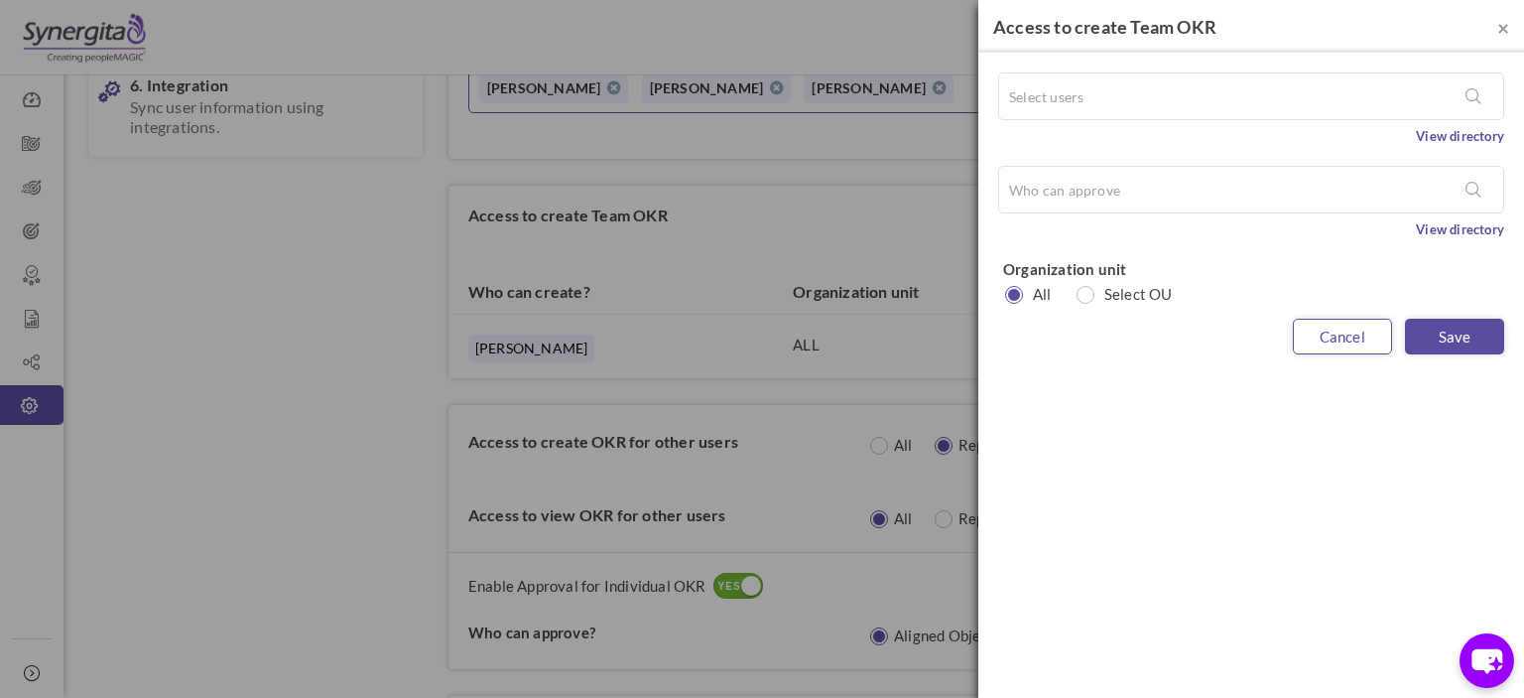
click at [1350, 325] on link "Cancel" at bounding box center [1342, 337] width 99 height 36
radio input "true"
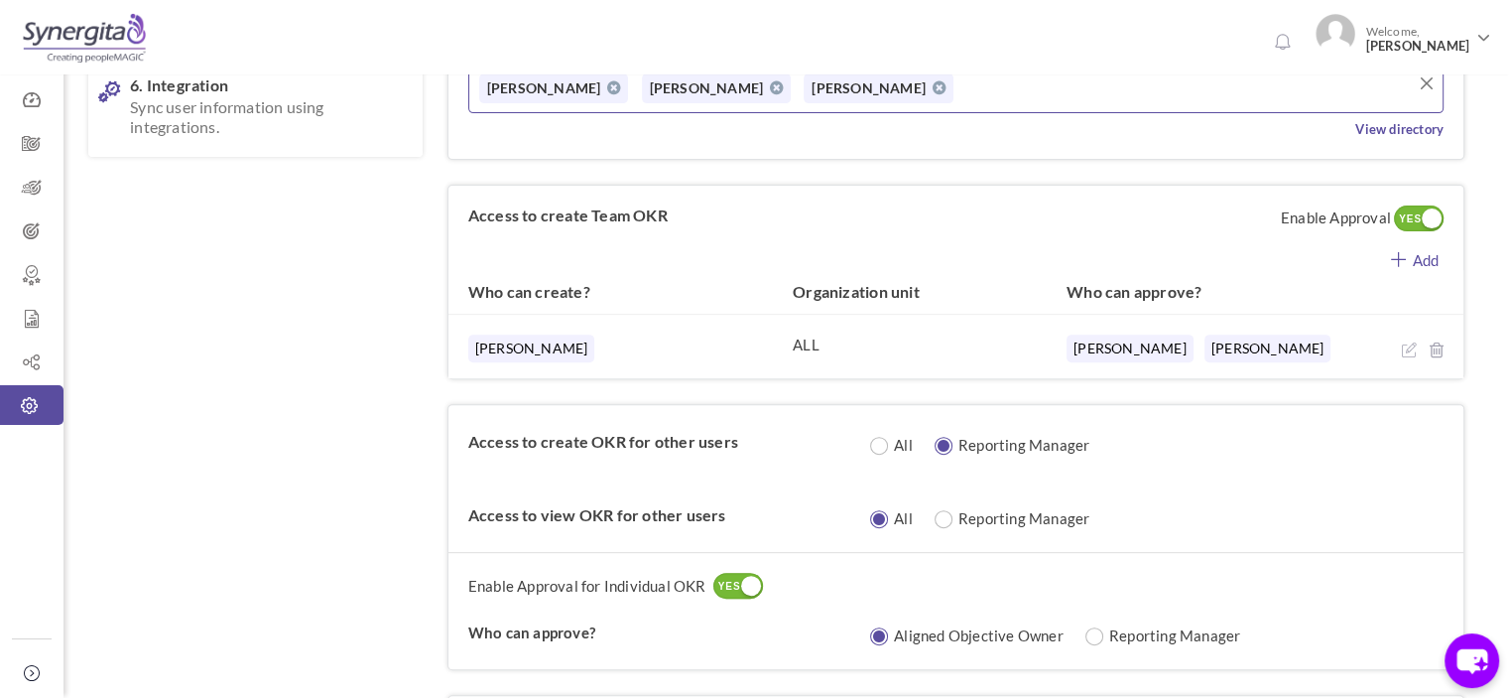
click at [1409, 256] on link "Add" at bounding box center [1414, 257] width 97 height 25
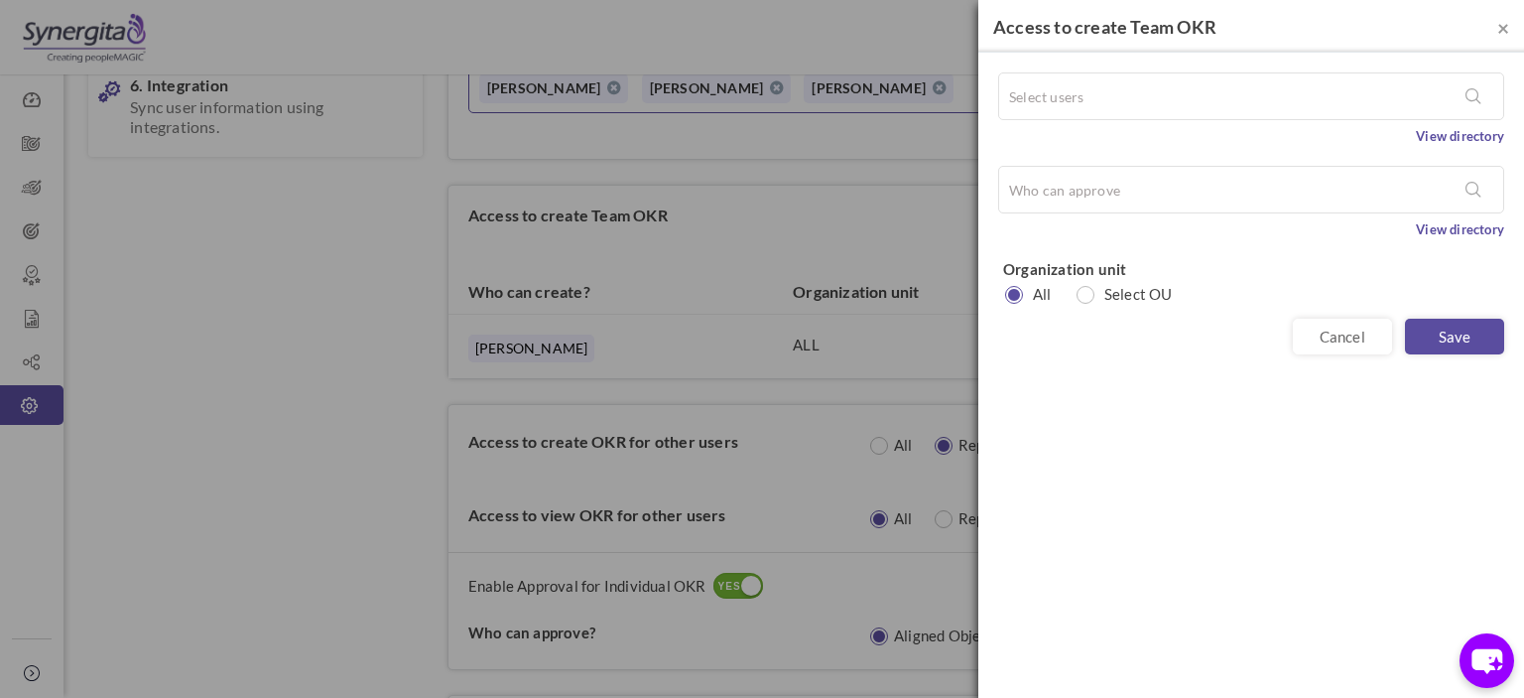
click at [1070, 121] on div "Select users Please enter the above field View directory" at bounding box center [1251, 108] width 506 height 73
click at [1100, 102] on input "text" at bounding box center [1086, 96] width 159 height 30
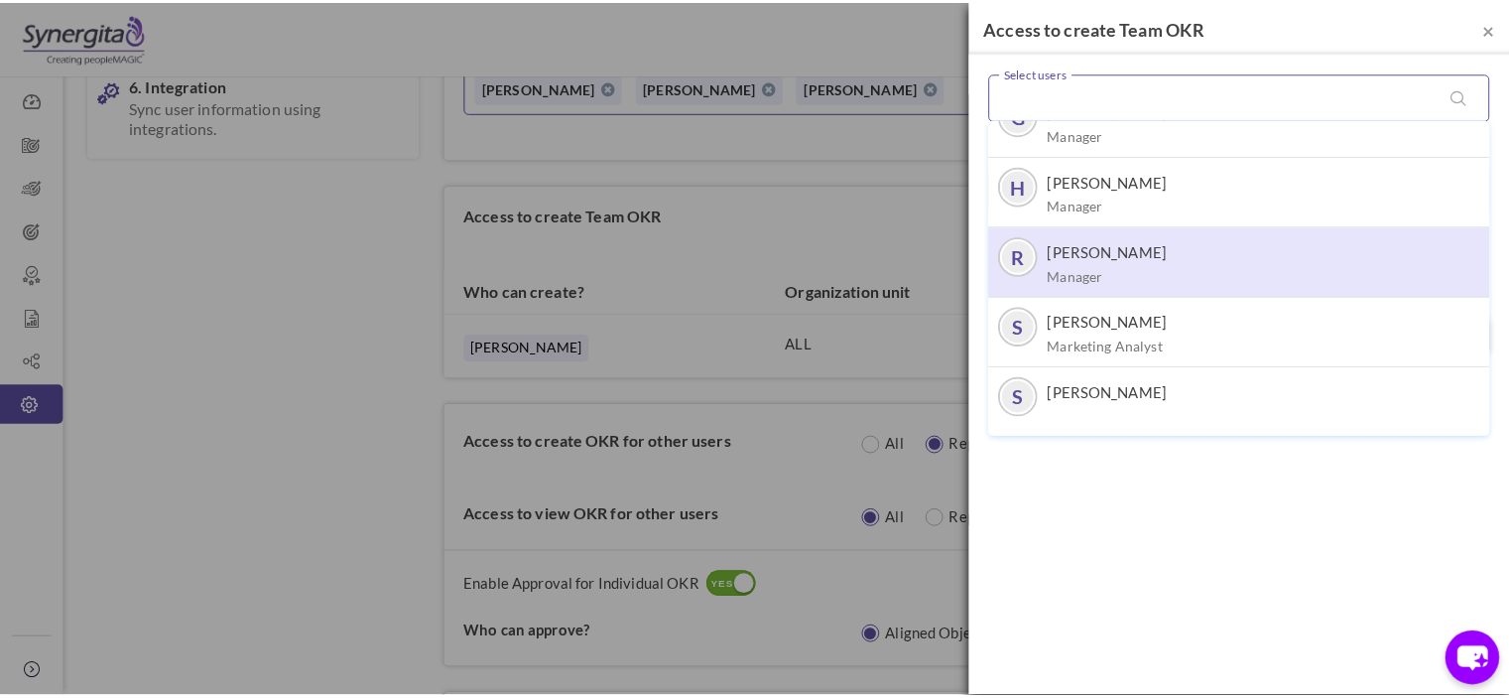
scroll to position [0, 0]
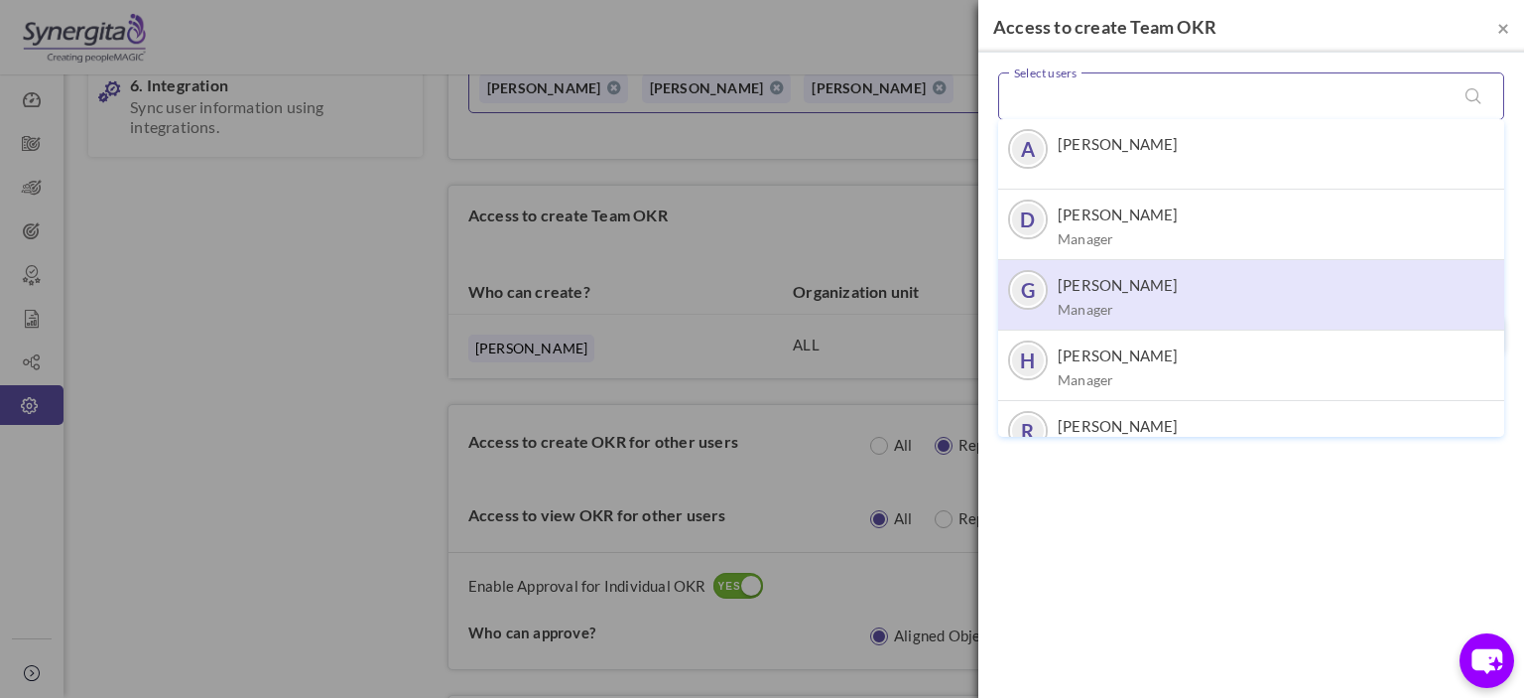
click at [1110, 289] on label "[PERSON_NAME]" at bounding box center [1118, 285] width 121 height 20
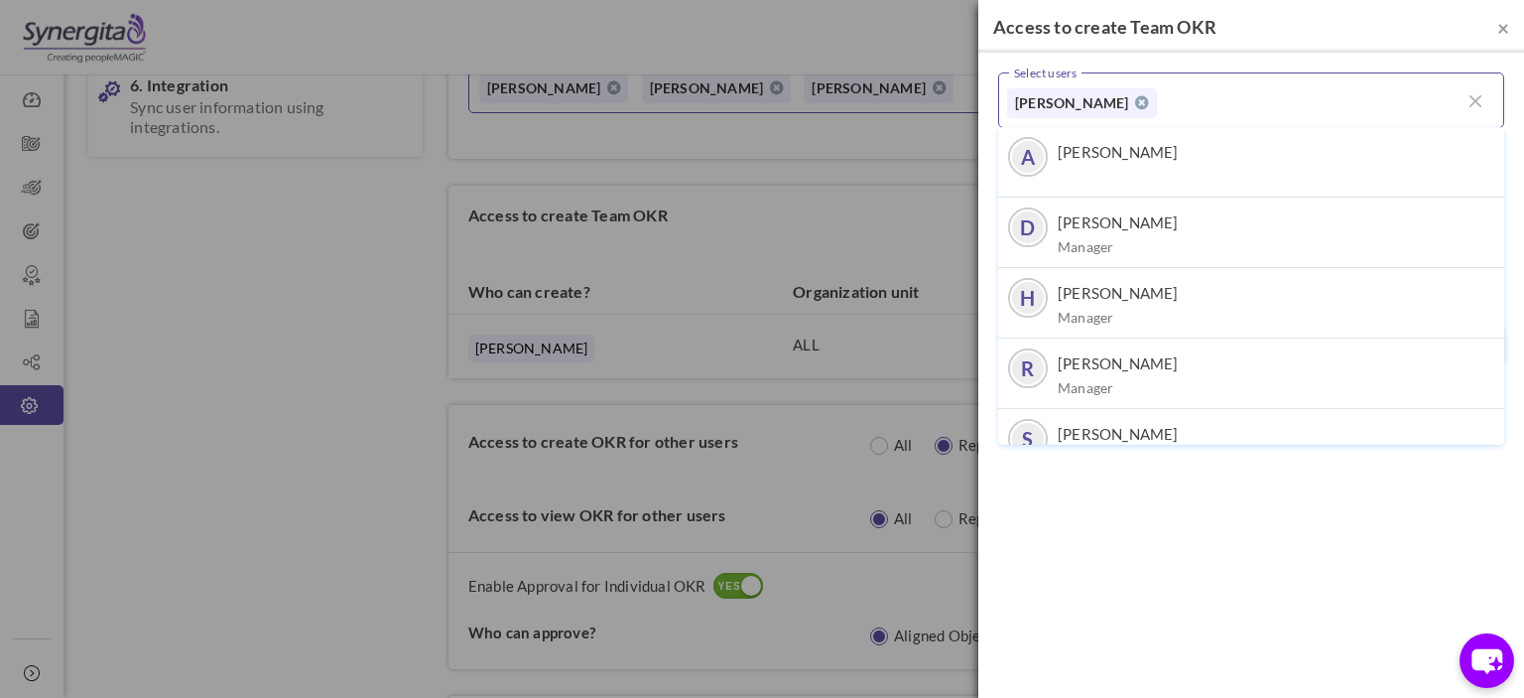
click at [1147, 519] on div "× Access to create Team OKR Select users George Thomes A Aakash Manivannan D Da…" at bounding box center [1251, 349] width 546 height 698
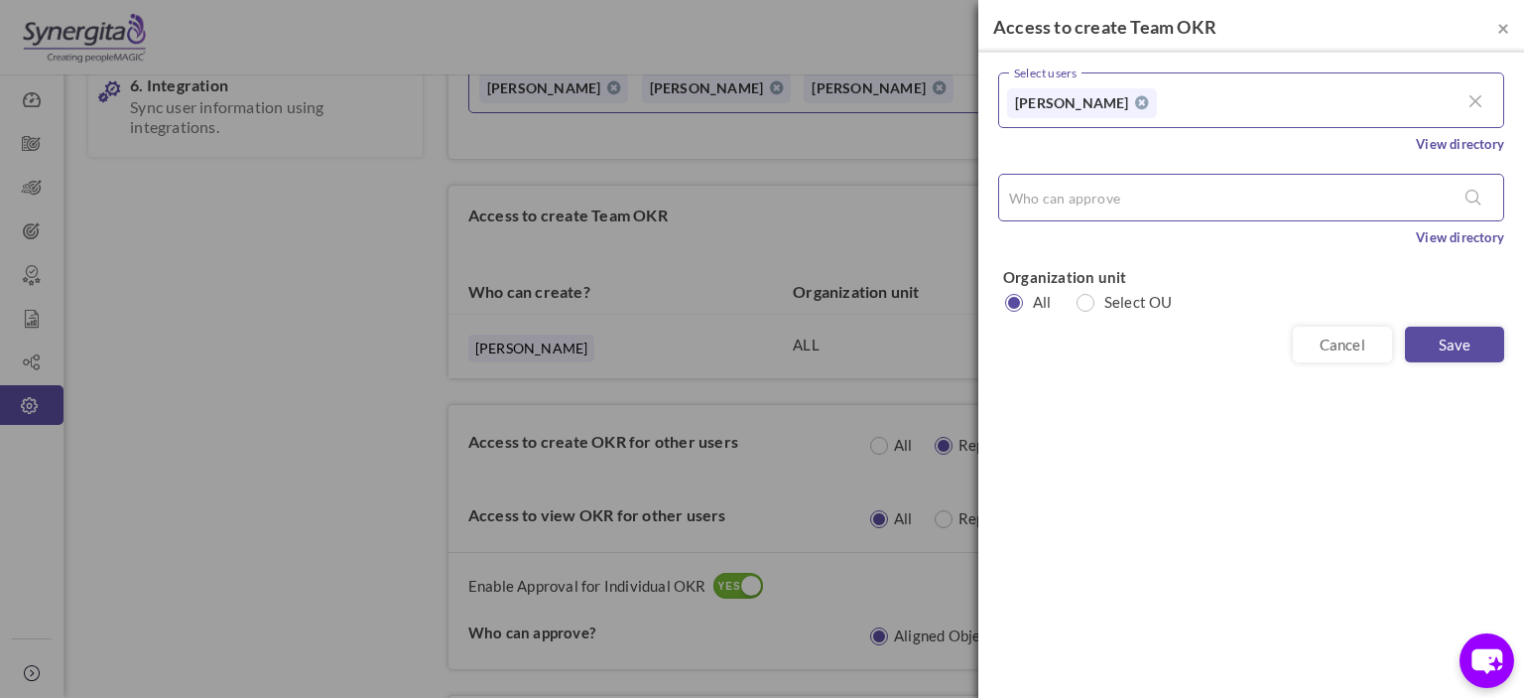
click at [1173, 208] on ul at bounding box center [1251, 198] width 488 height 30
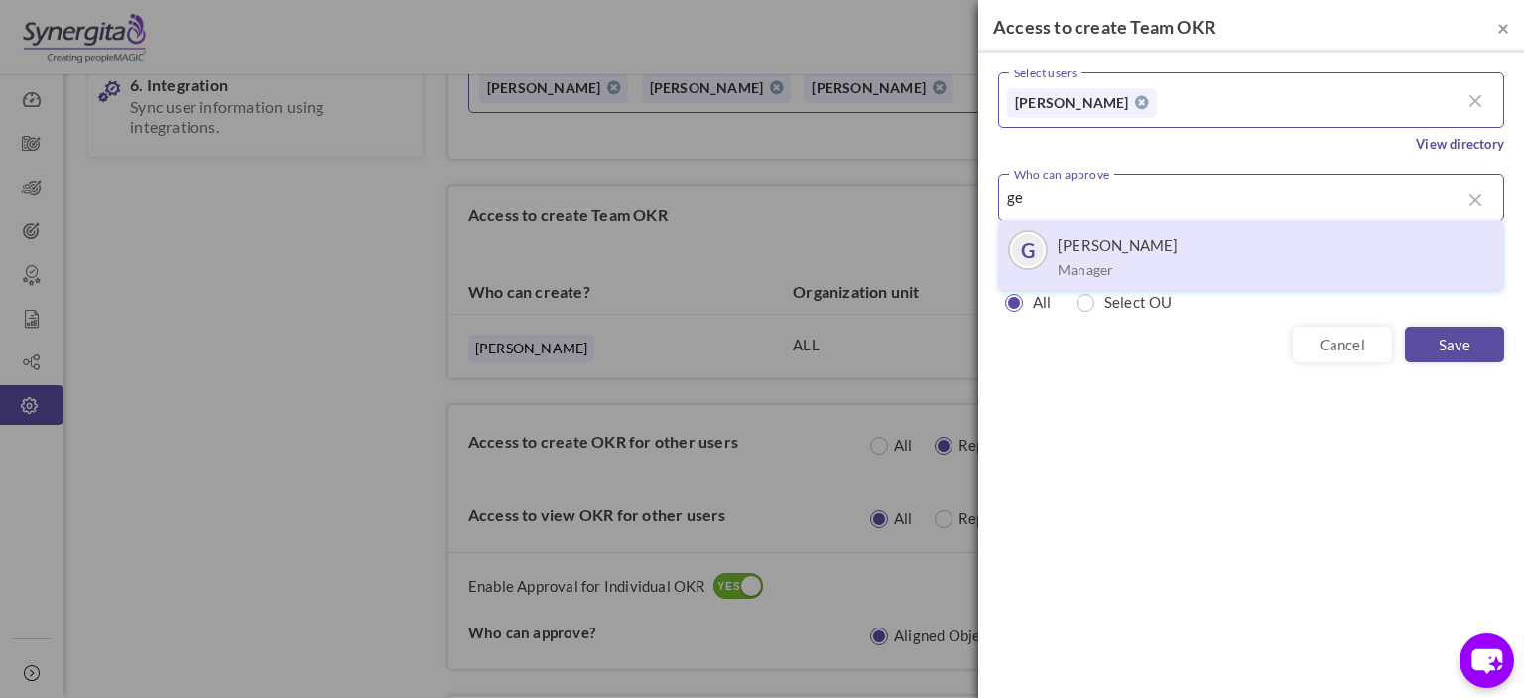
type input "ge"
click at [1235, 249] on div "G George Thomes Manager" at bounding box center [1251, 255] width 486 height 50
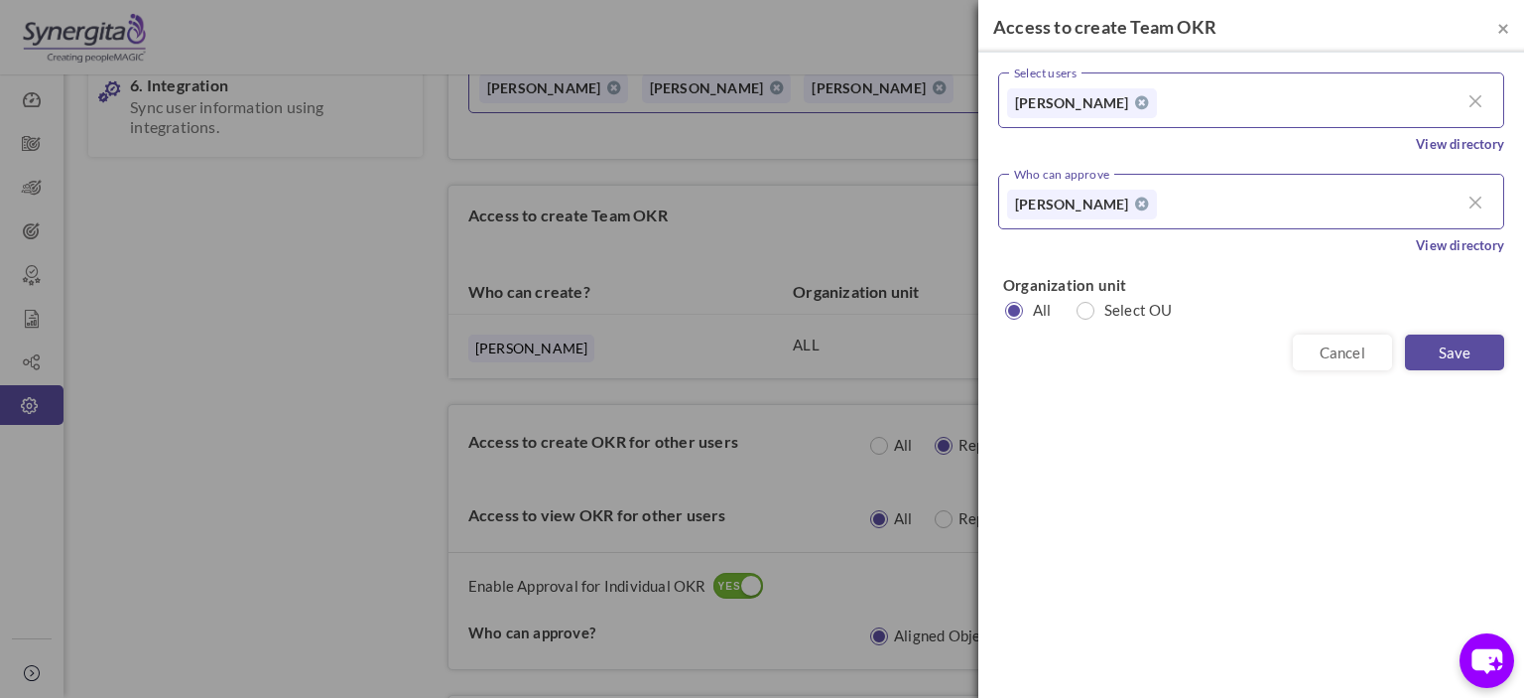
click at [1235, 249] on div "Who can approve George Thomes G George Thomes Manager Please enter the above fi…" at bounding box center [1251, 214] width 506 height 81
click at [1433, 361] on link "Save" at bounding box center [1454, 352] width 99 height 36
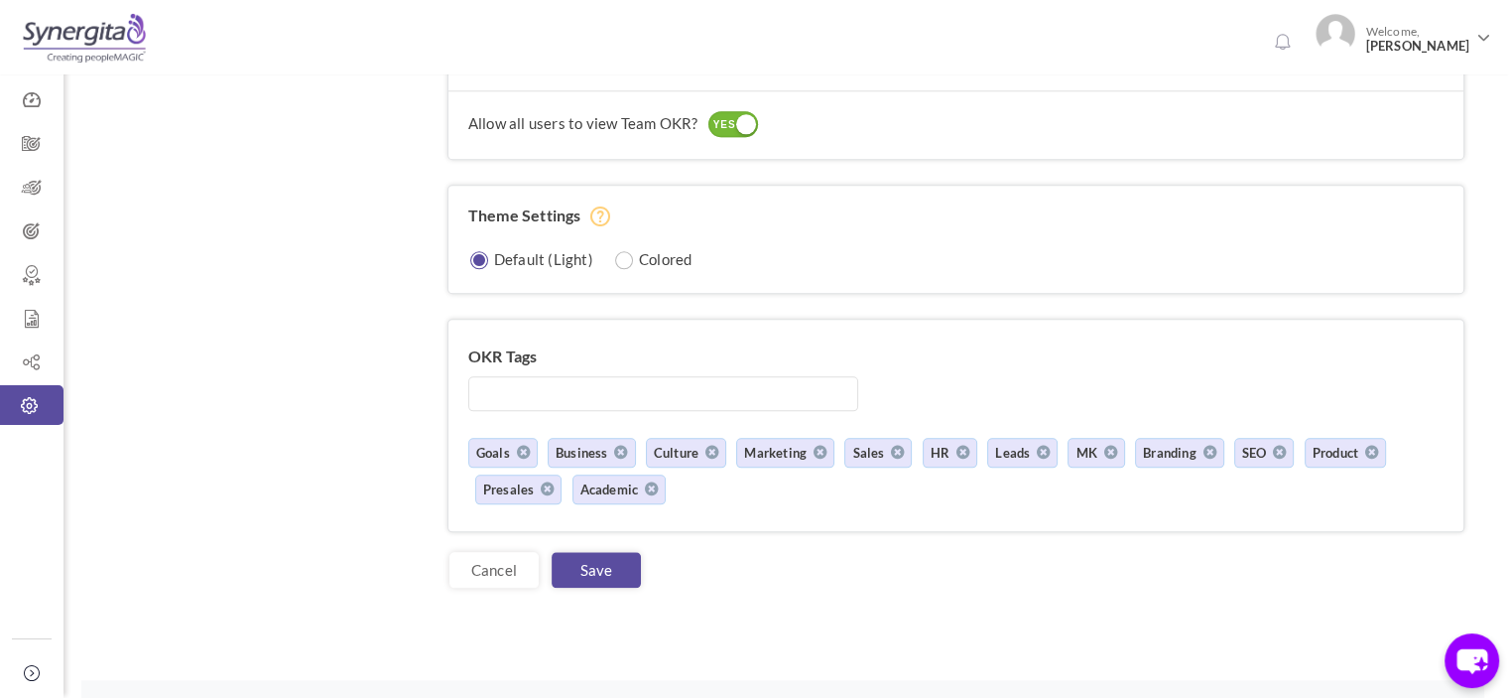
scroll to position [2247, 0]
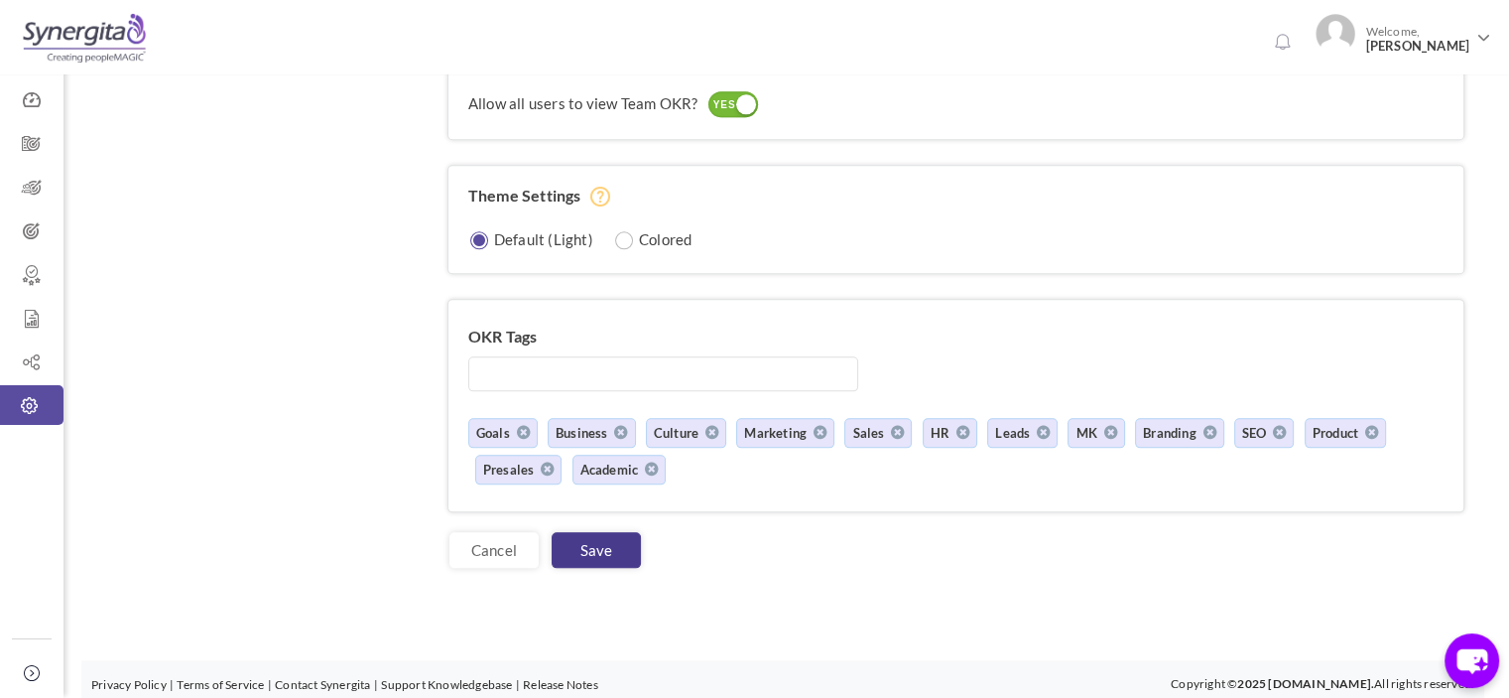
click at [584, 539] on link "Save" at bounding box center [596, 550] width 89 height 36
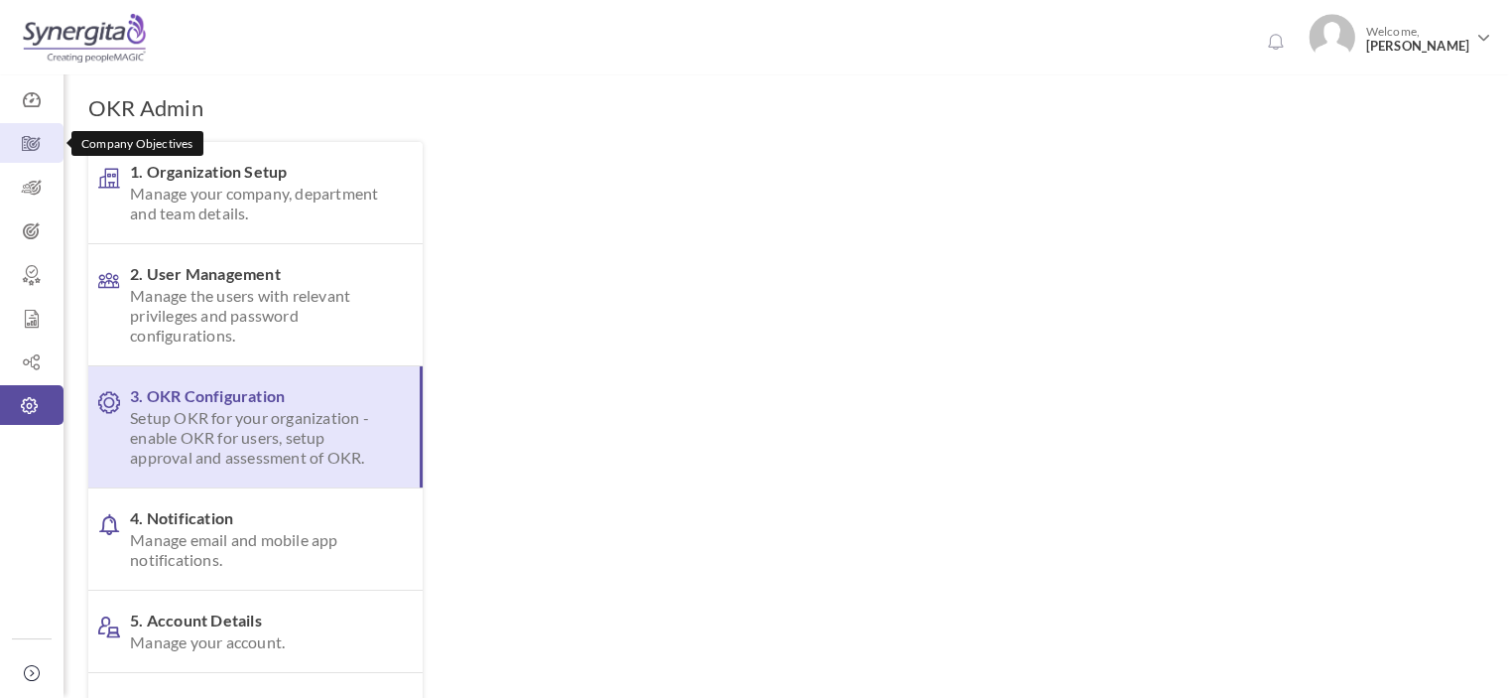
click at [29, 143] on icon at bounding box center [32, 144] width 64 height 20
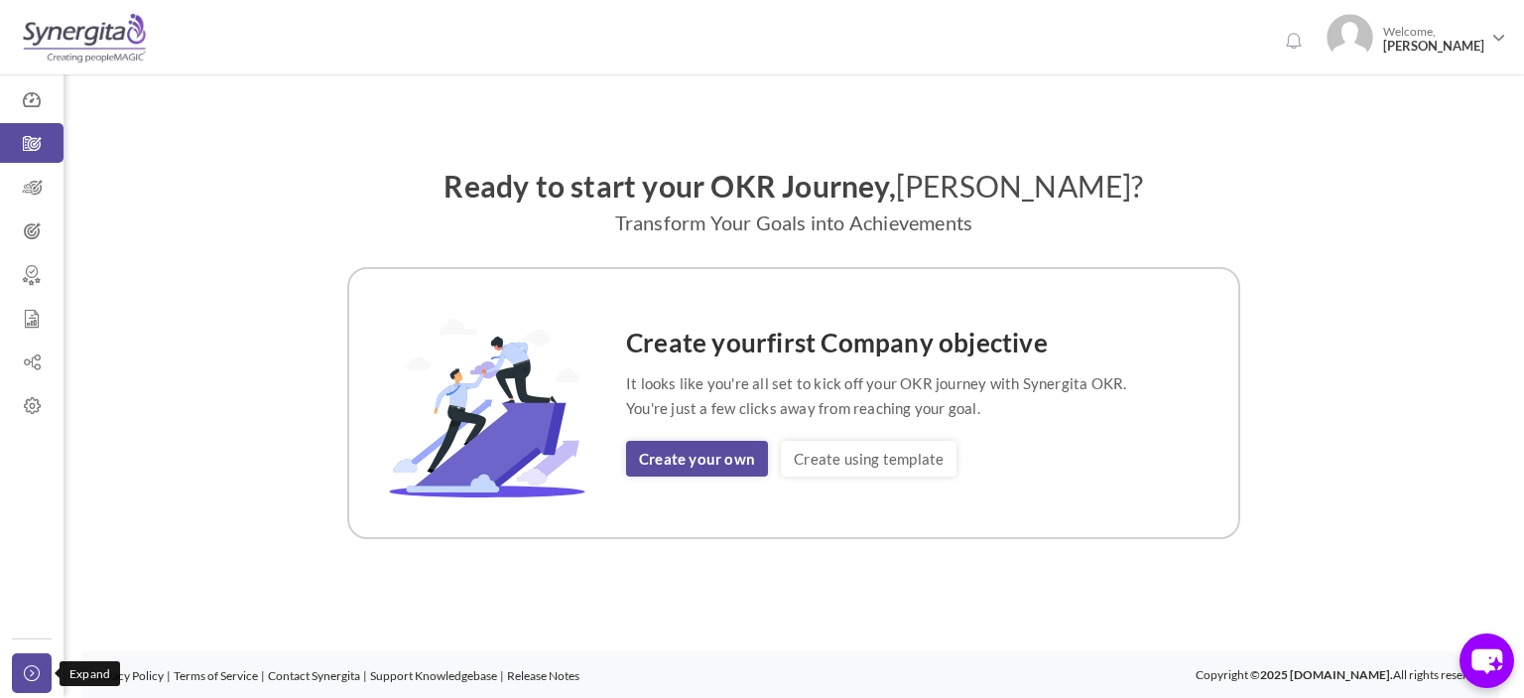
click at [16, 678] on link "Collapse" at bounding box center [32, 673] width 40 height 40
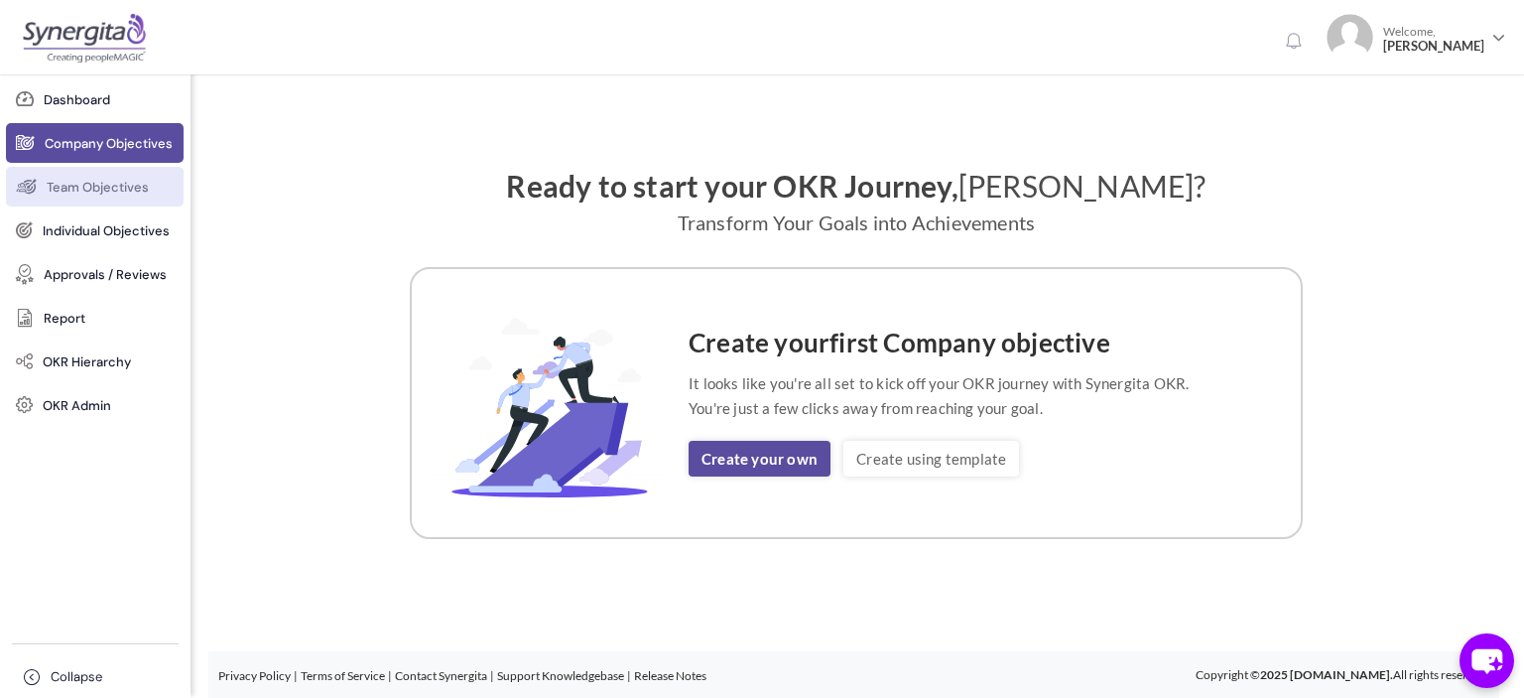
click at [75, 195] on span "Team Objectives" at bounding box center [98, 188] width 102 height 20
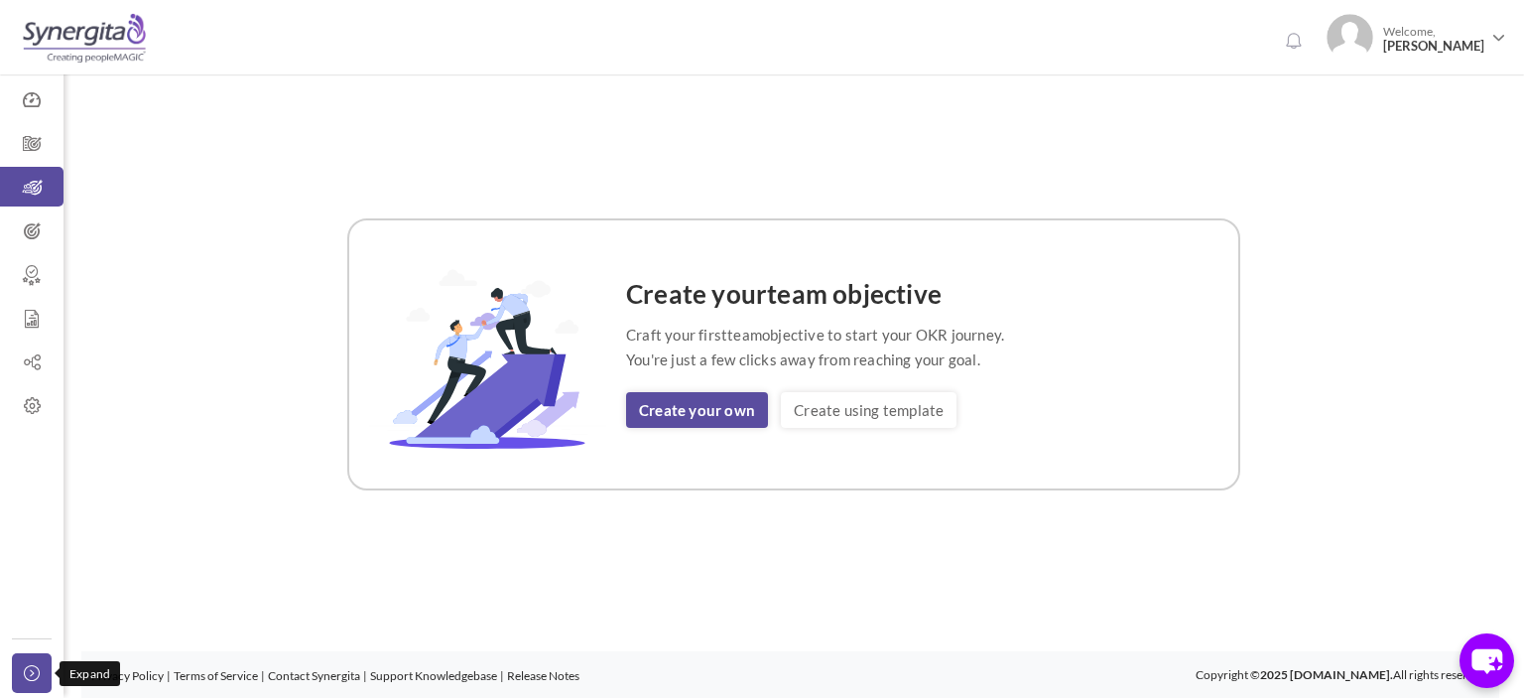
click at [40, 674] on icon at bounding box center [36, 673] width 24 height 16
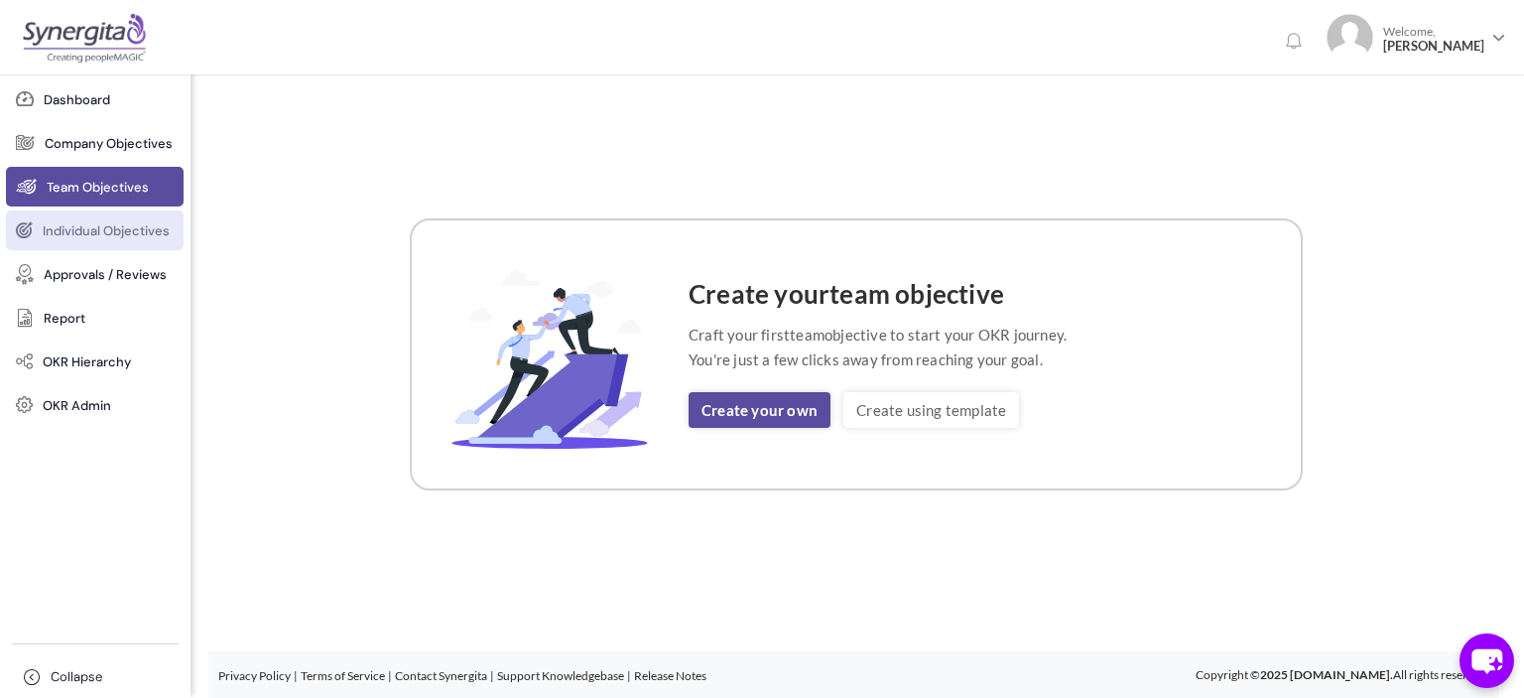
click at [115, 237] on span "Individual Objectives" at bounding box center [106, 231] width 127 height 20
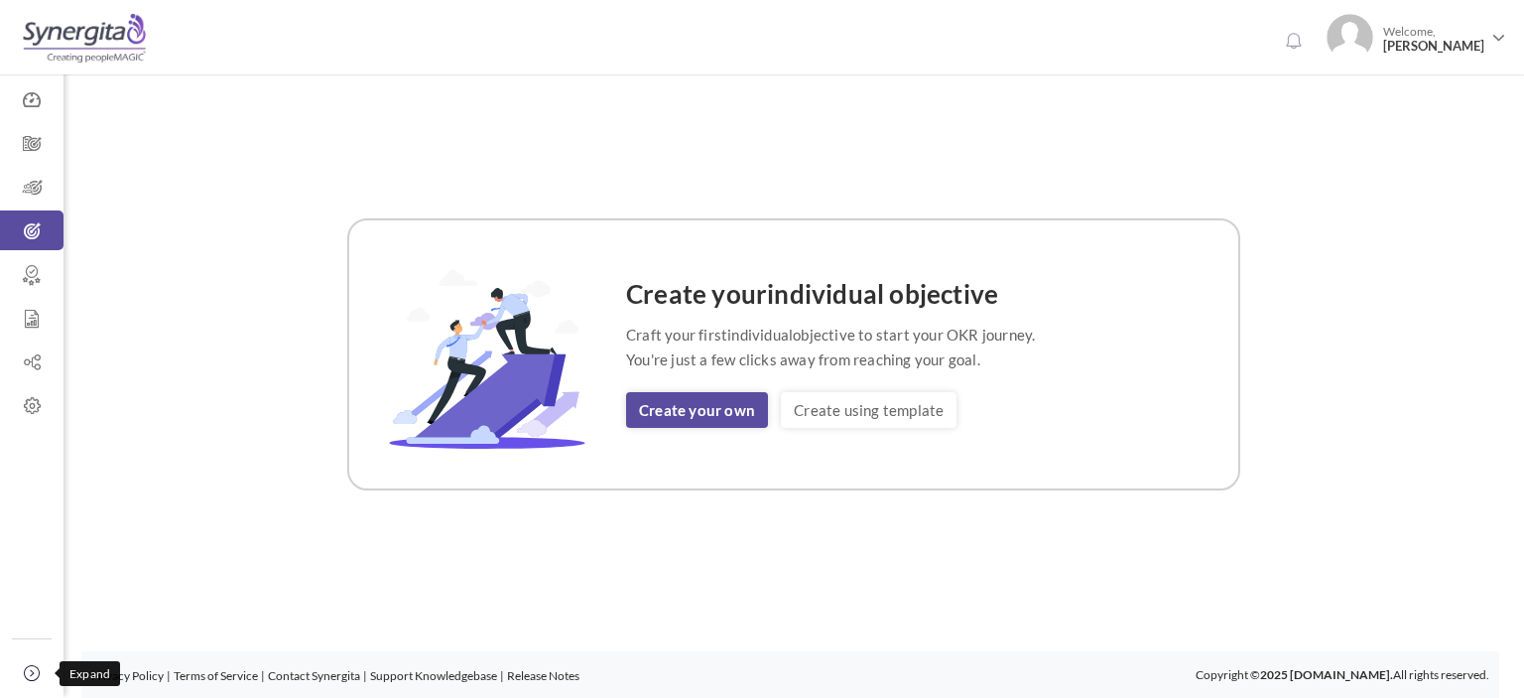
click at [36, 676] on icon at bounding box center [36, 673] width 24 height 16
